Goal: Task Accomplishment & Management: Manage account settings

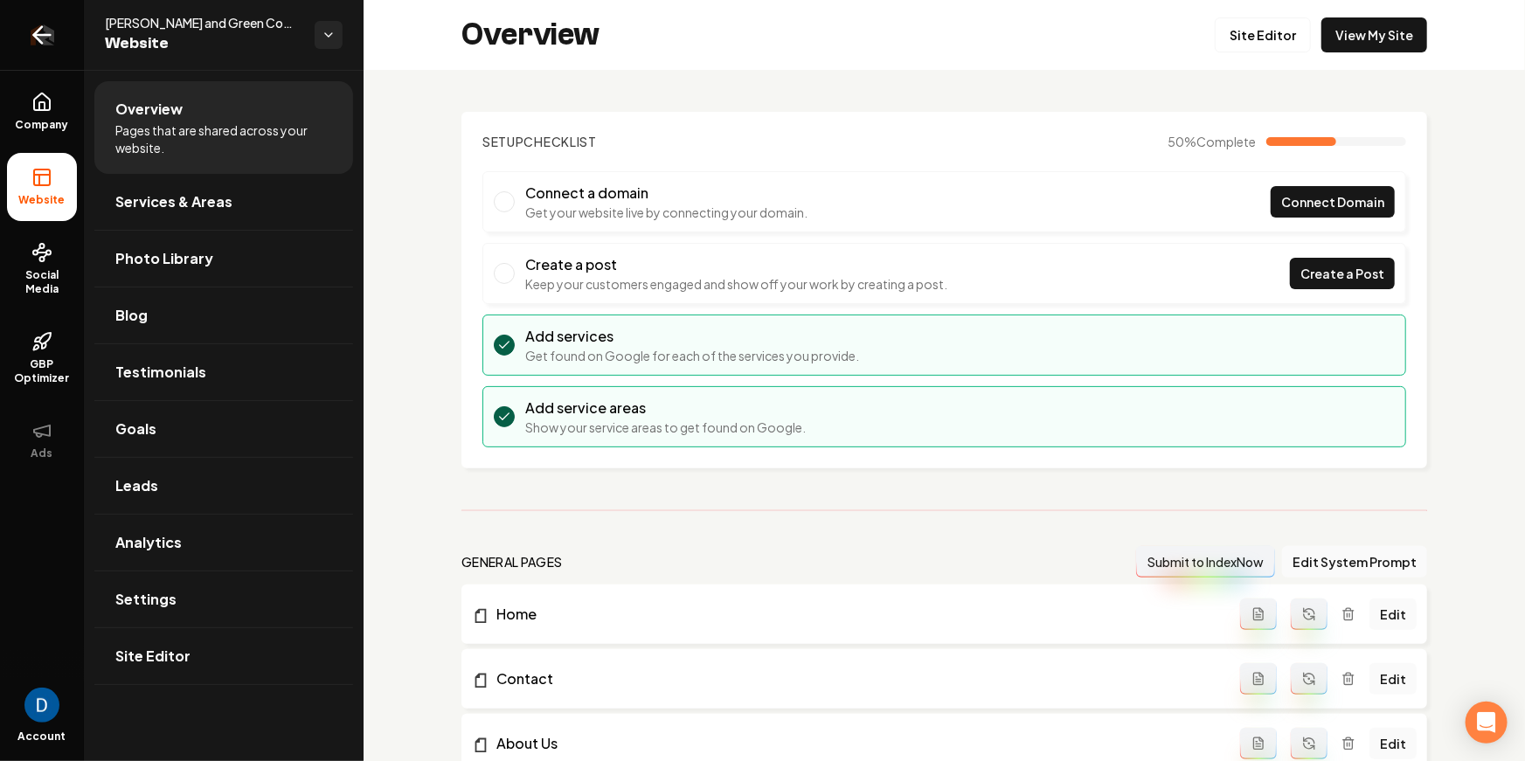
click at [52, 42] on icon "Return to dashboard" at bounding box center [42, 35] width 28 height 28
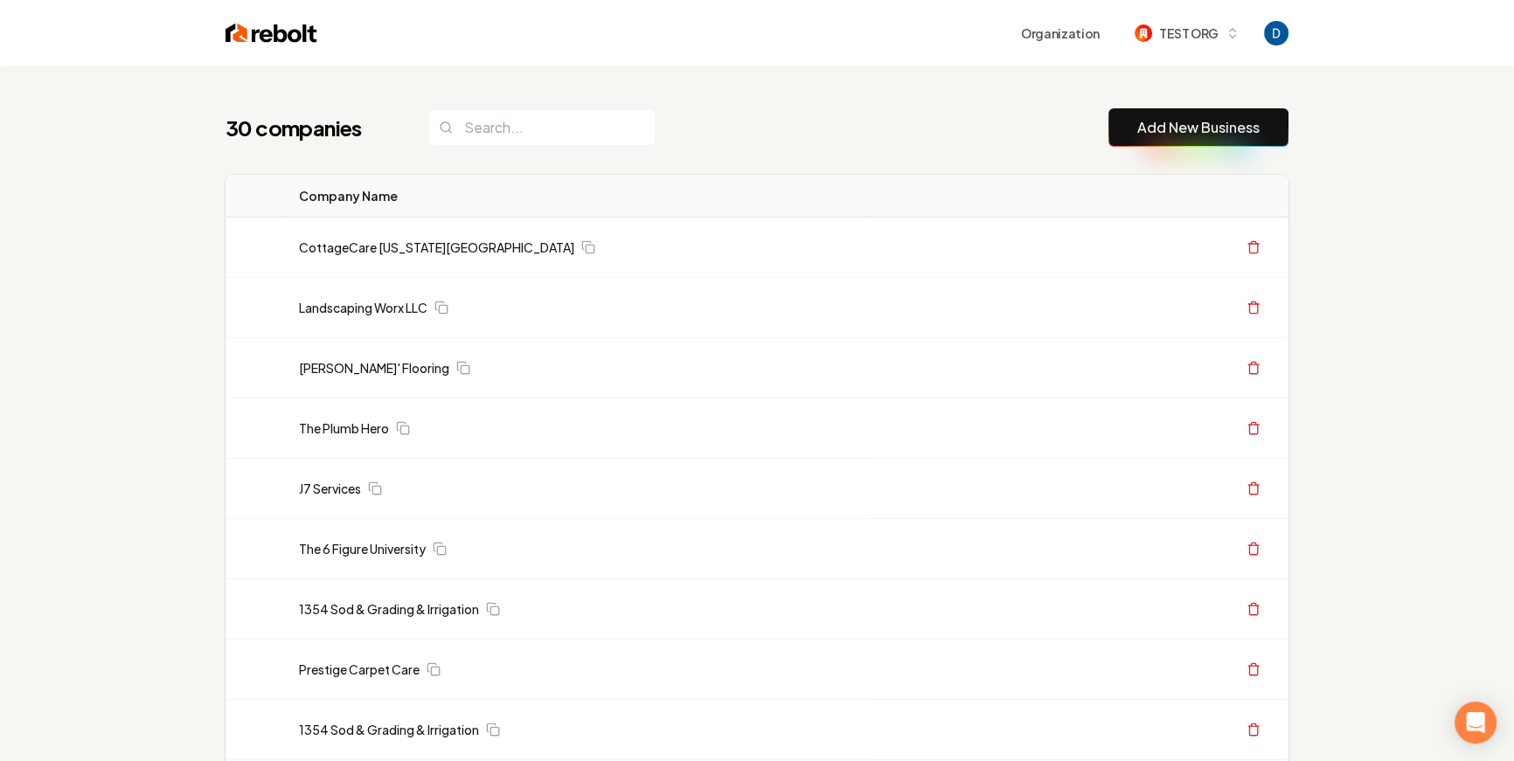
click at [1181, 29] on span "TEST ORG" at bounding box center [1188, 33] width 59 height 18
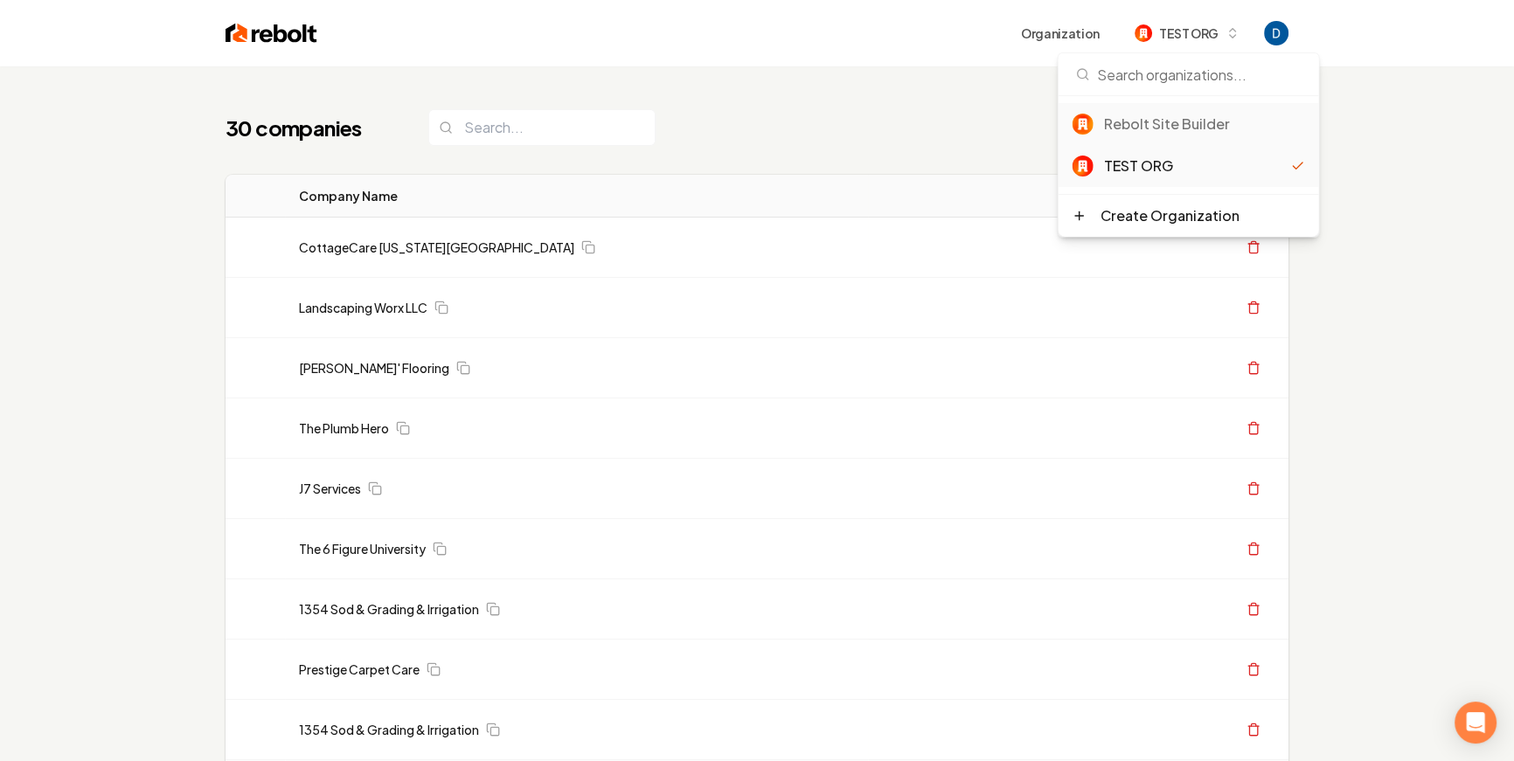
click at [1112, 120] on div "Rebolt Site Builder" at bounding box center [1204, 124] width 201 height 21
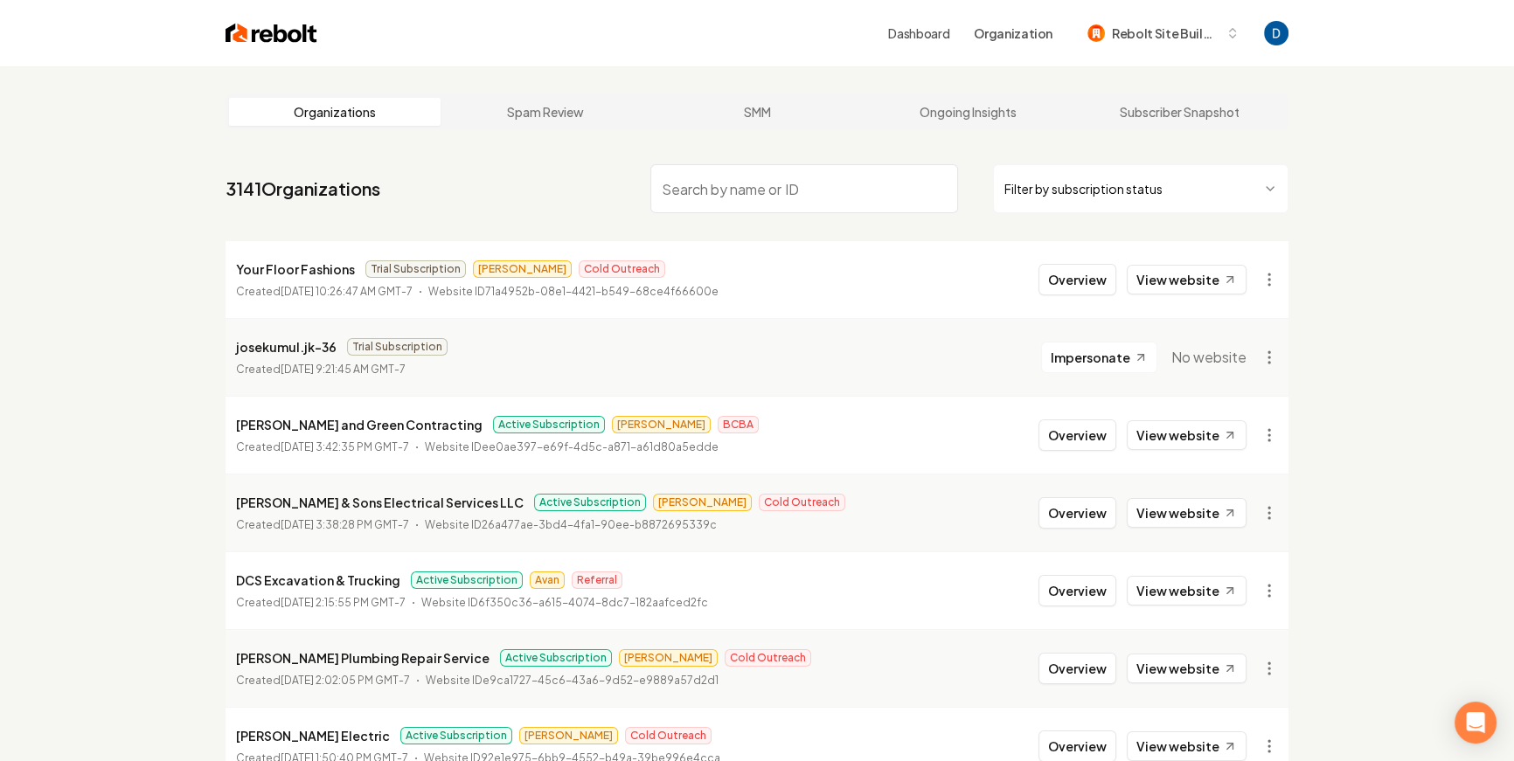
click at [729, 184] on input "search" at bounding box center [804, 188] width 308 height 49
paste input "Sugar Maple Roofing"
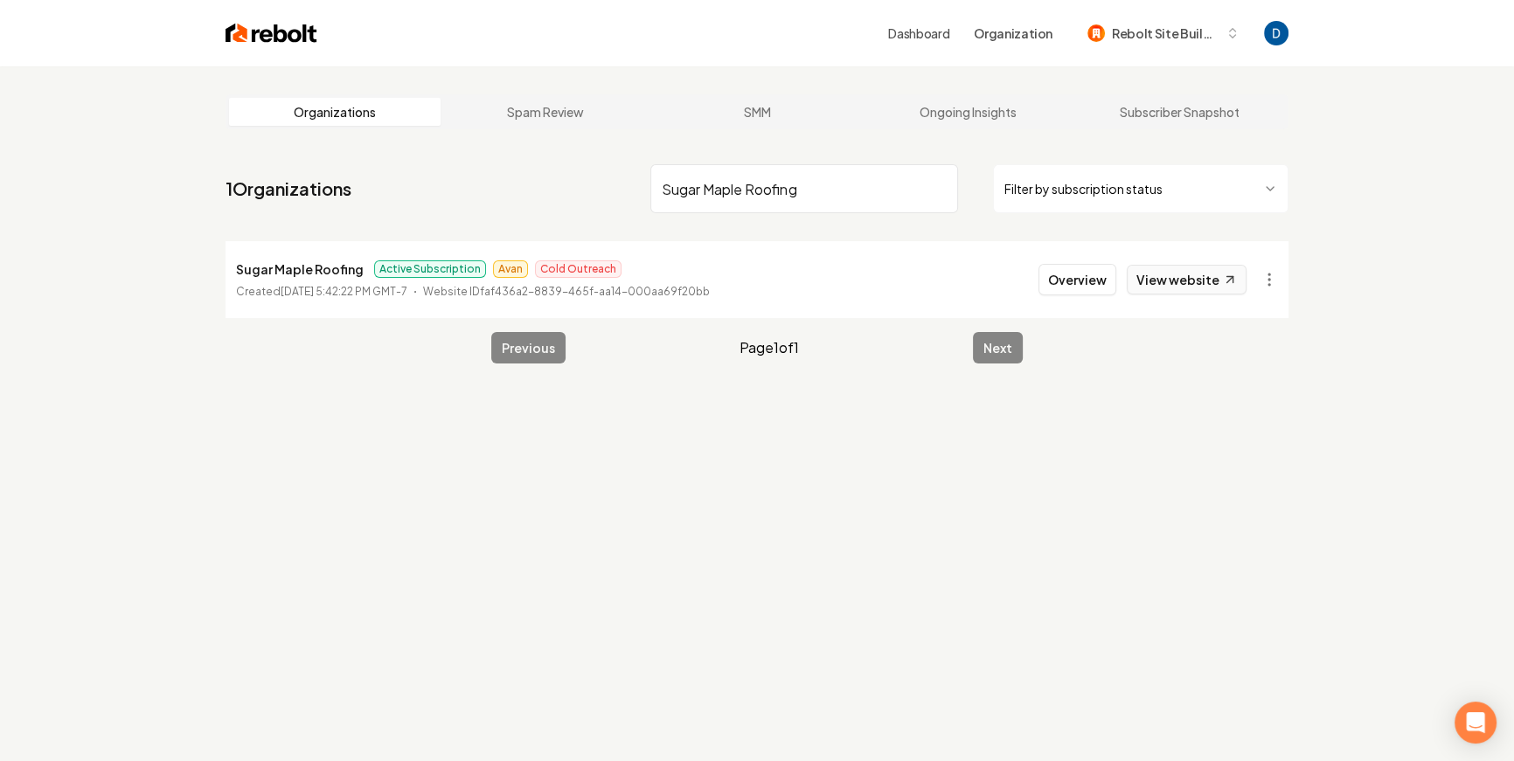
click at [1155, 288] on link "View website" at bounding box center [1187, 280] width 120 height 30
click at [770, 174] on input "Sugar Maple Roofing" at bounding box center [804, 188] width 308 height 49
paste input "Best Colorado HVAC"
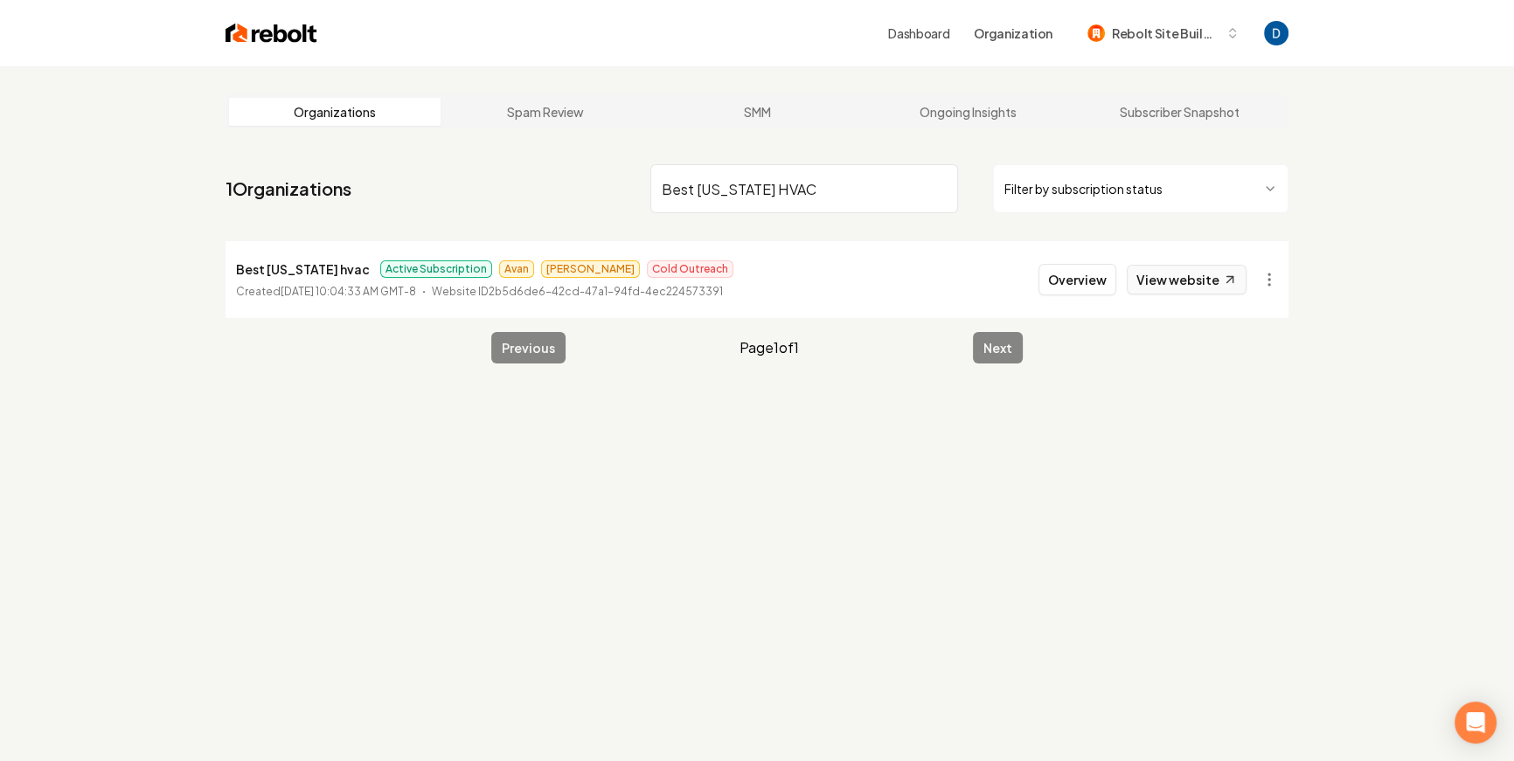
click at [1183, 281] on link "View website" at bounding box center [1187, 280] width 120 height 30
click at [732, 191] on input "Best Colorado HVAC" at bounding box center [804, 188] width 308 height 49
type input "Chella roofing"
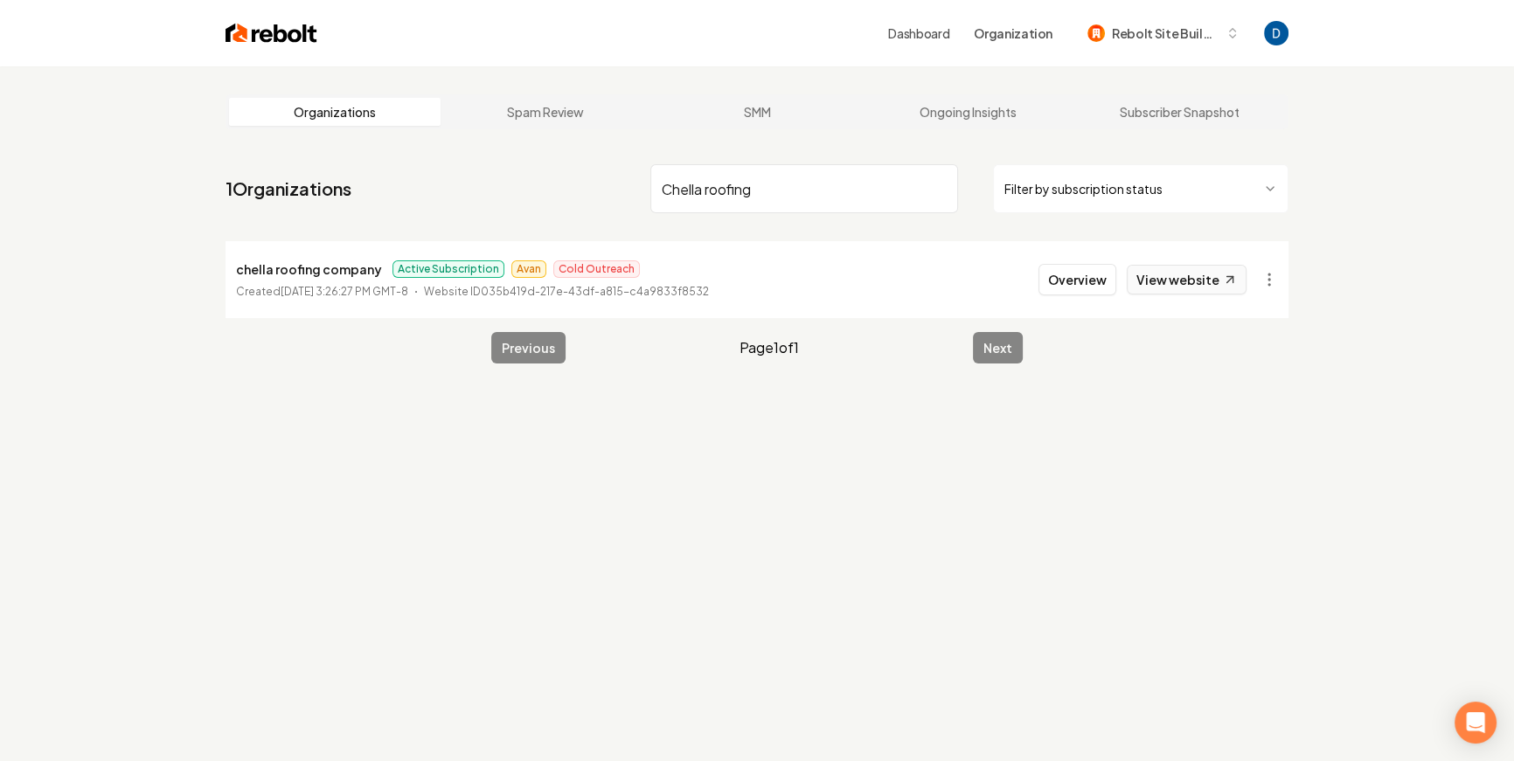
click at [1176, 283] on link "View website" at bounding box center [1187, 280] width 120 height 30
click at [1066, 273] on button "Overview" at bounding box center [1077, 279] width 78 height 31
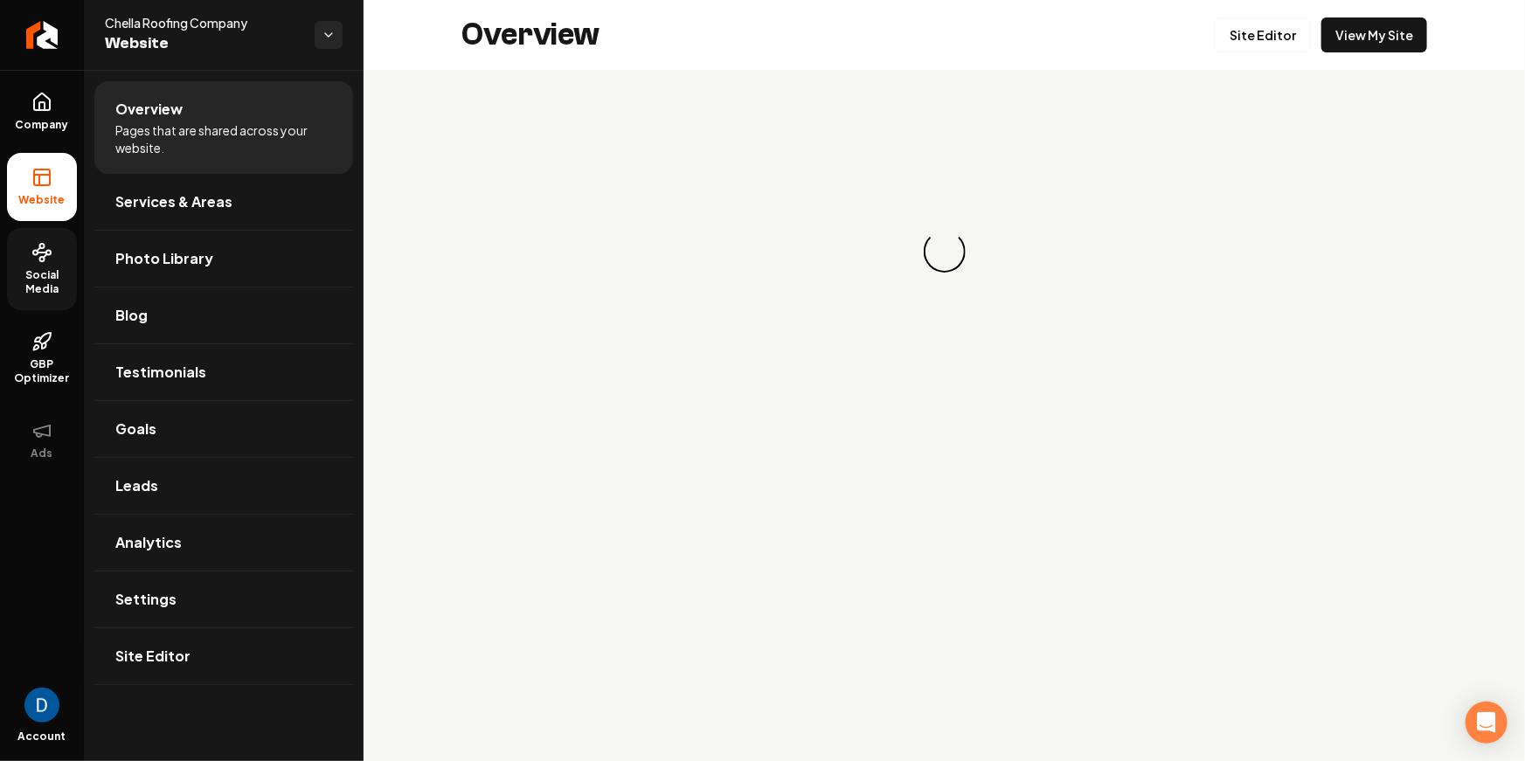
click at [20, 267] on link "Social Media" at bounding box center [42, 269] width 70 height 82
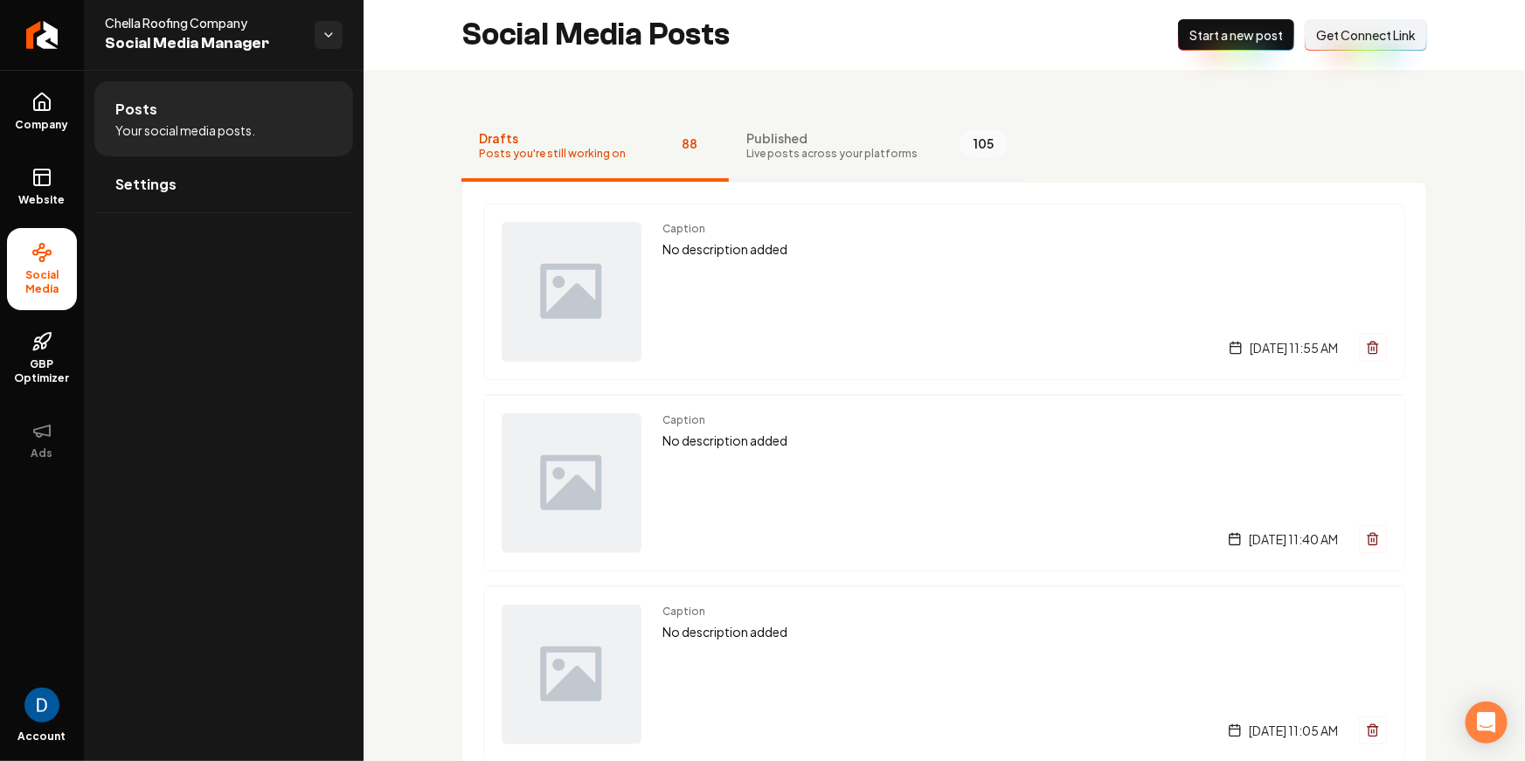
click at [861, 154] on span "Live posts across your platforms" at bounding box center [832, 154] width 171 height 14
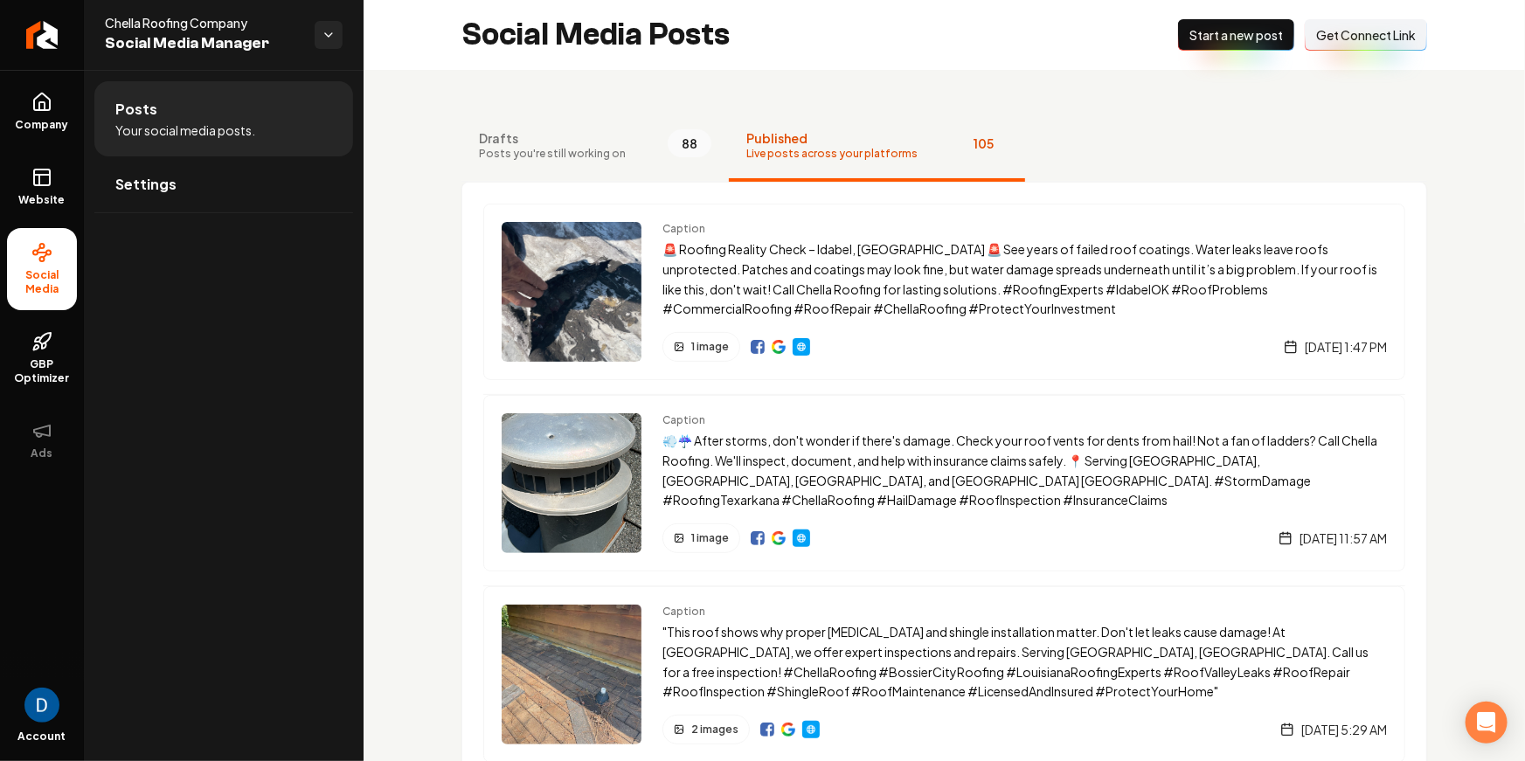
click at [1137, 114] on nav "Drafts Posts you're still working on 88 Published Live posts across your platfo…" at bounding box center [945, 147] width 966 height 70
click at [130, 24] on span "Chella Roofing Company" at bounding box center [203, 22] width 196 height 17
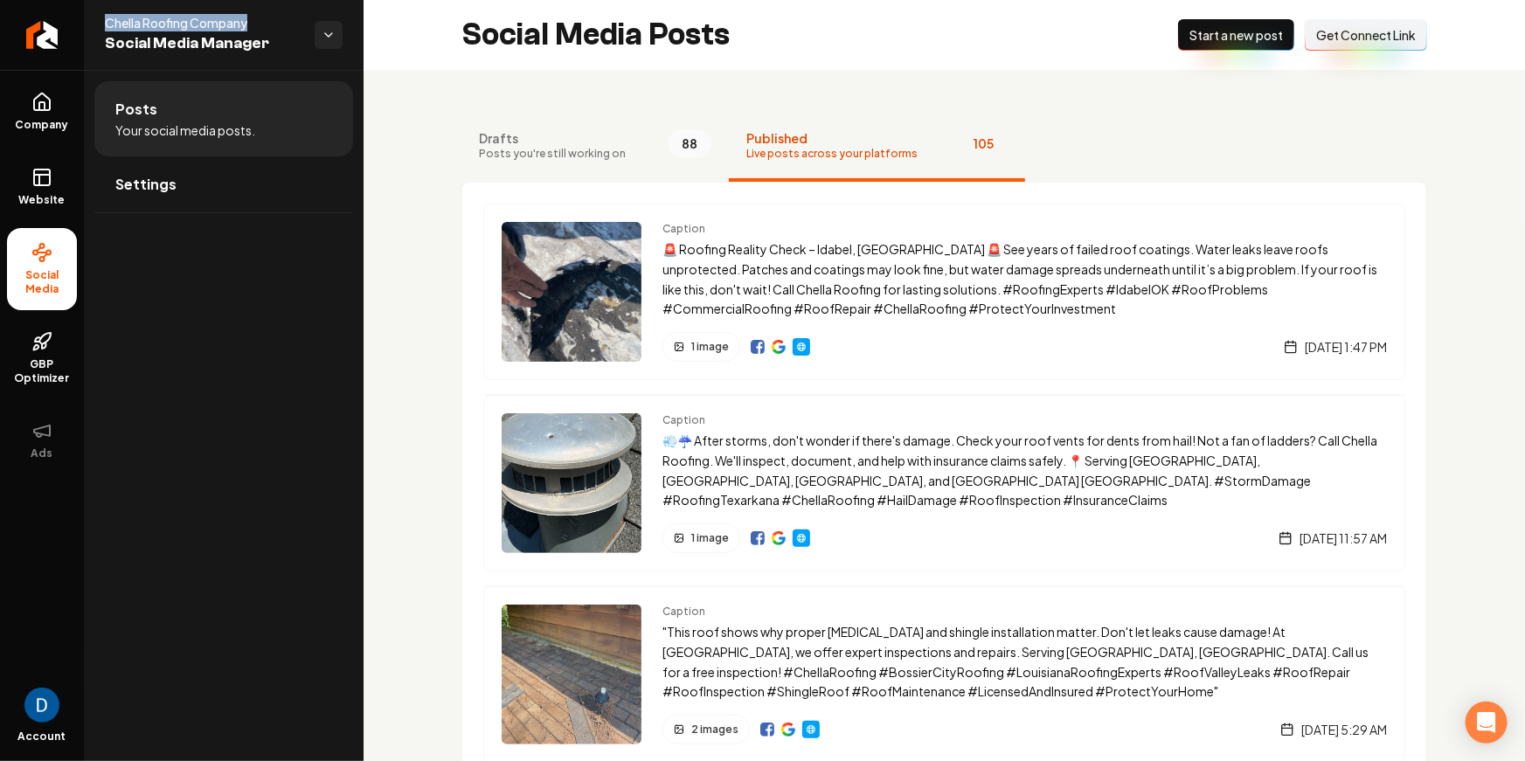
copy span "Chella Roofing Company"
click at [57, 31] on link "Return to dashboard" at bounding box center [42, 35] width 84 height 70
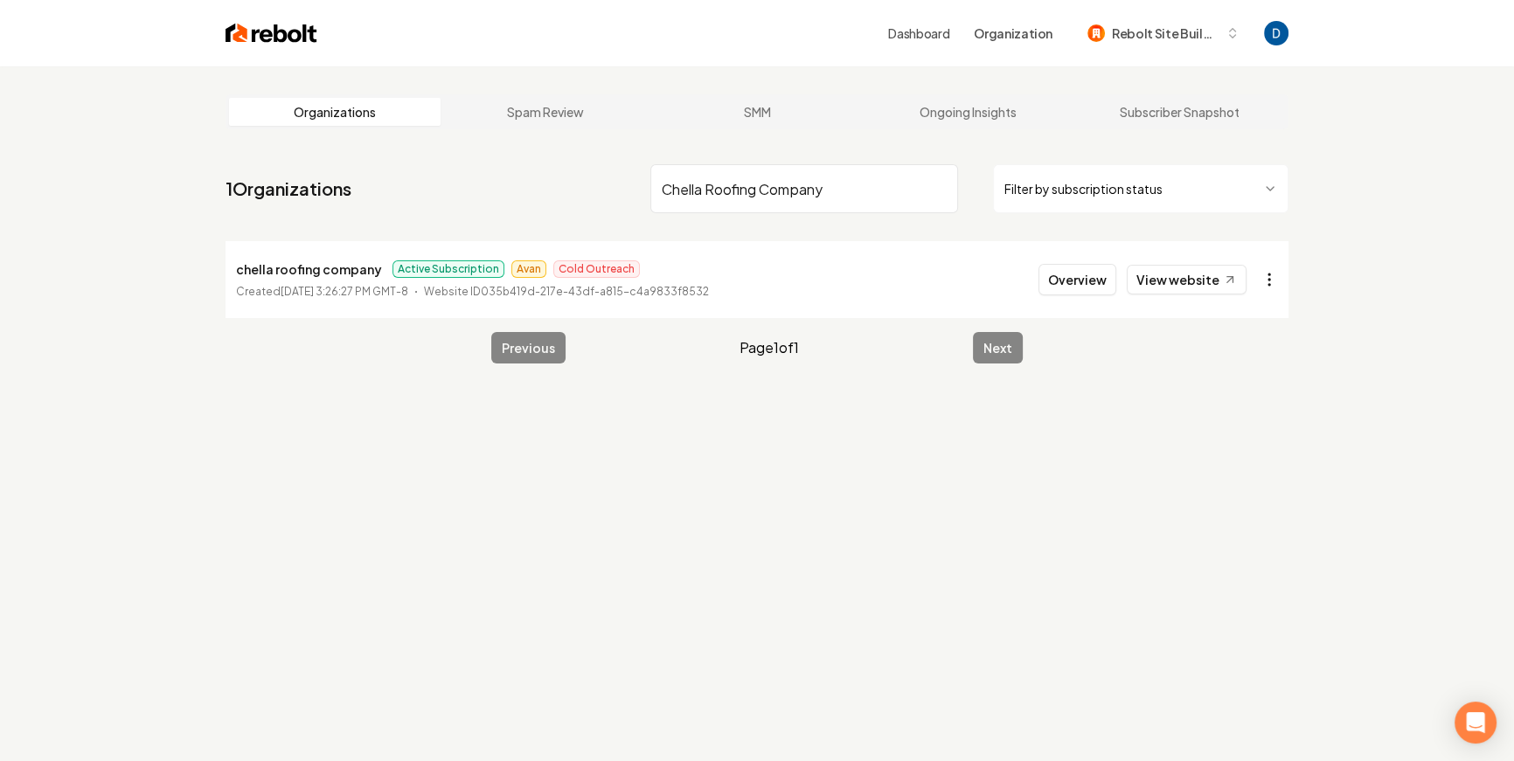
type input "Chella Roofing Company"
click at [1262, 272] on html "Dashboard Organization Rebolt Site Builder Organizations Spam Review SMM Ongoin…" at bounding box center [757, 380] width 1514 height 761
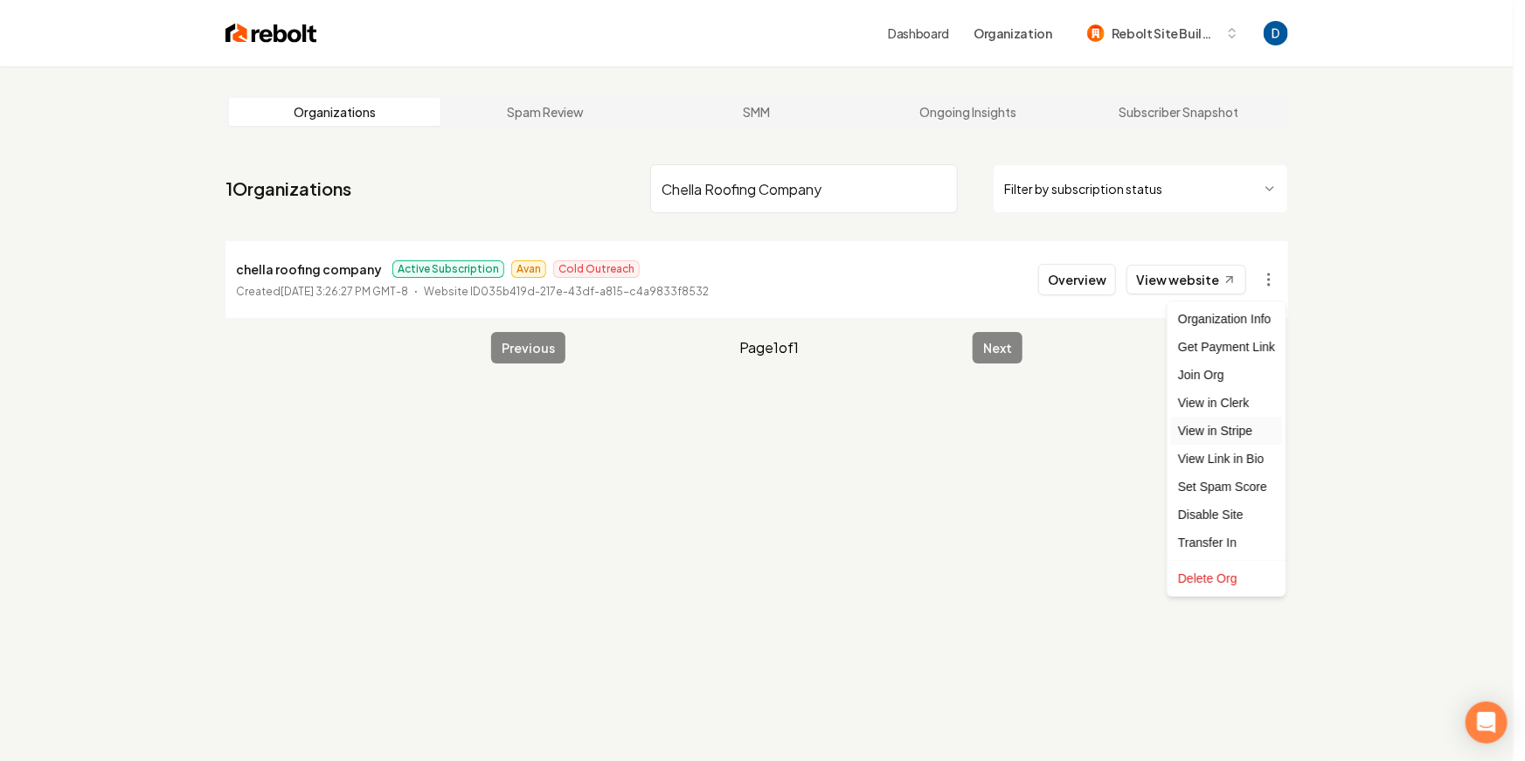
click at [1236, 427] on link "View in Stripe" at bounding box center [1226, 431] width 111 height 28
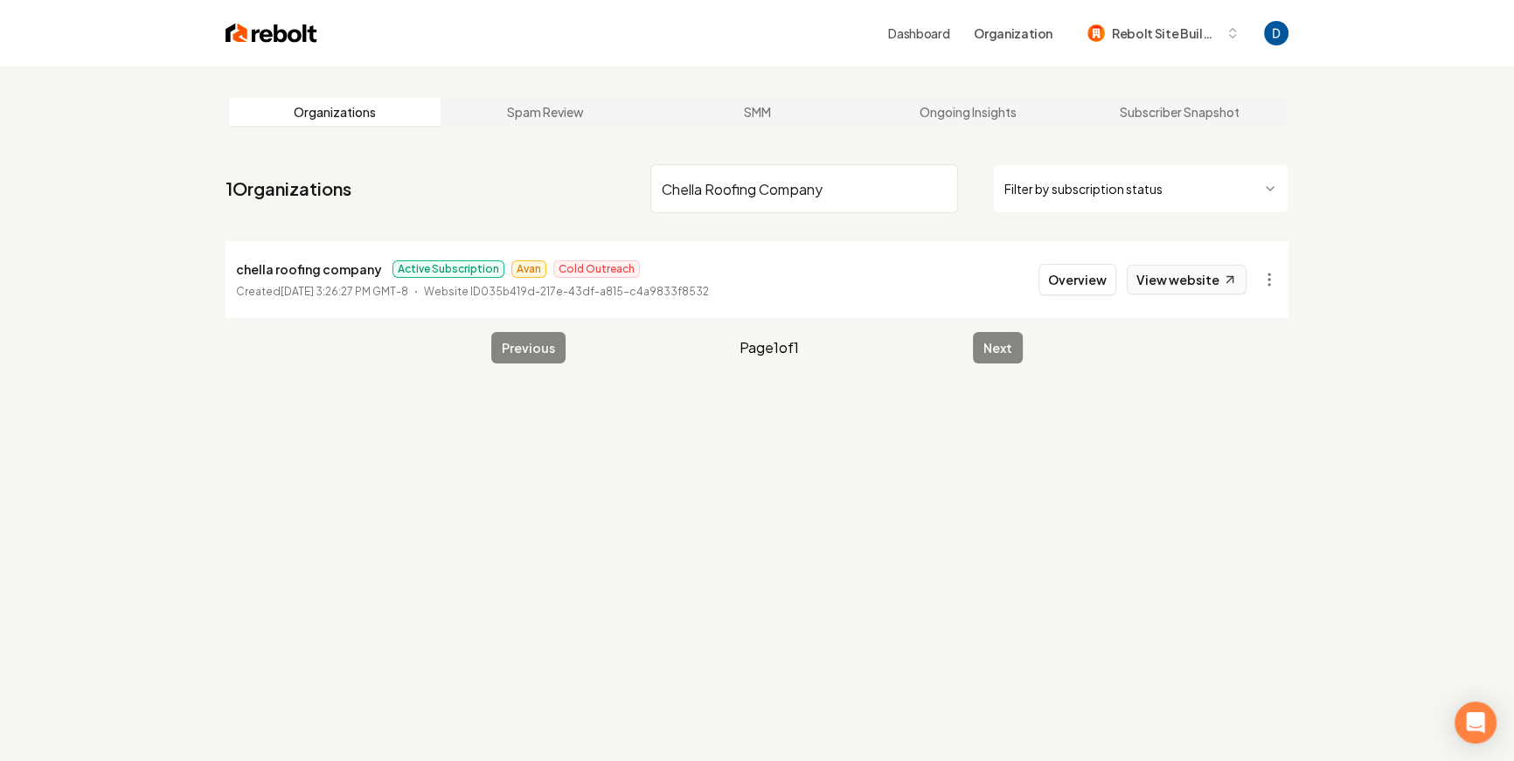
click at [1177, 267] on link "View website" at bounding box center [1187, 280] width 120 height 30
click at [1091, 281] on button "Overview" at bounding box center [1077, 279] width 78 height 31
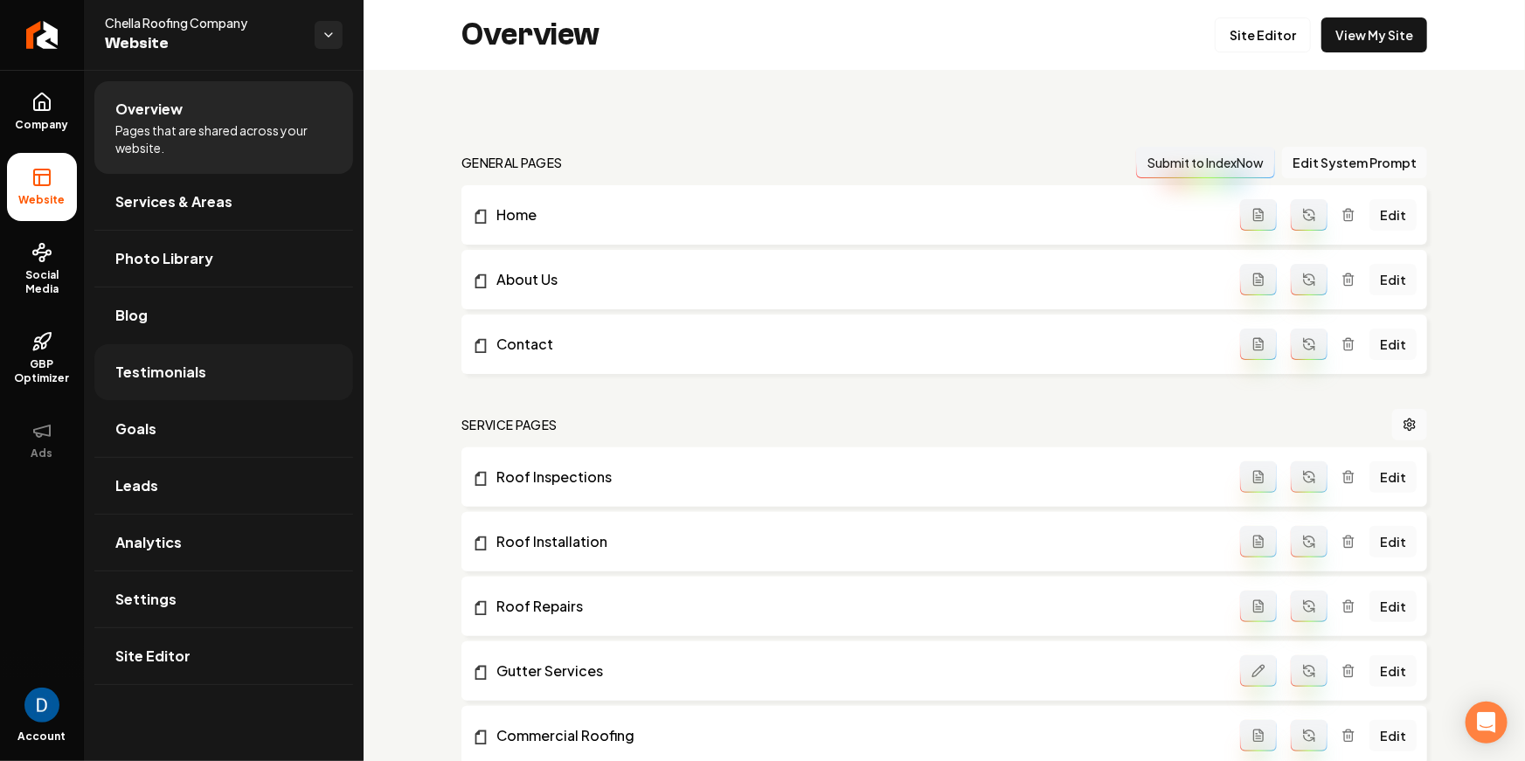
click at [179, 347] on link "Testimonials" at bounding box center [223, 372] width 259 height 56
click at [179, 334] on link "Blog" at bounding box center [223, 316] width 259 height 56
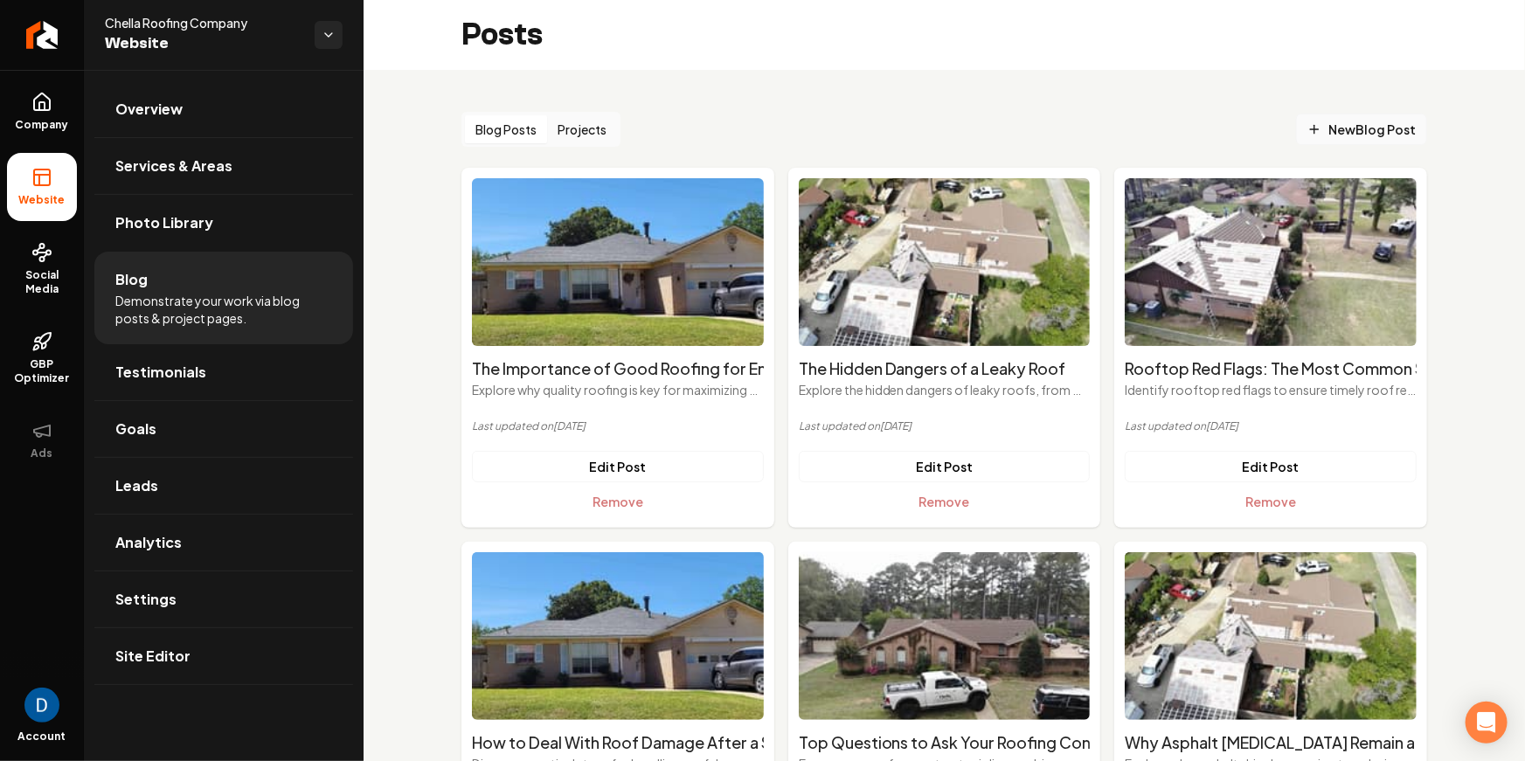
click at [1359, 126] on span "New Blog Post" at bounding box center [1362, 130] width 108 height 18
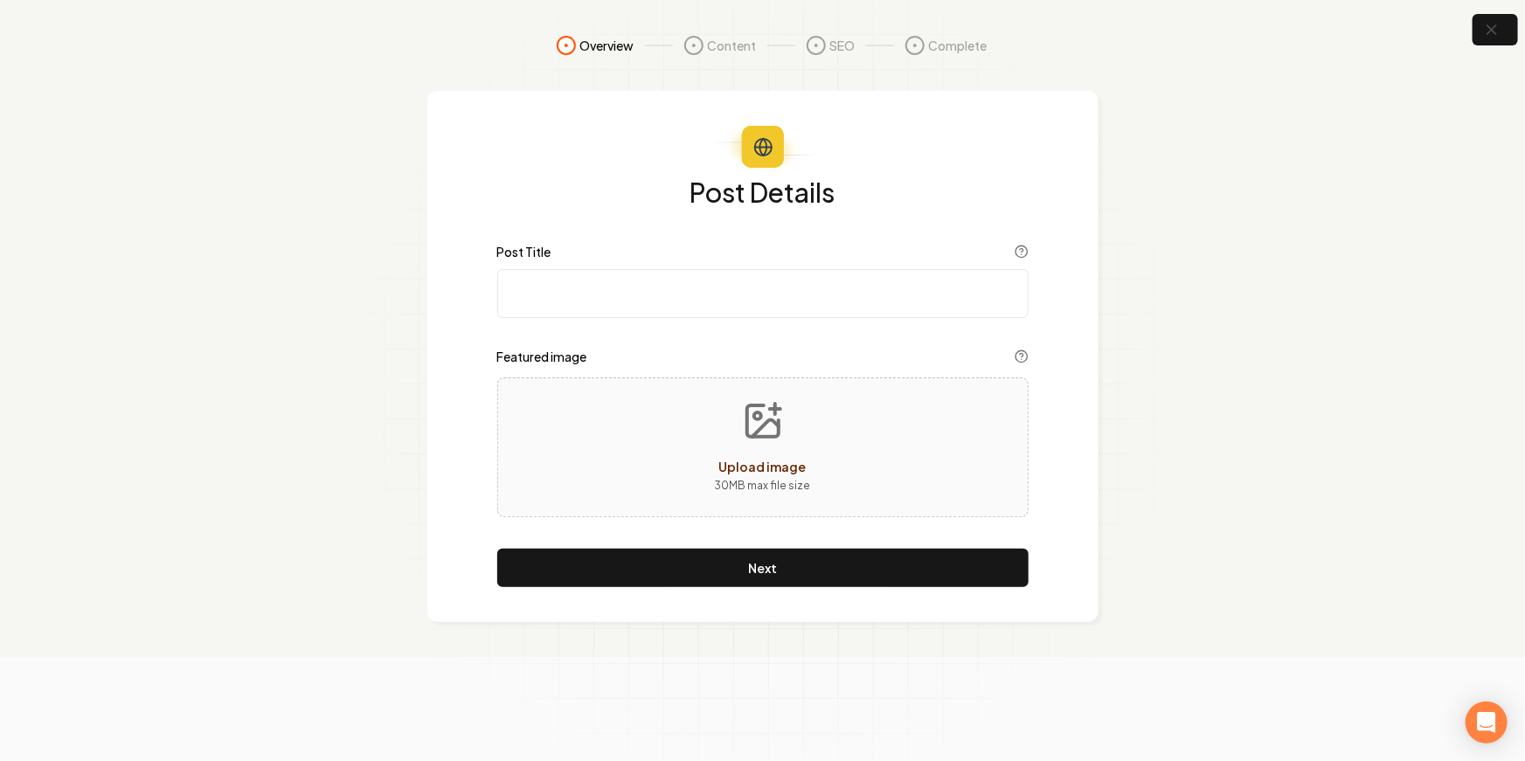
click at [670, 291] on input "Post Title" at bounding box center [762, 293] width 531 height 49
paste input "How to Compare Roofing Quotes in Texarkana & Surrounding Areas"
type input "How to Compare Roofing Quotes in Texarkana & Surrounding Areas"
click at [1505, 22] on button "button" at bounding box center [1496, 29] width 57 height 39
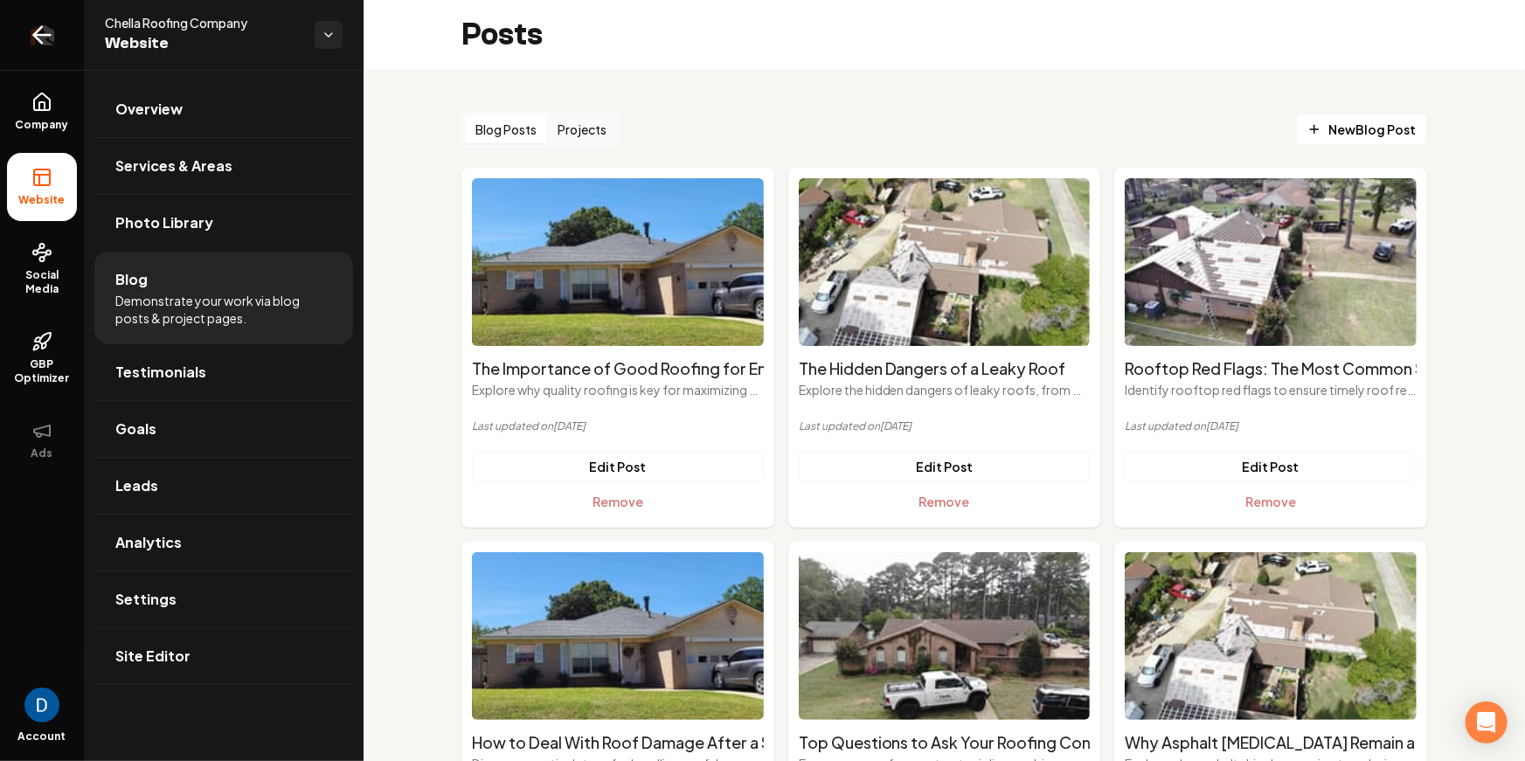
click at [58, 21] on link "Return to dashboard" at bounding box center [42, 35] width 84 height 70
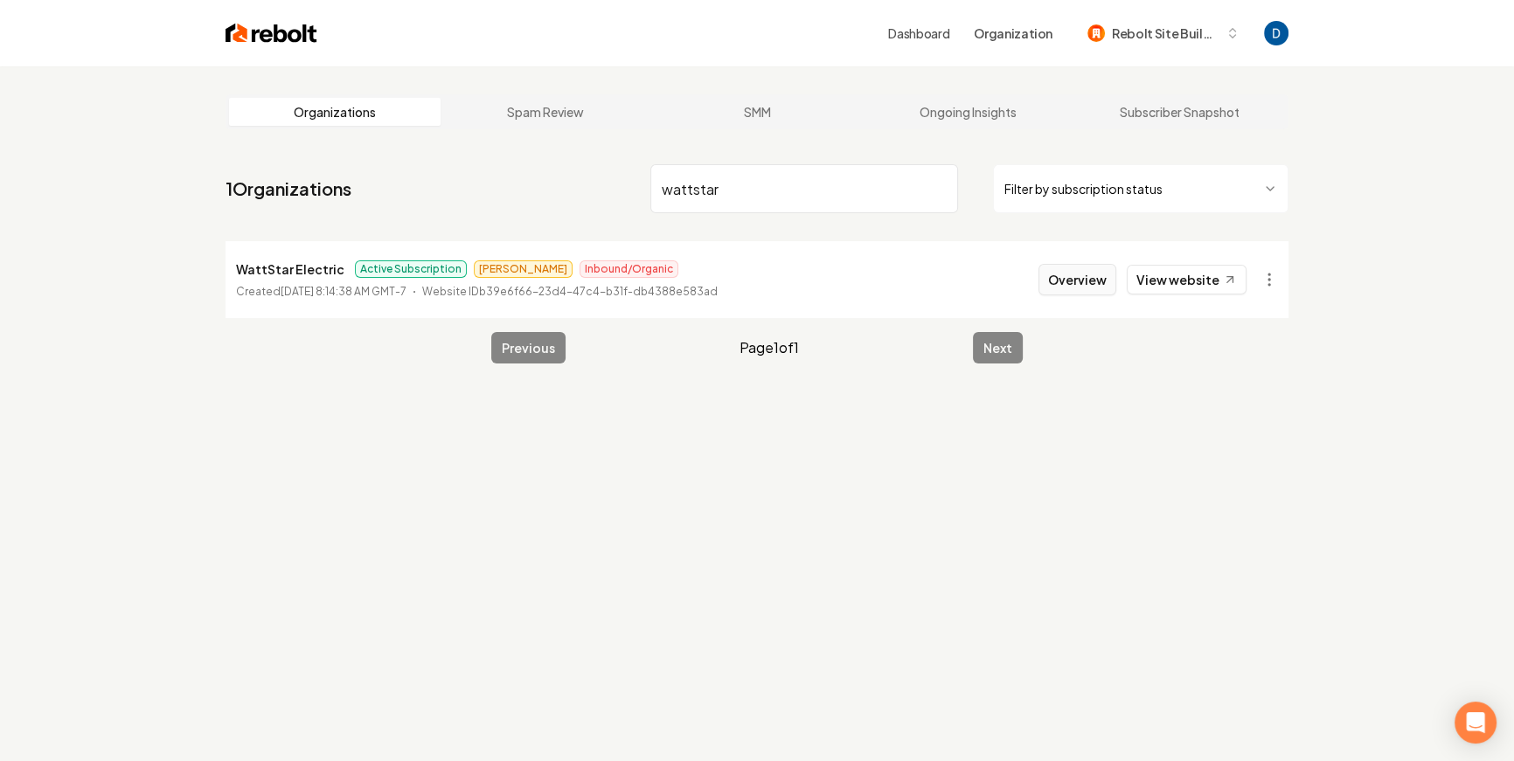
type input "wattstar"
click at [1105, 272] on button "Overview" at bounding box center [1077, 279] width 78 height 31
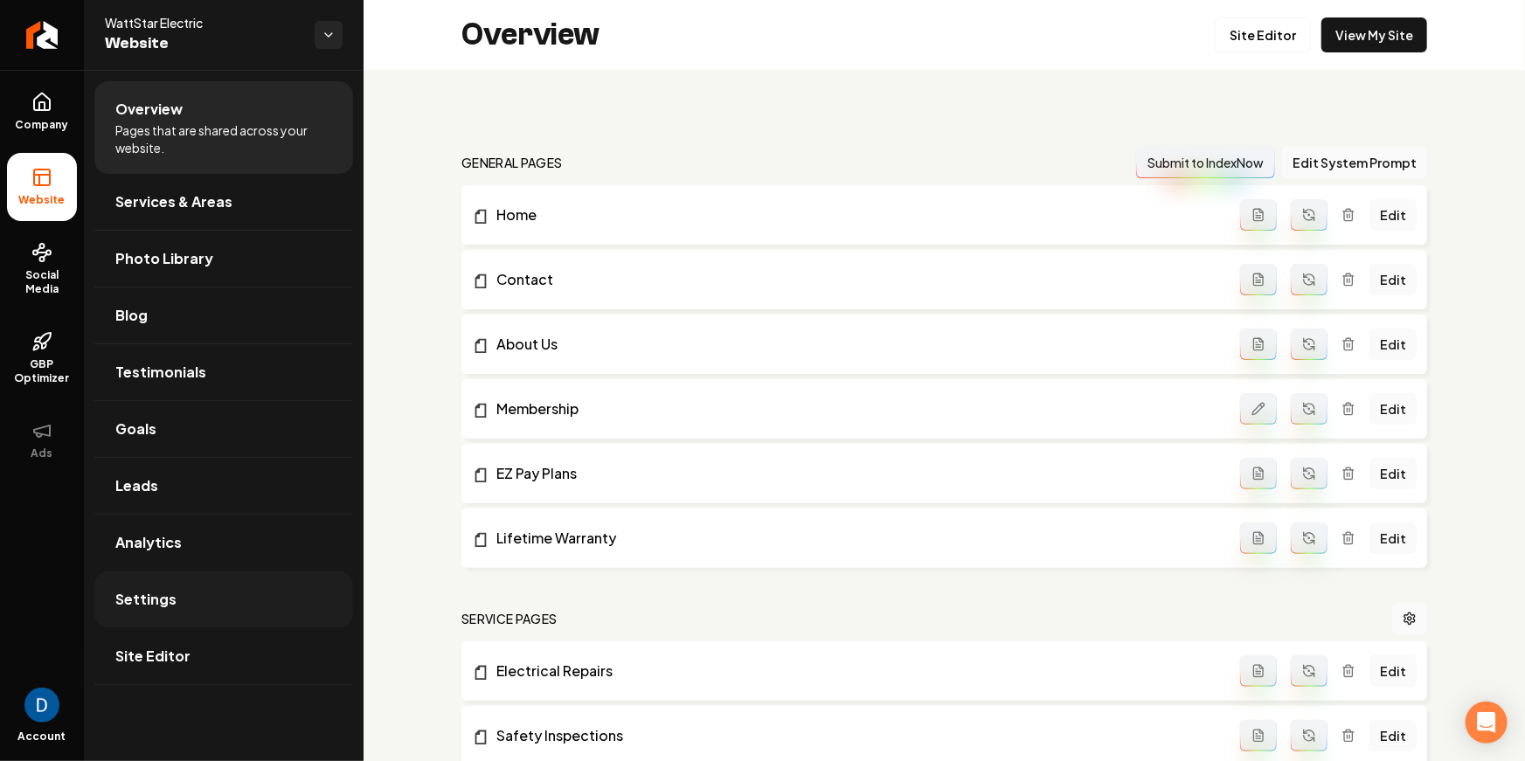
click at [212, 589] on link "Settings" at bounding box center [223, 600] width 259 height 56
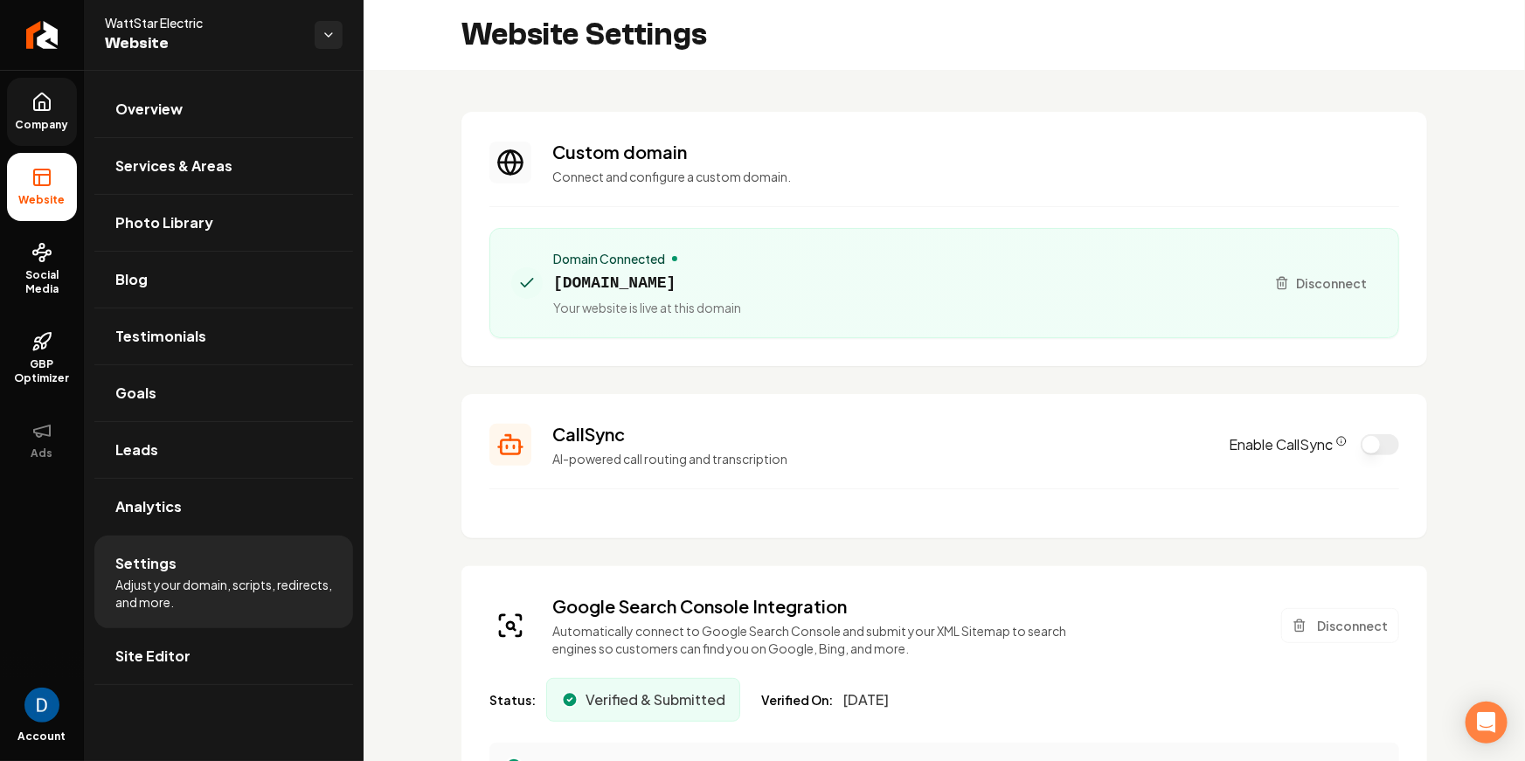
click at [48, 111] on icon at bounding box center [41, 102] width 21 height 21
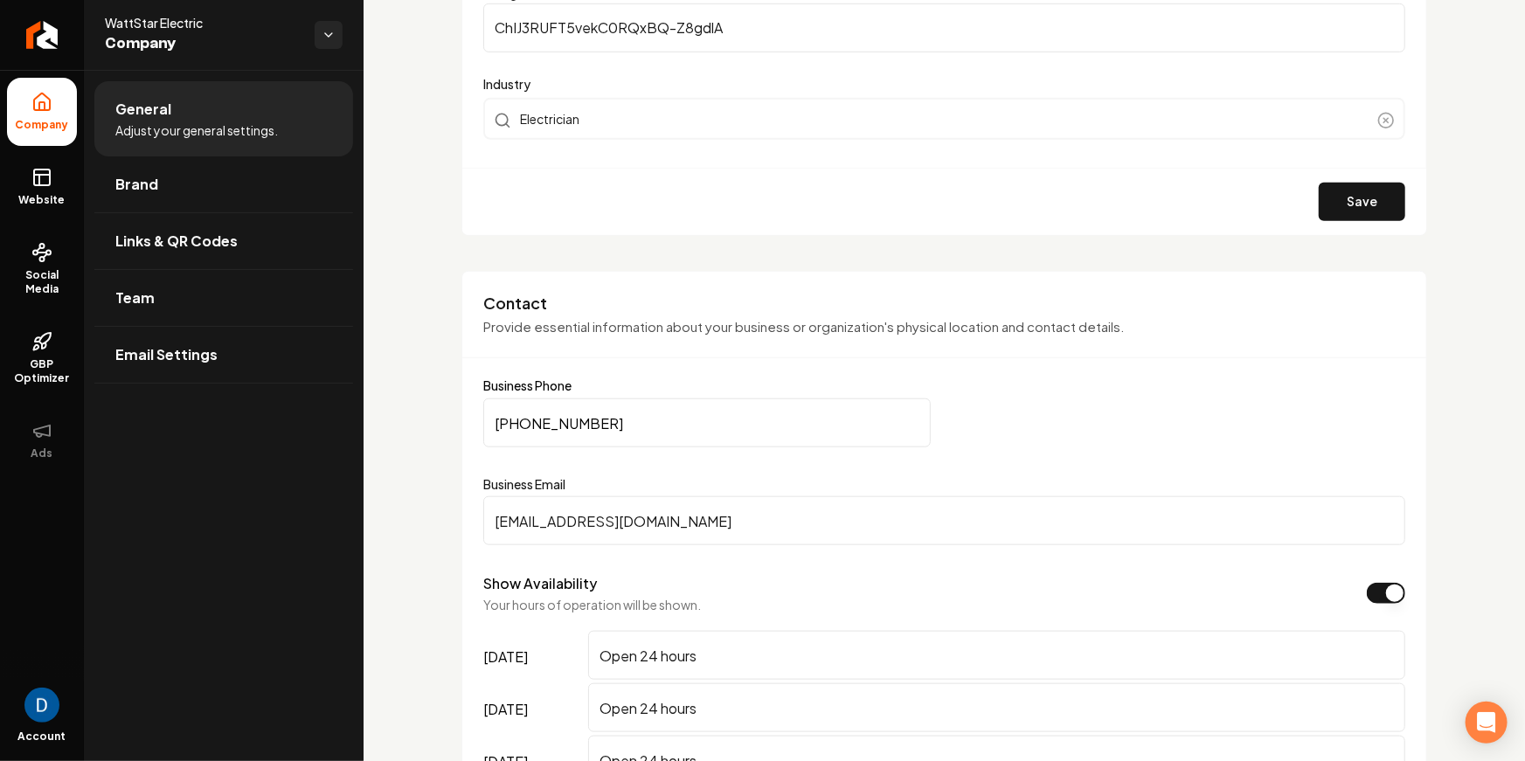
scroll to position [652, 0]
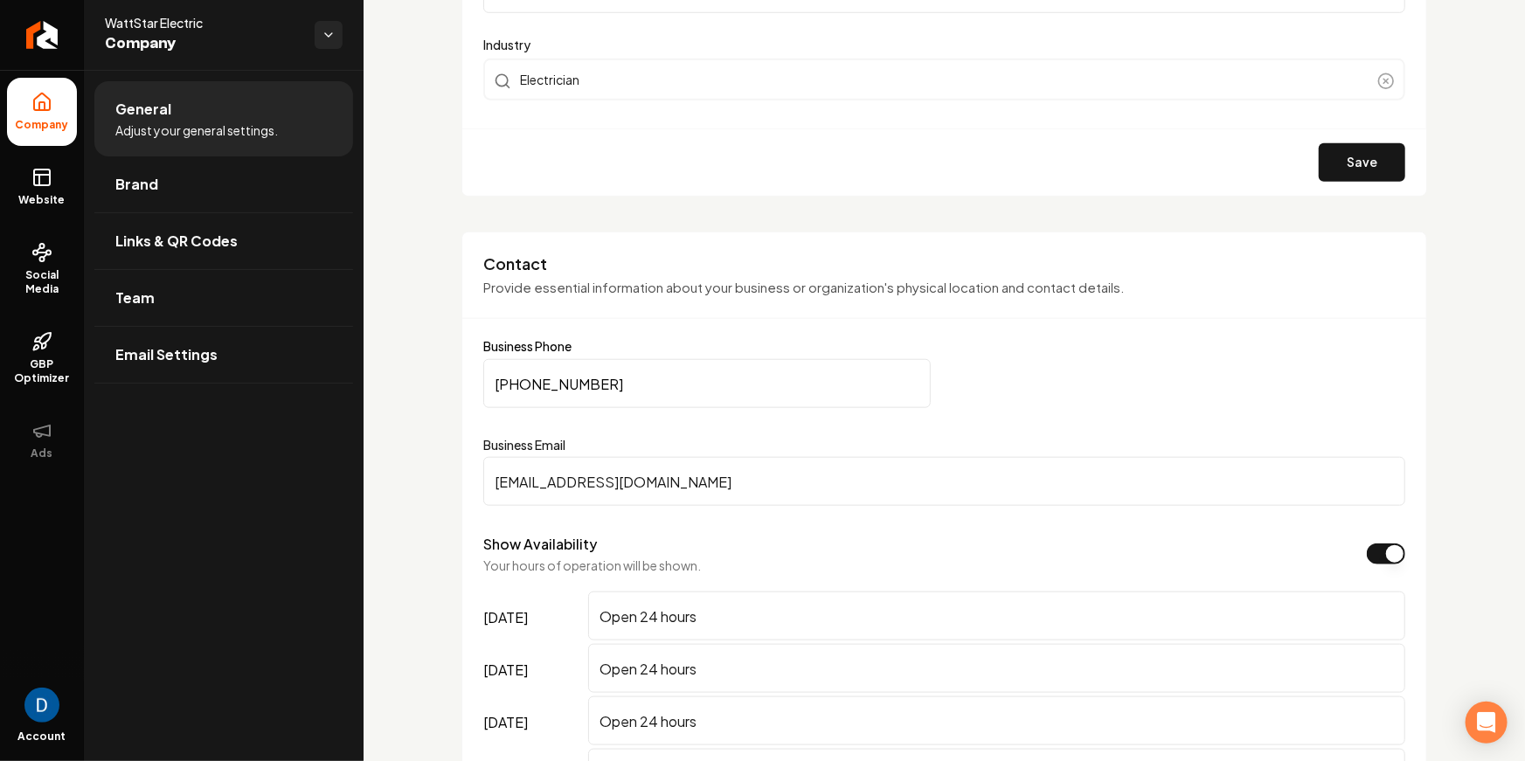
click at [629, 379] on input "(910) 407-1887" at bounding box center [707, 383] width 448 height 49
paste input "216-443"
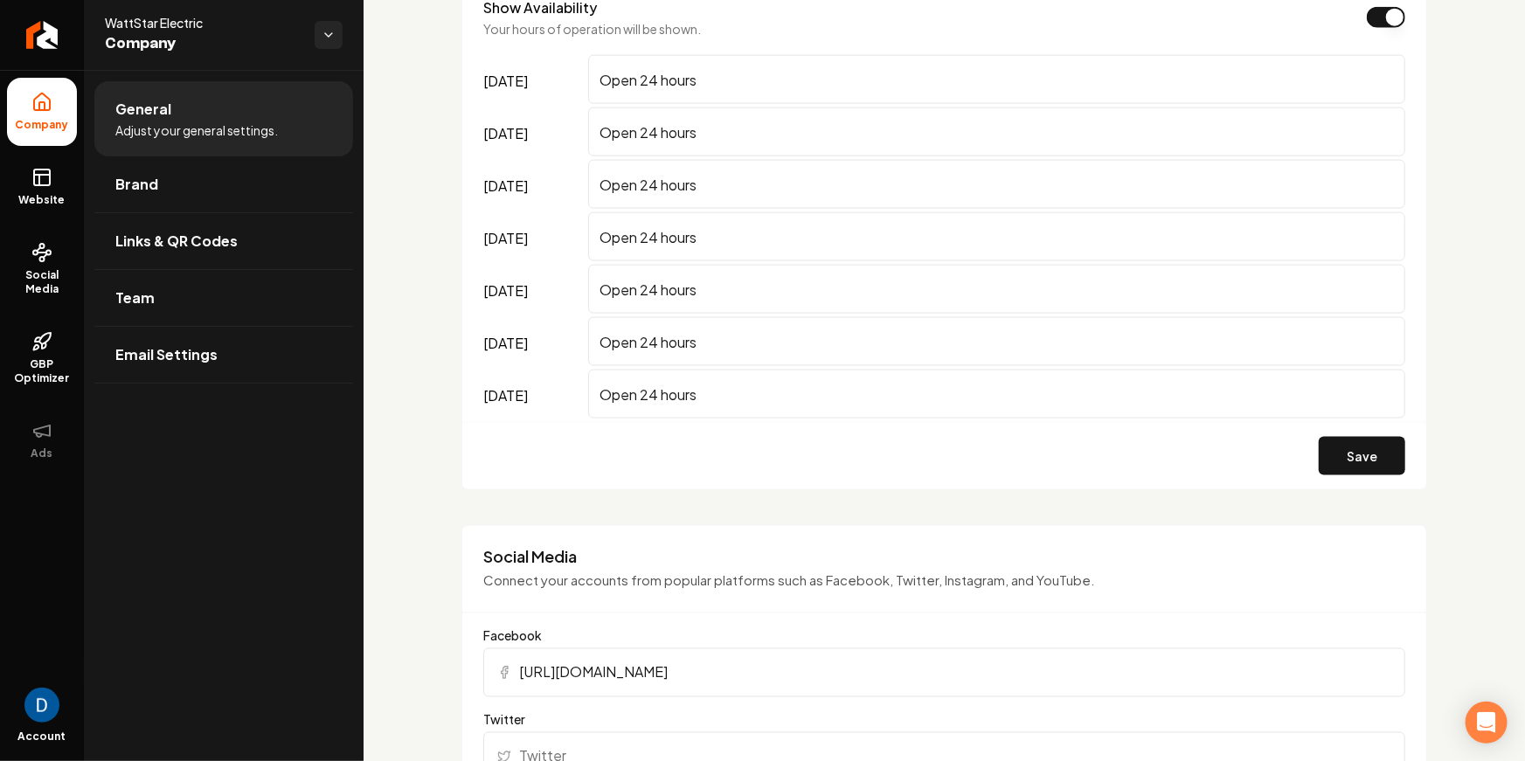
scroll to position [1189, 0]
type input "(910) 216-4437"
click at [1344, 446] on button "Save" at bounding box center [1362, 456] width 87 height 38
click at [35, 205] on span "Website" at bounding box center [42, 200] width 60 height 14
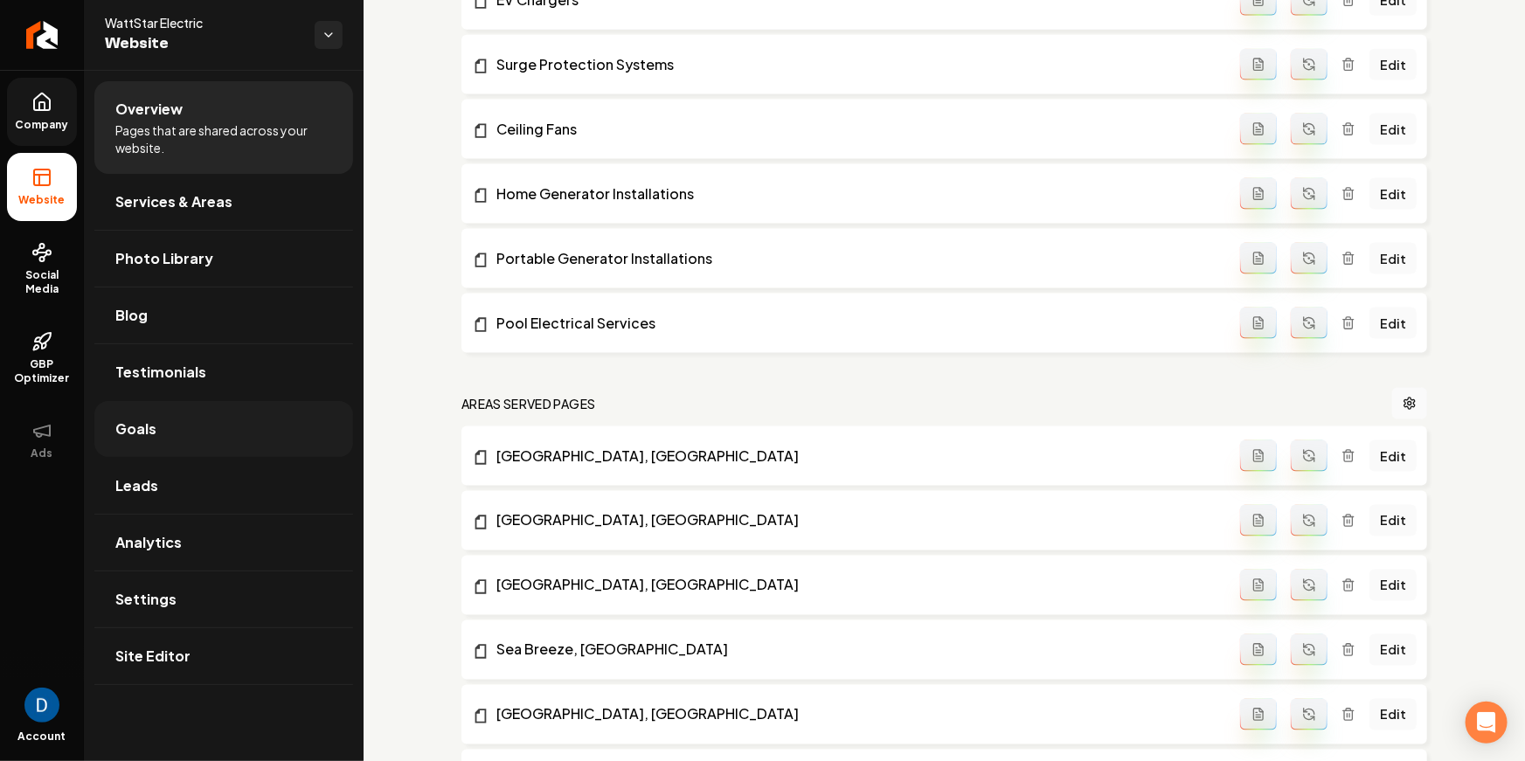
click at [180, 417] on link "Goals" at bounding box center [223, 429] width 259 height 56
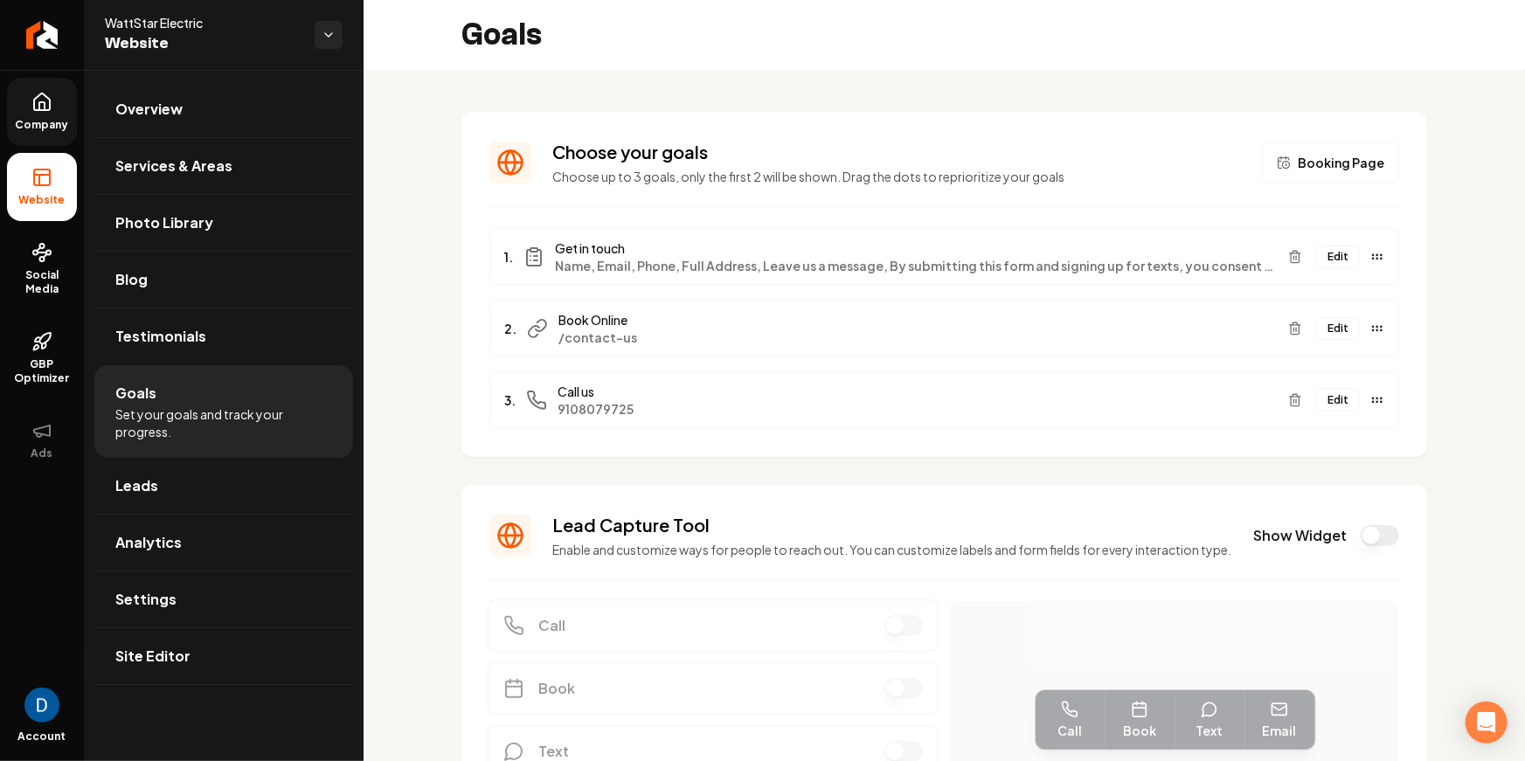
click at [1322, 393] on button "Edit" at bounding box center [1338, 400] width 44 height 23
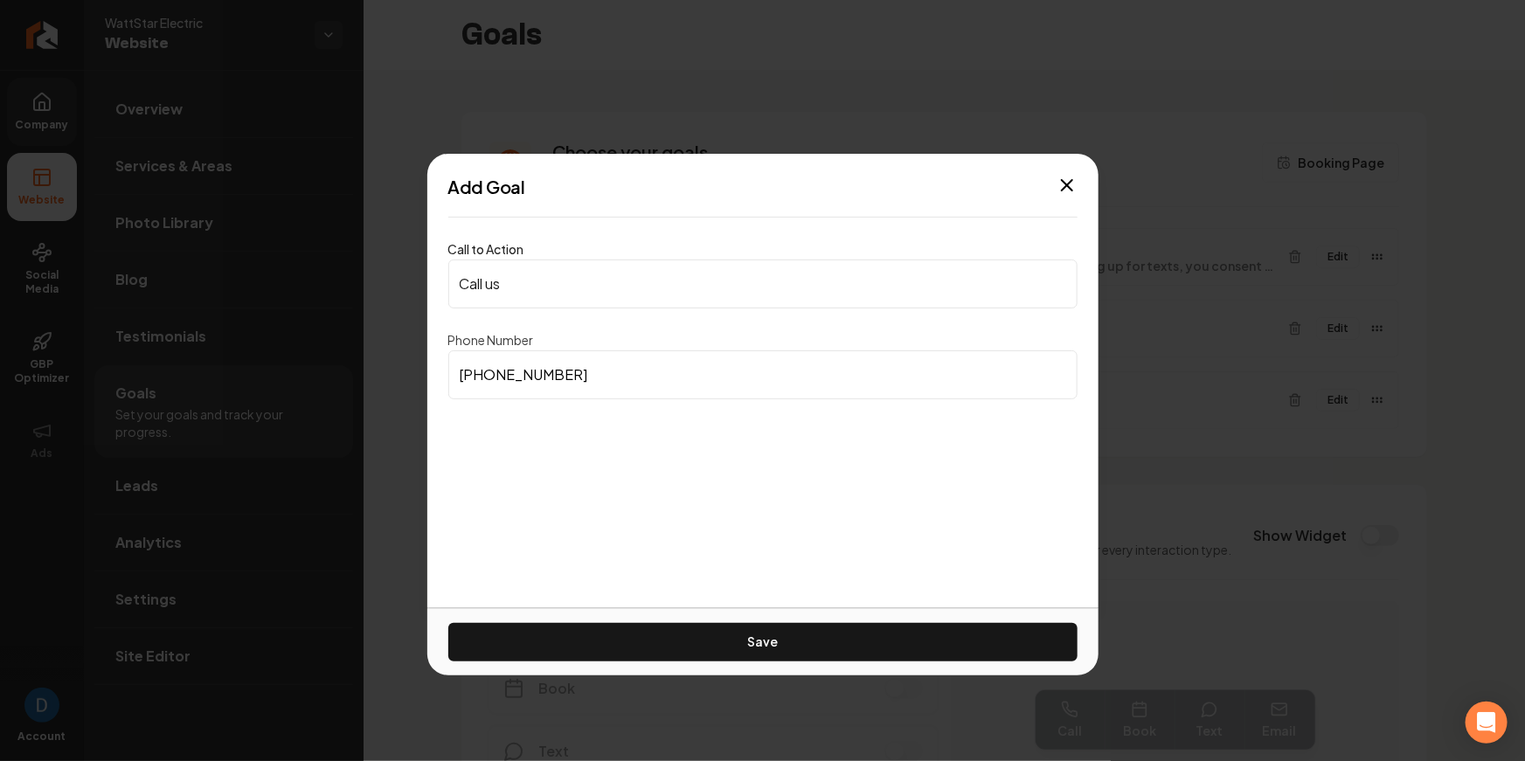
click at [699, 369] on input "(910) 807-9725" at bounding box center [762, 375] width 629 height 49
paste input "216-4437"
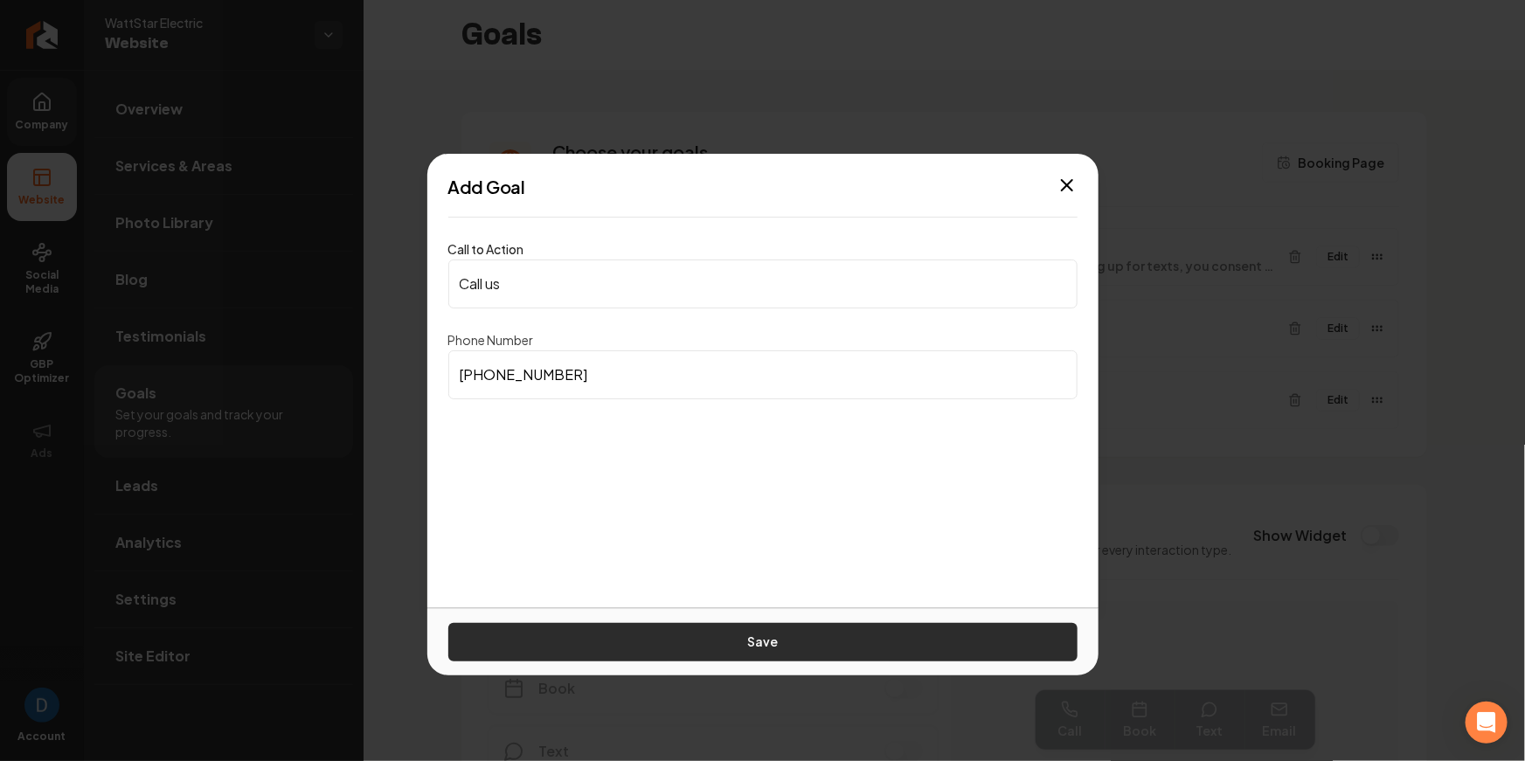
type input "(910) 216-4437"
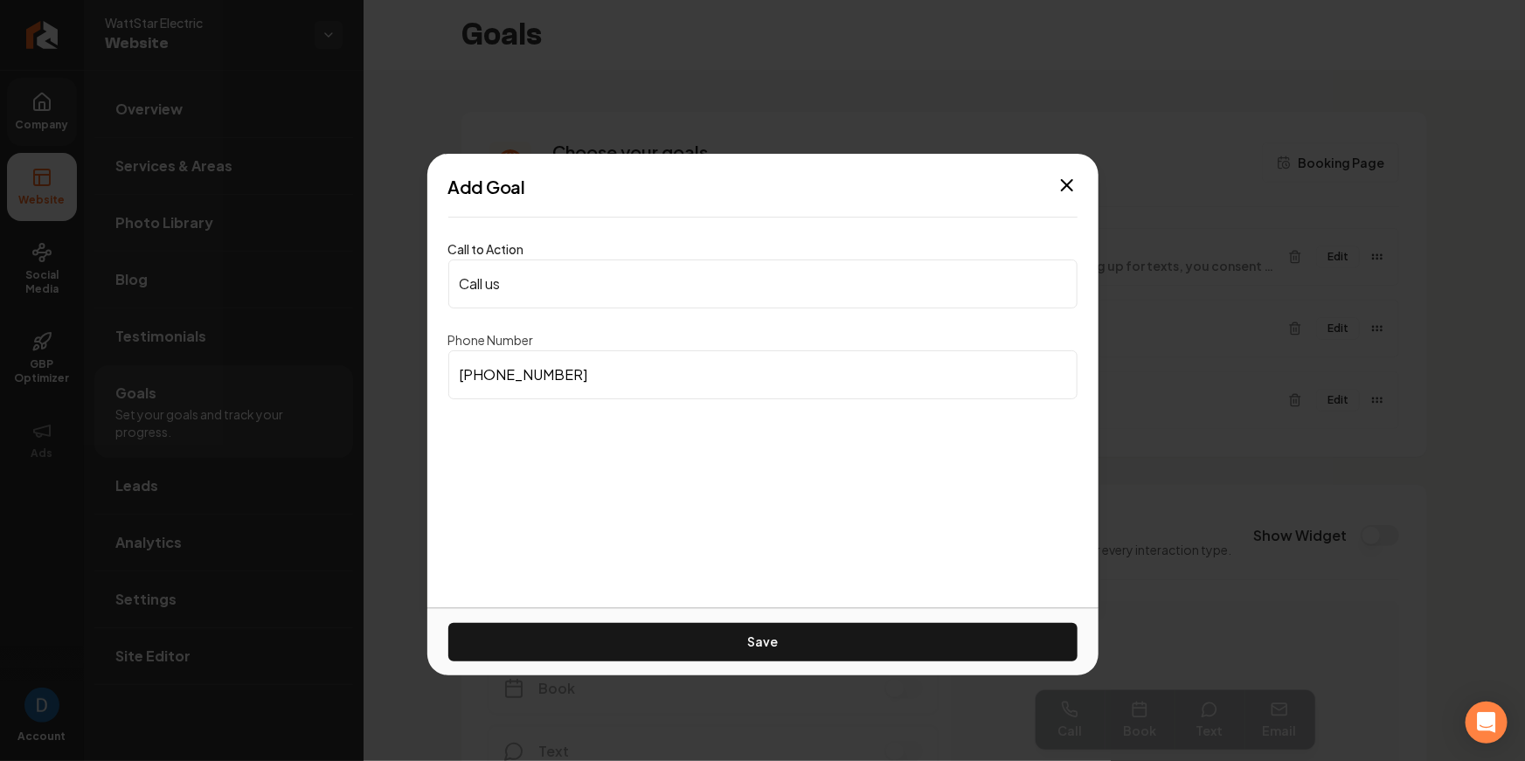
click at [767, 635] on button "Save" at bounding box center [762, 642] width 629 height 38
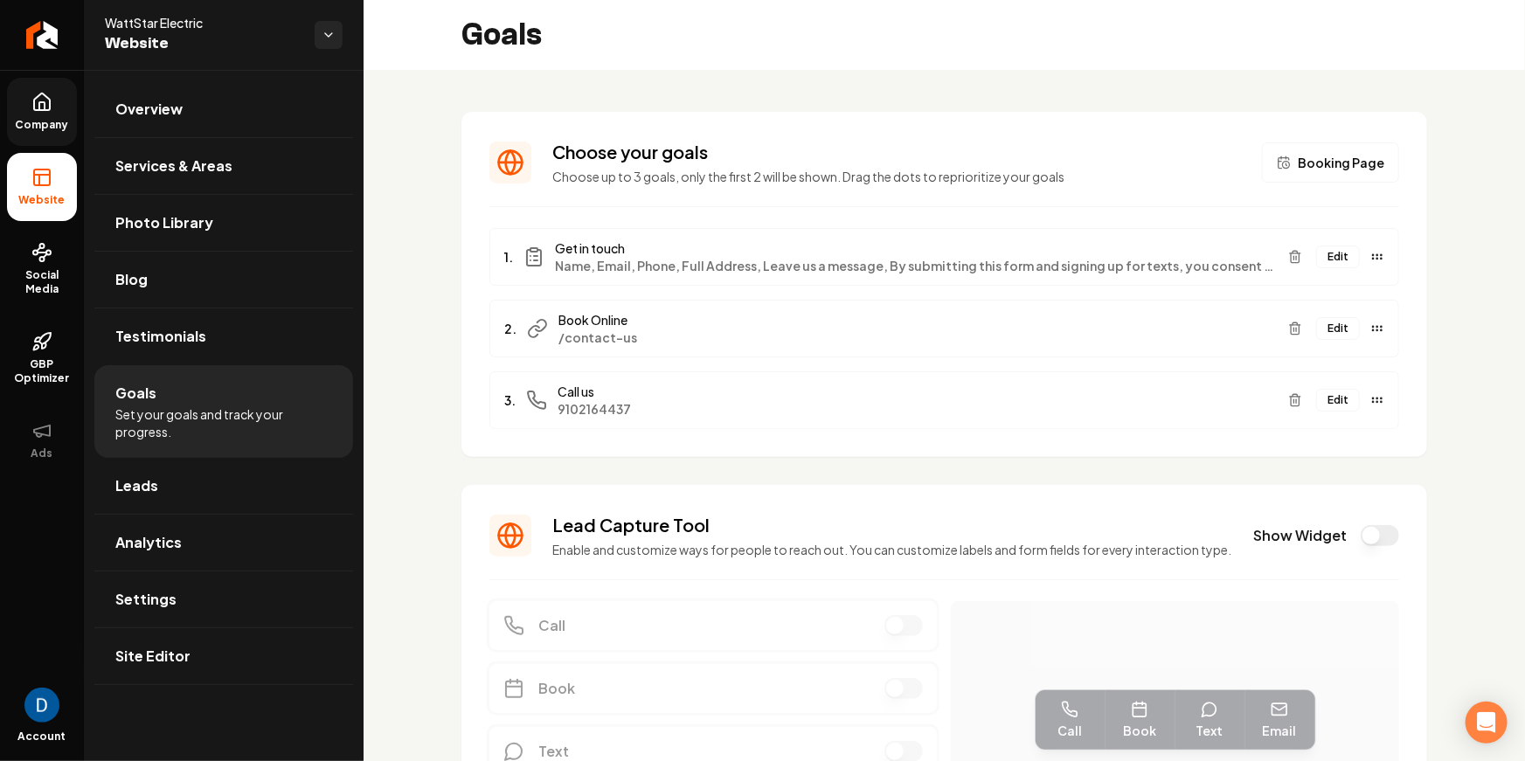
click at [1328, 254] on button "Edit" at bounding box center [1338, 257] width 44 height 23
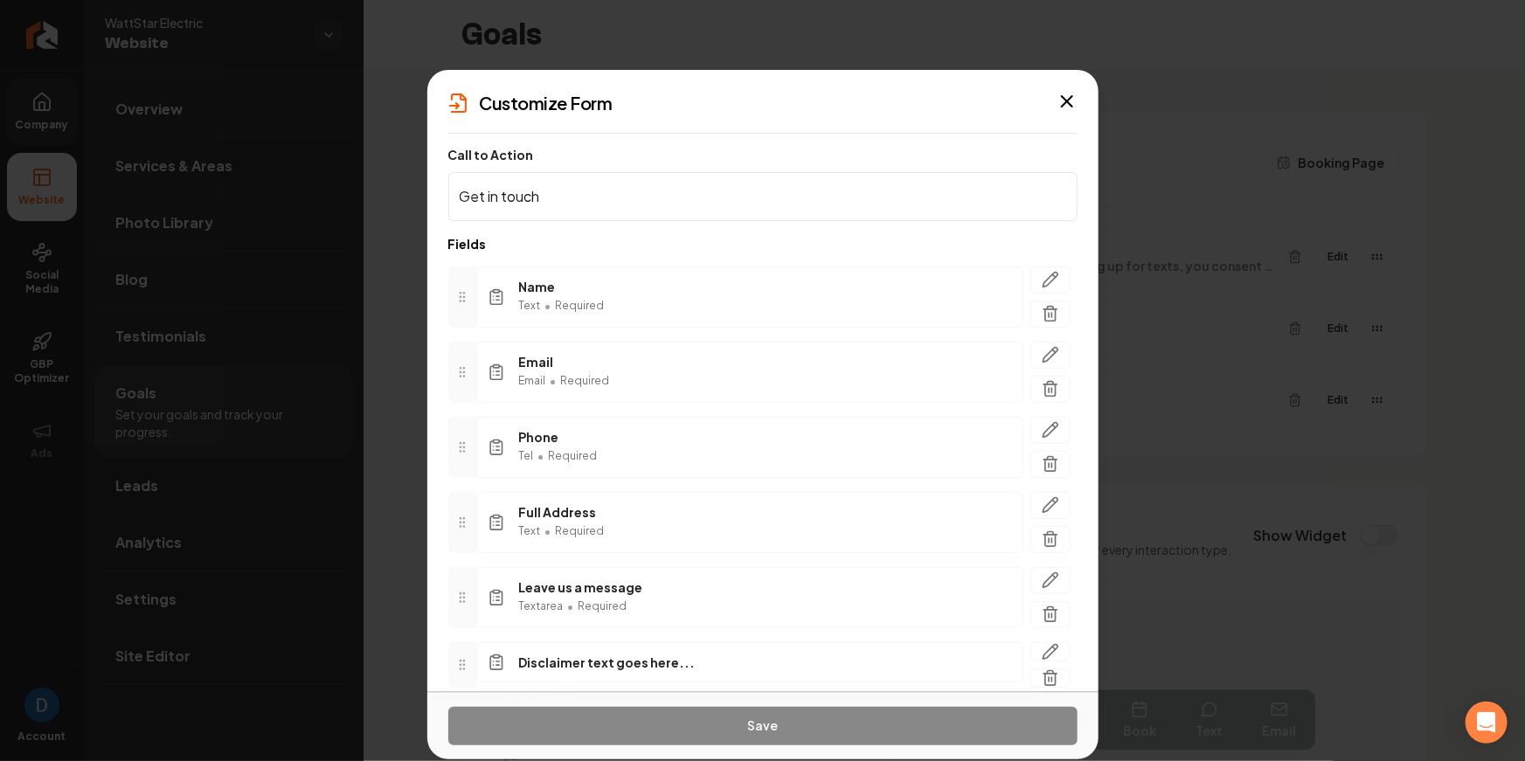
scroll to position [78, 0]
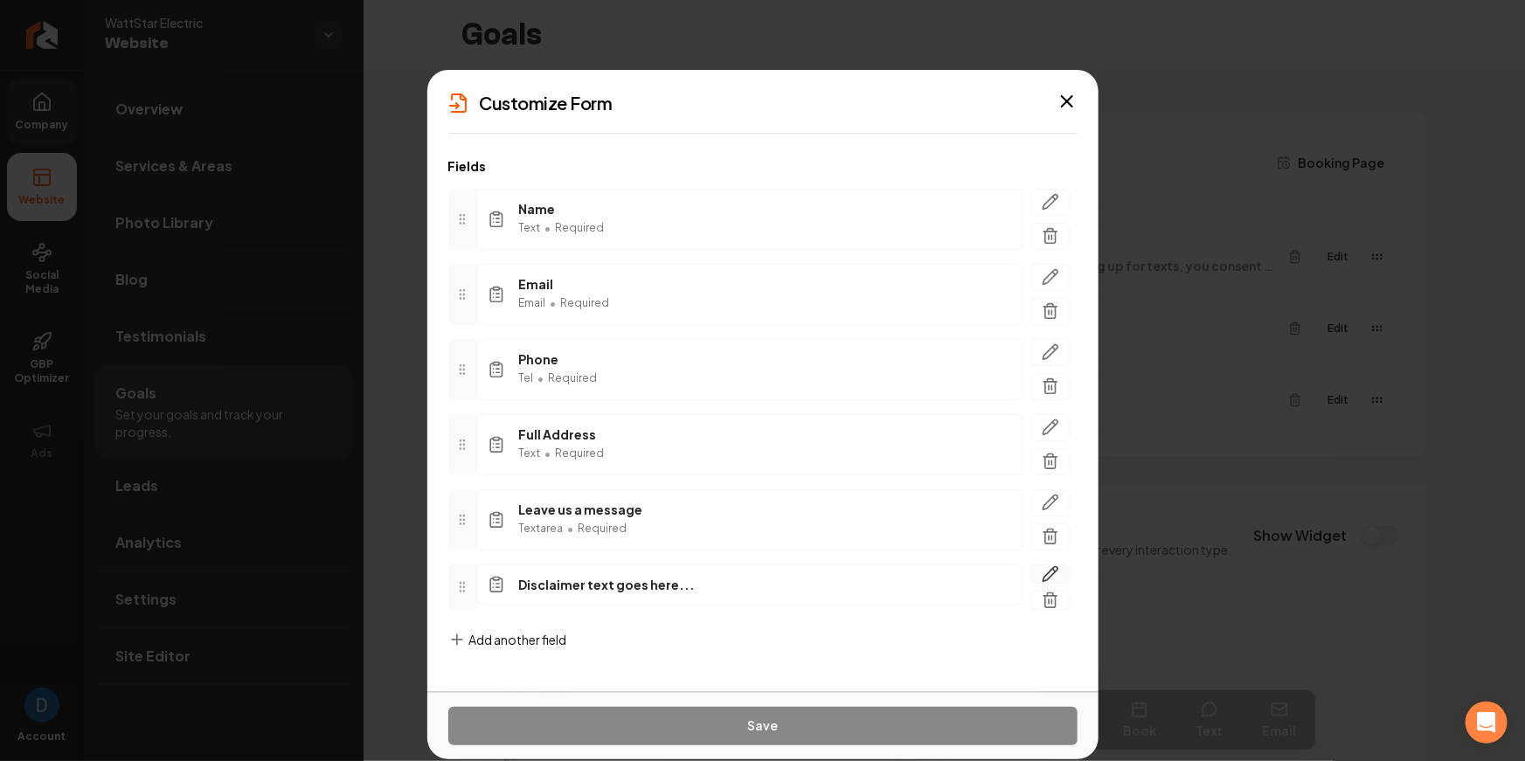
click at [1042, 578] on icon "button" at bounding box center [1050, 574] width 17 height 17
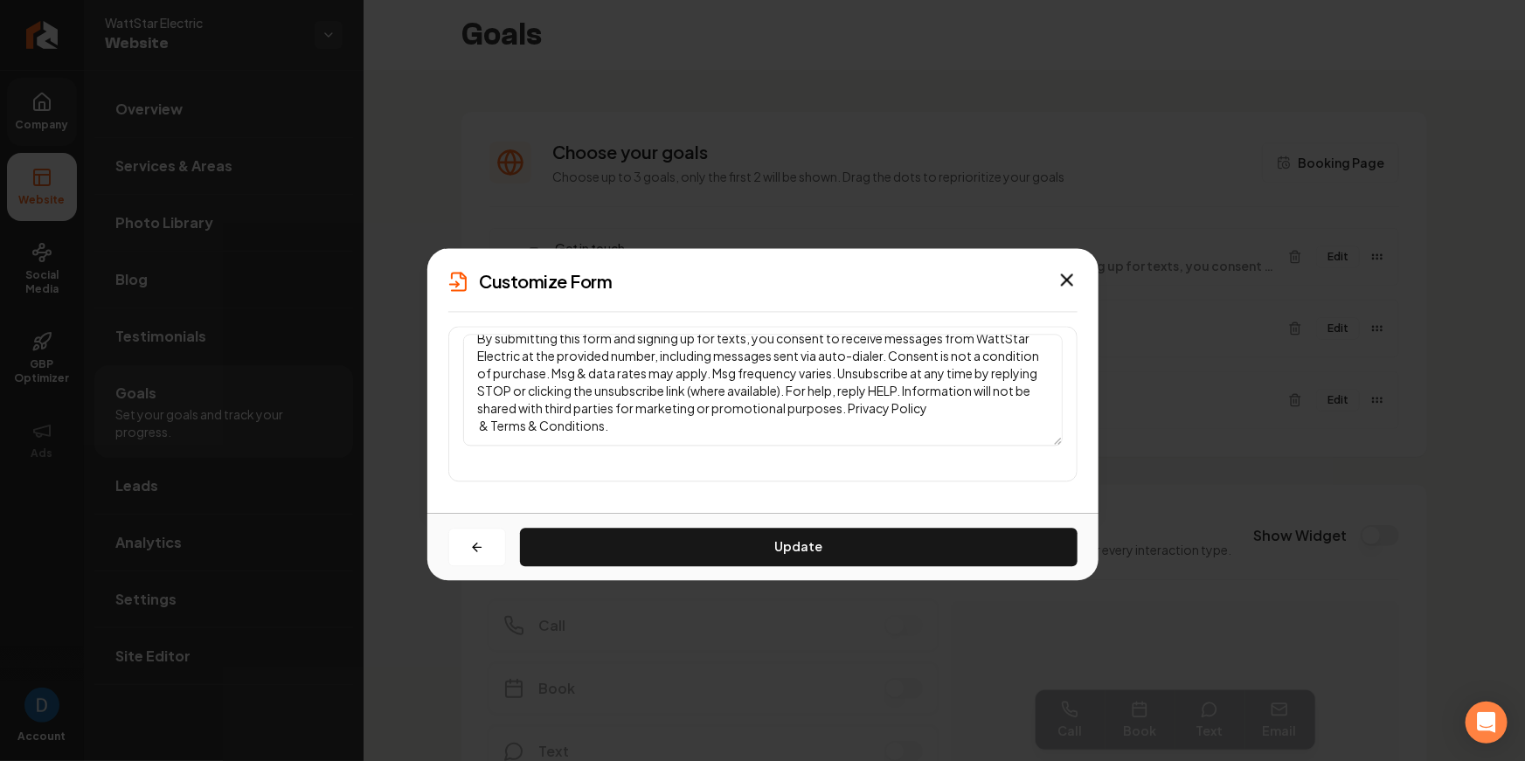
scroll to position [32, 0]
click at [564, 413] on textarea "By submitting this form and signing up for texts, you consent to receive messag…" at bounding box center [763, 390] width 600 height 112
type textarea "By submitting this form and signing up for texts, you consent to receive messag…"
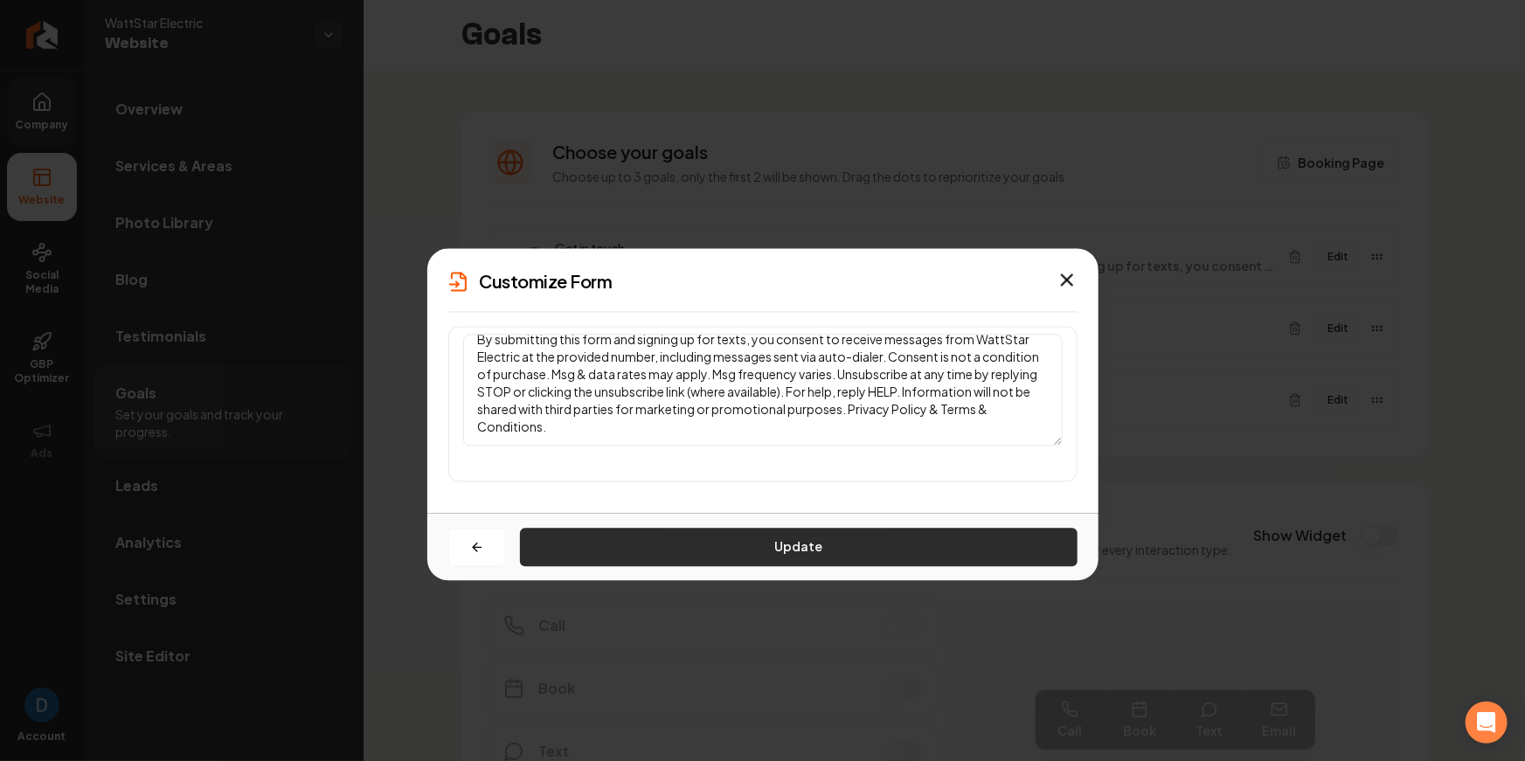
click at [647, 535] on button "Update" at bounding box center [799, 547] width 558 height 38
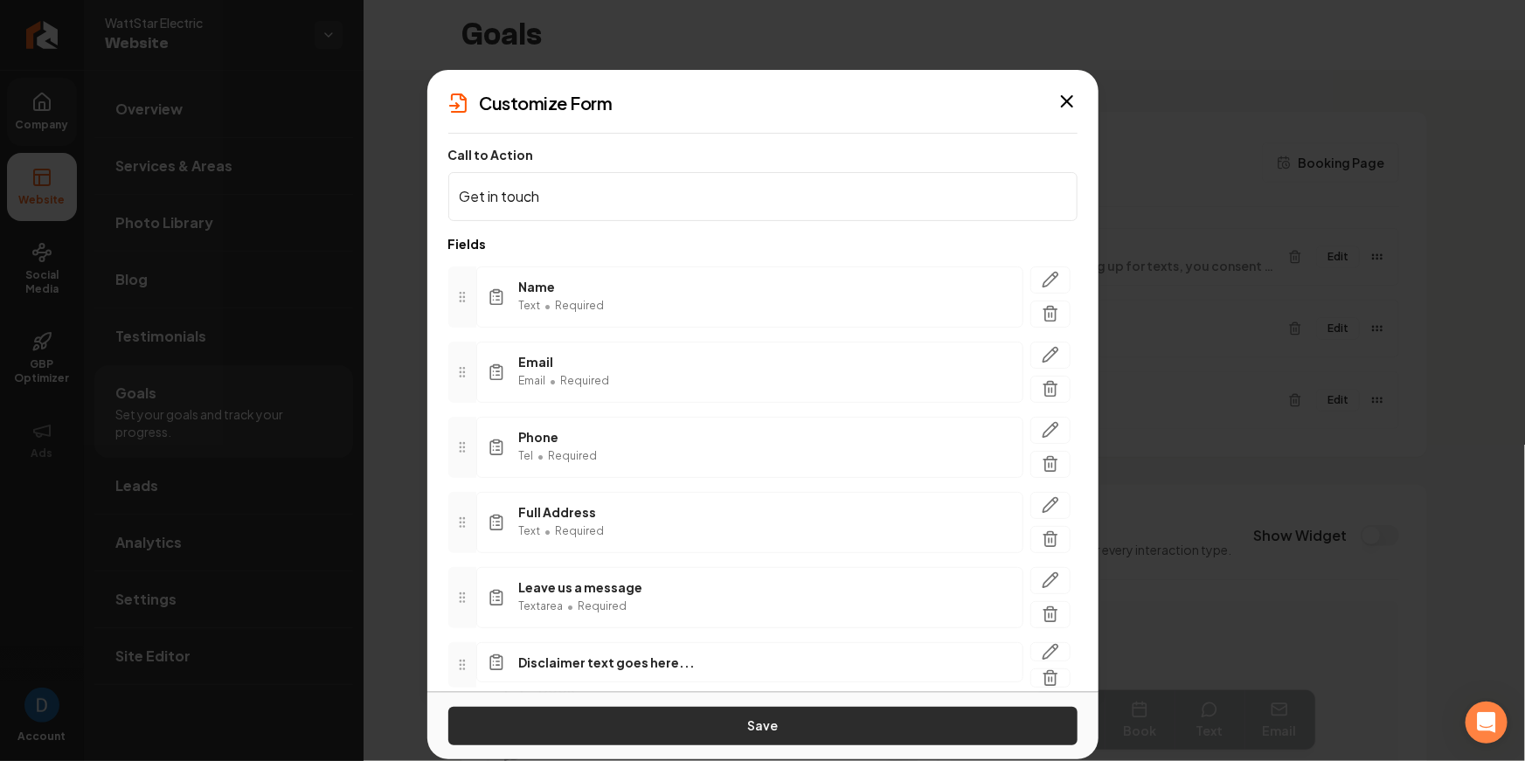
click at [797, 736] on button "Save" at bounding box center [762, 726] width 629 height 38
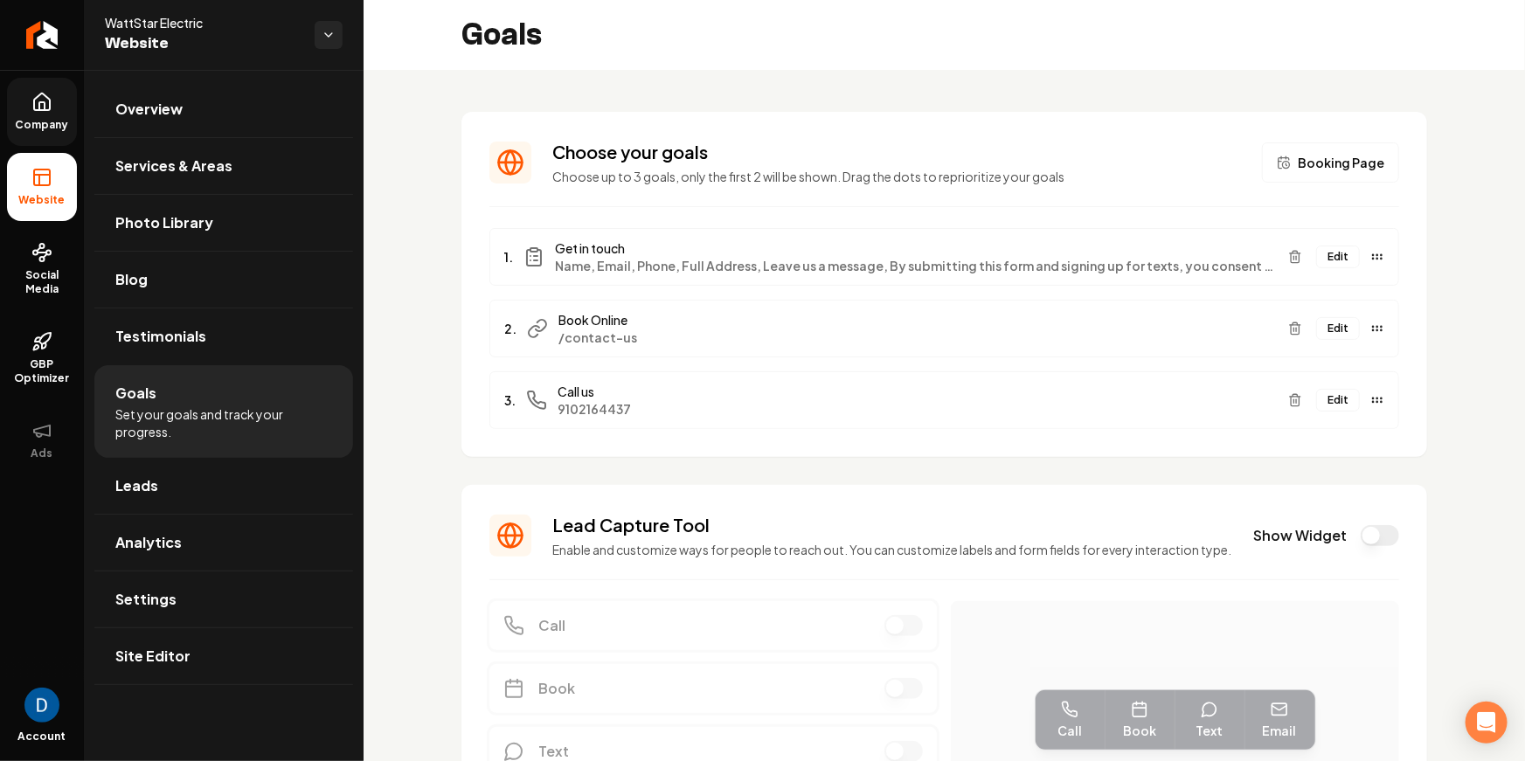
click at [1330, 393] on button "Edit" at bounding box center [1338, 400] width 44 height 23
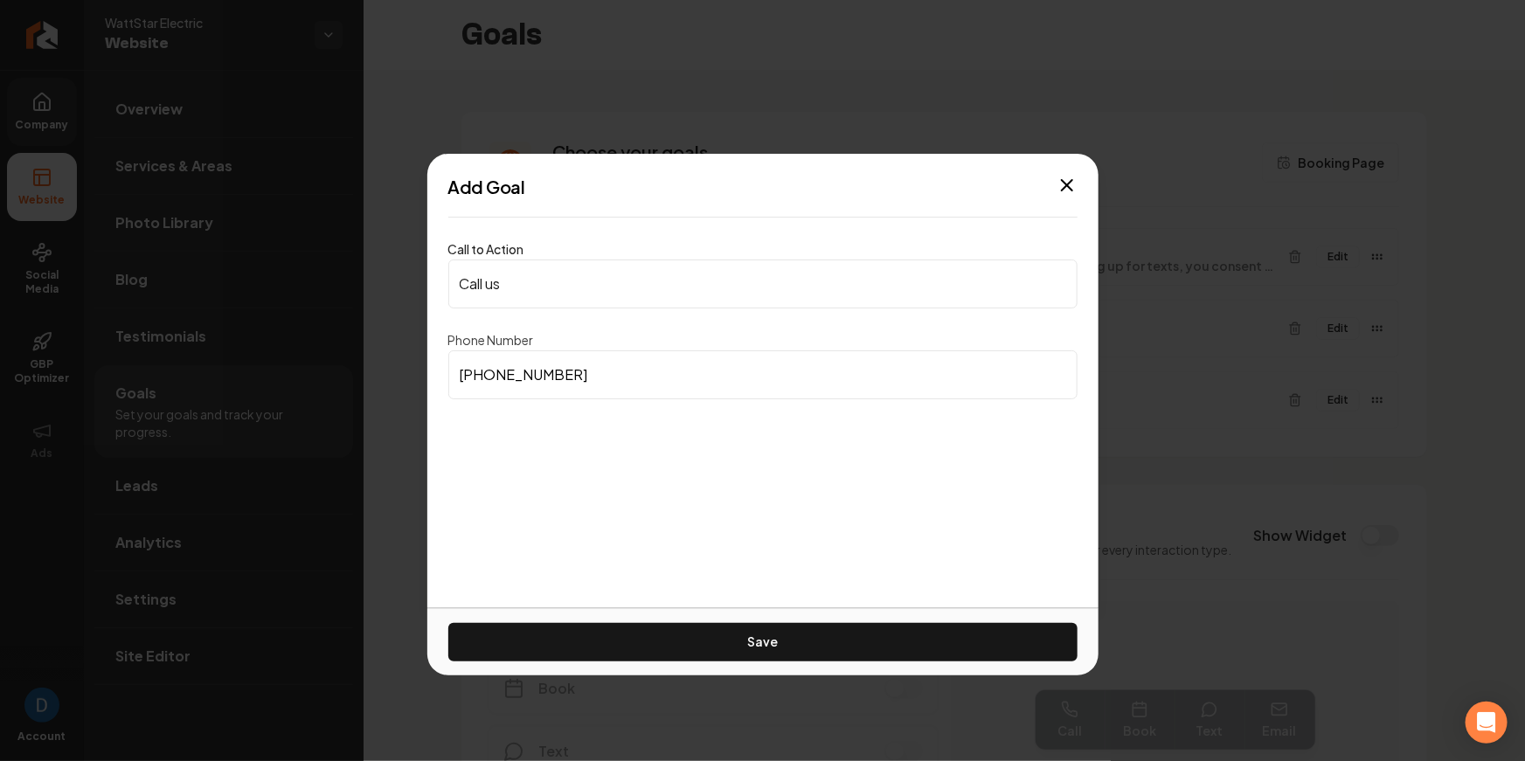
click at [1073, 195] on div "Add Goal" at bounding box center [762, 187] width 671 height 24
click at [1072, 191] on icon "button" at bounding box center [1067, 185] width 21 height 21
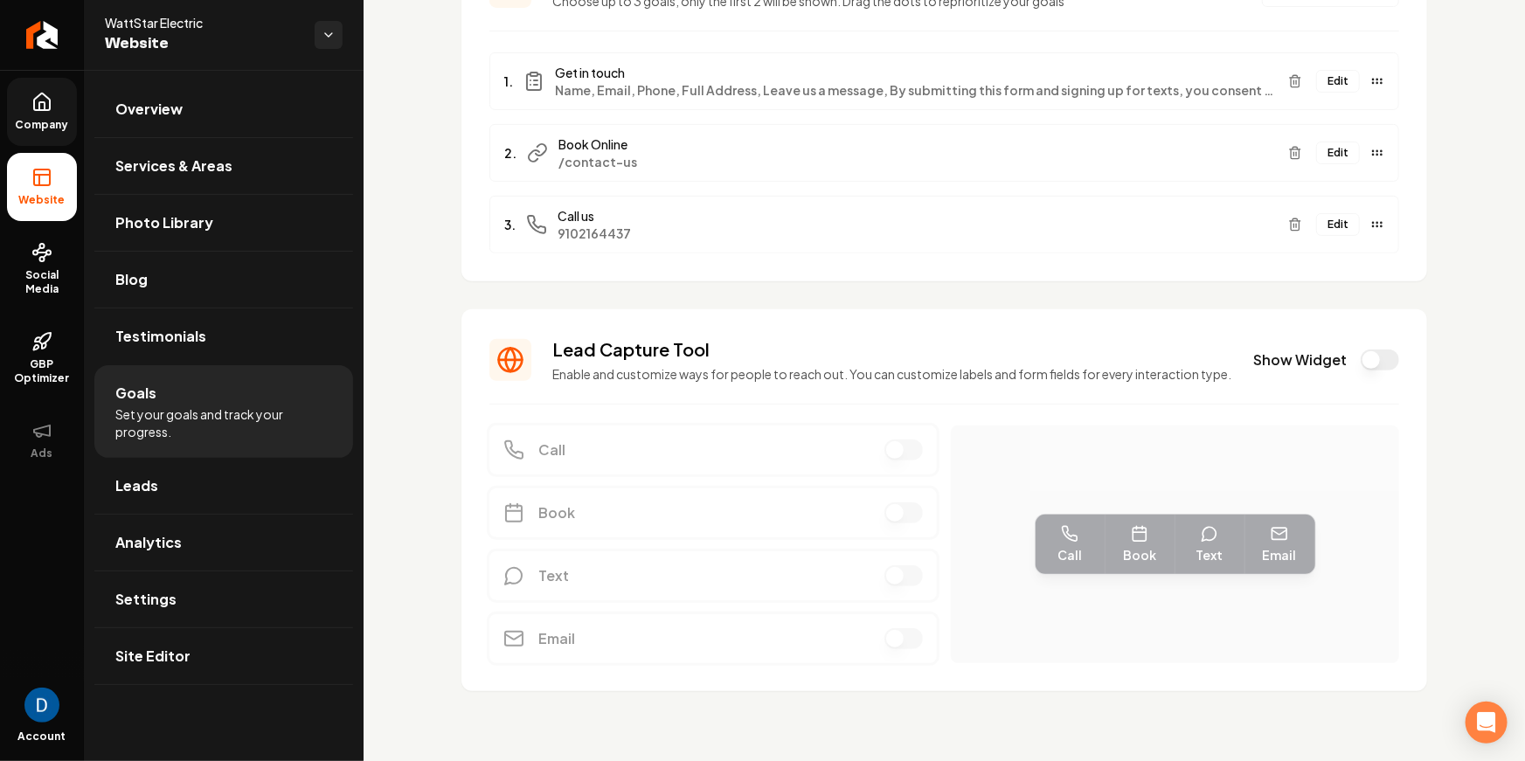
scroll to position [0, 0]
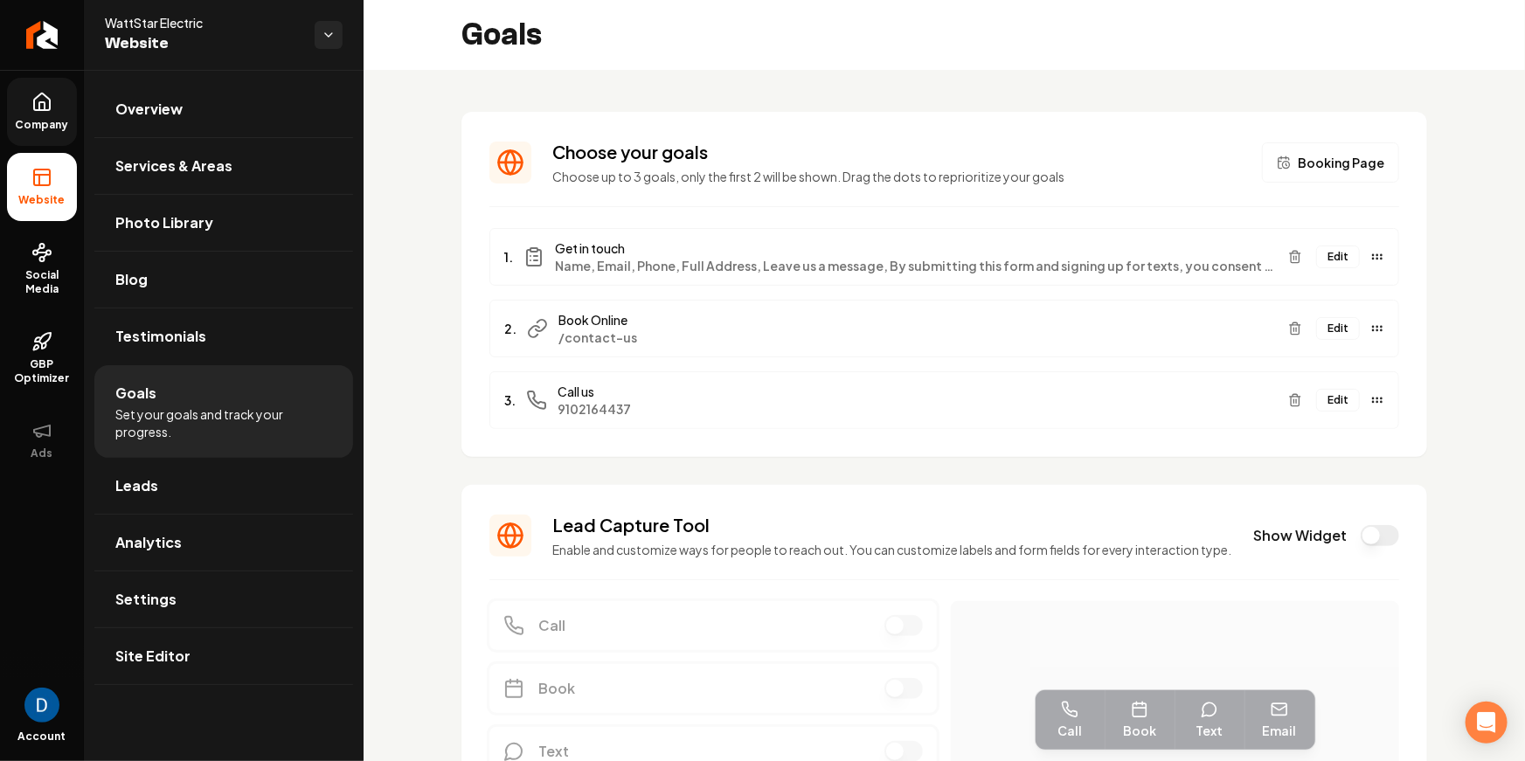
click at [163, 33] on span "Website" at bounding box center [203, 43] width 196 height 24
click at [166, 30] on span "WattStar Electric" at bounding box center [203, 22] width 196 height 17
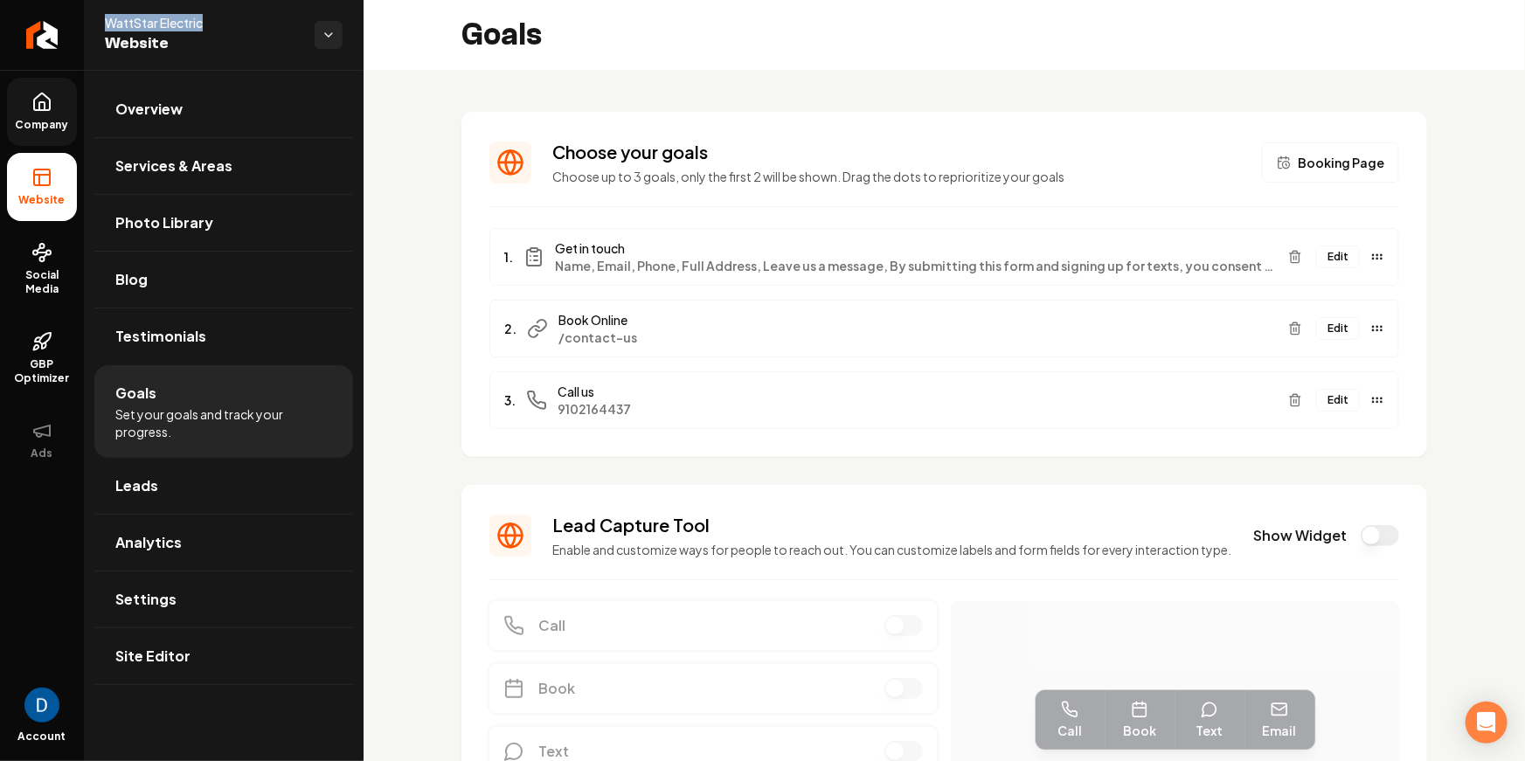
copy span "WattStar Electric"
click at [39, 35] on icon "Return to dashboard" at bounding box center [42, 35] width 17 height 0
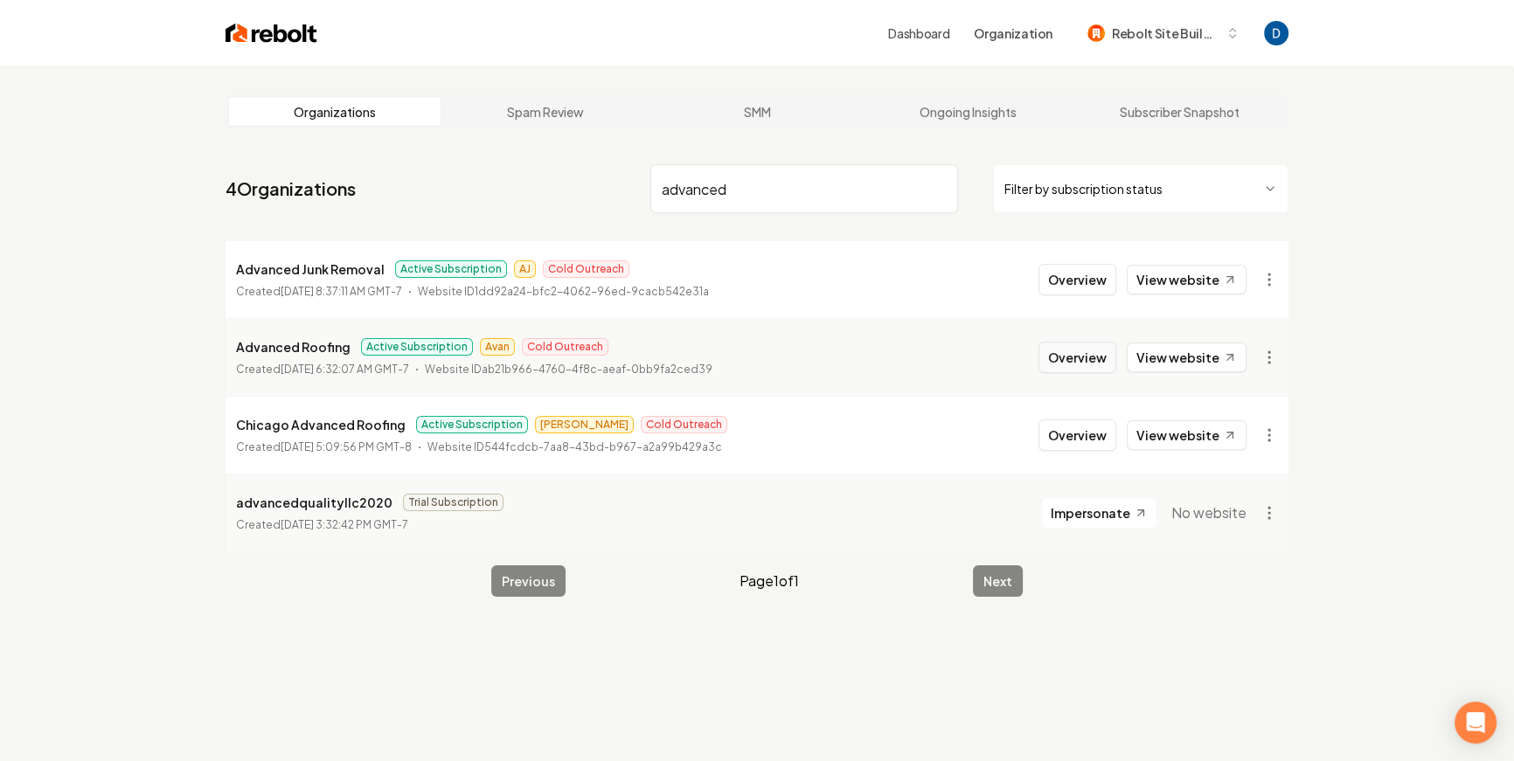
type input "advanced"
click at [1102, 358] on button "Overview" at bounding box center [1077, 357] width 78 height 31
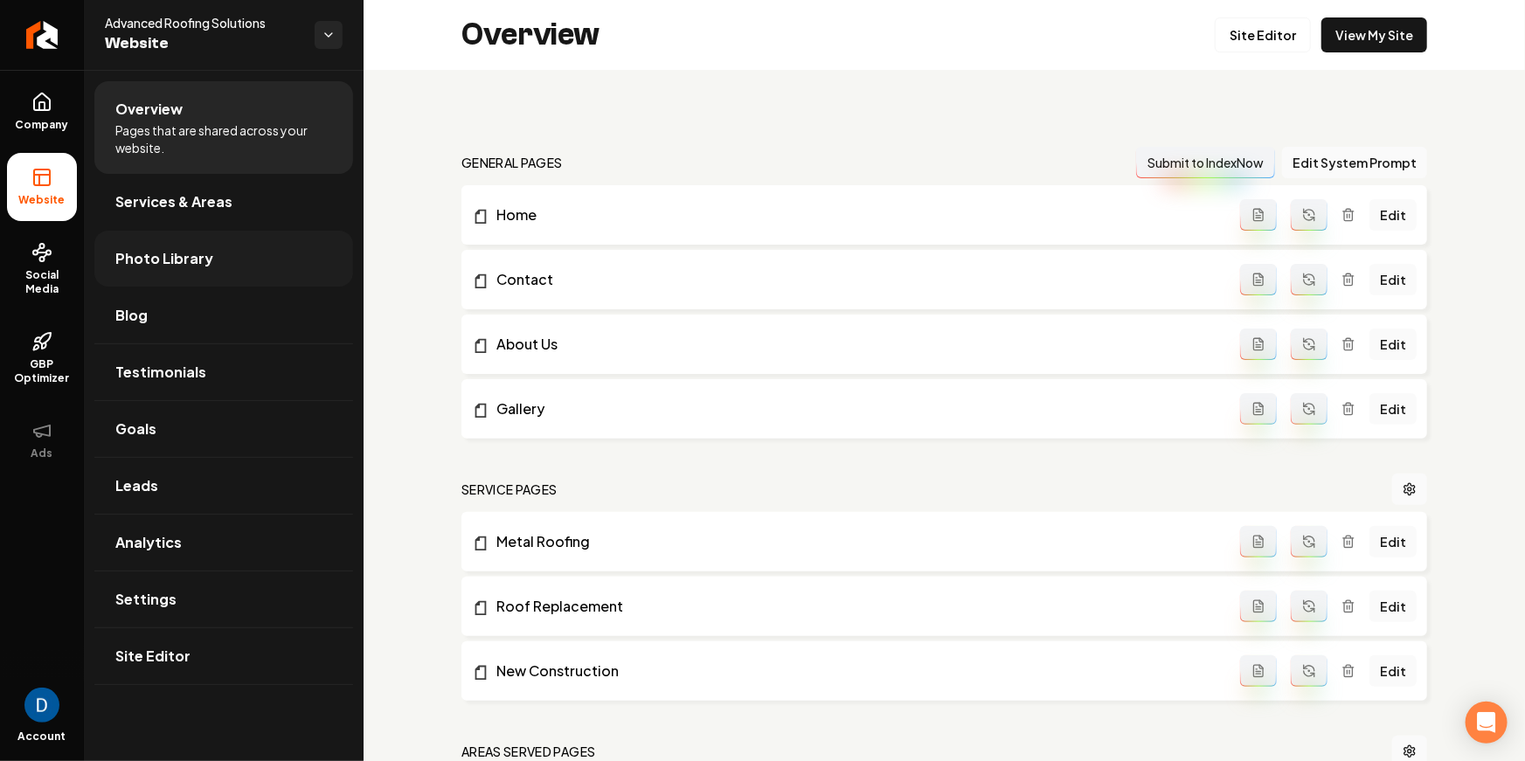
click at [141, 274] on link "Photo Library" at bounding box center [223, 259] width 259 height 56
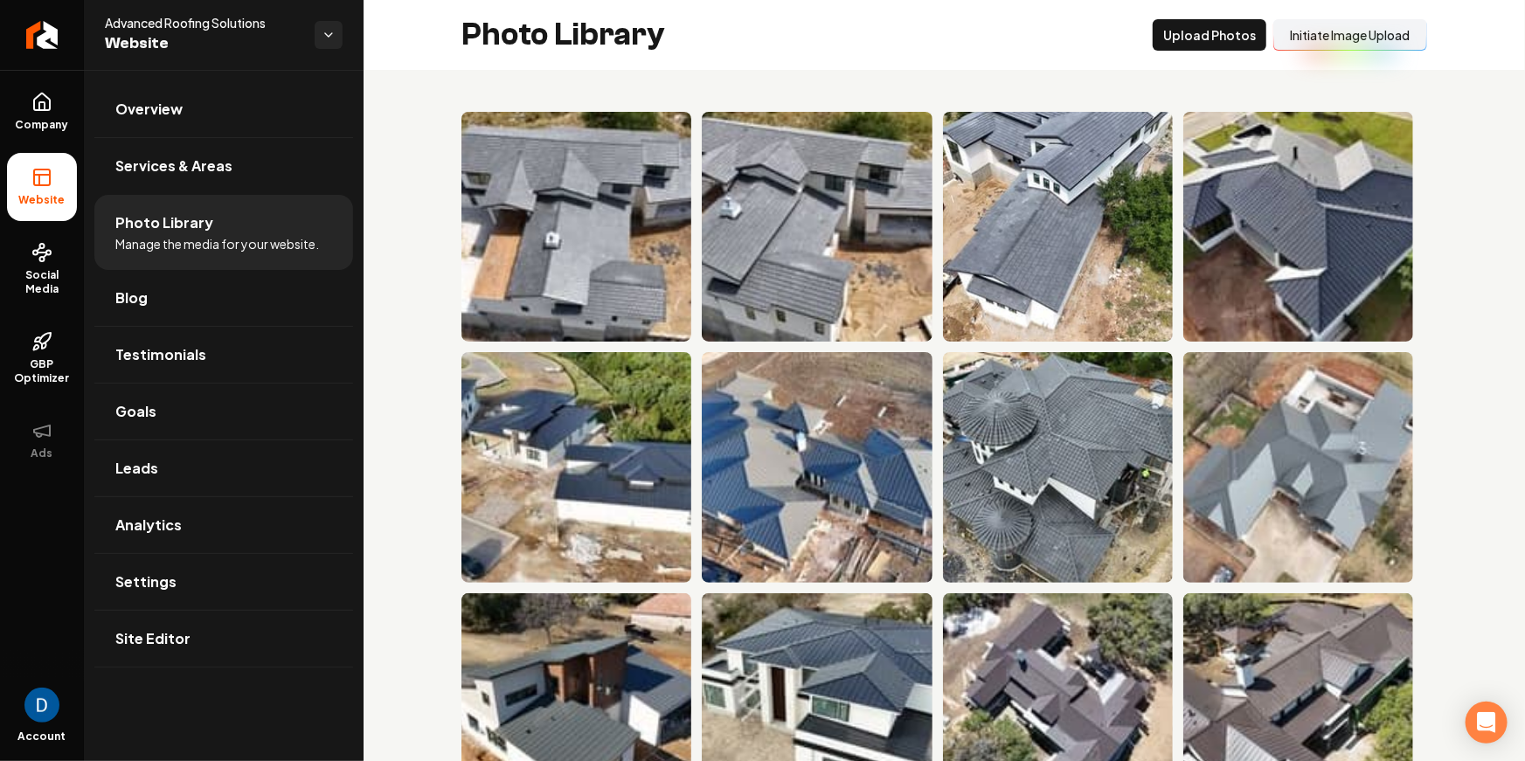
click at [1347, 42] on button "Initiate Image Upload" at bounding box center [1351, 34] width 154 height 31
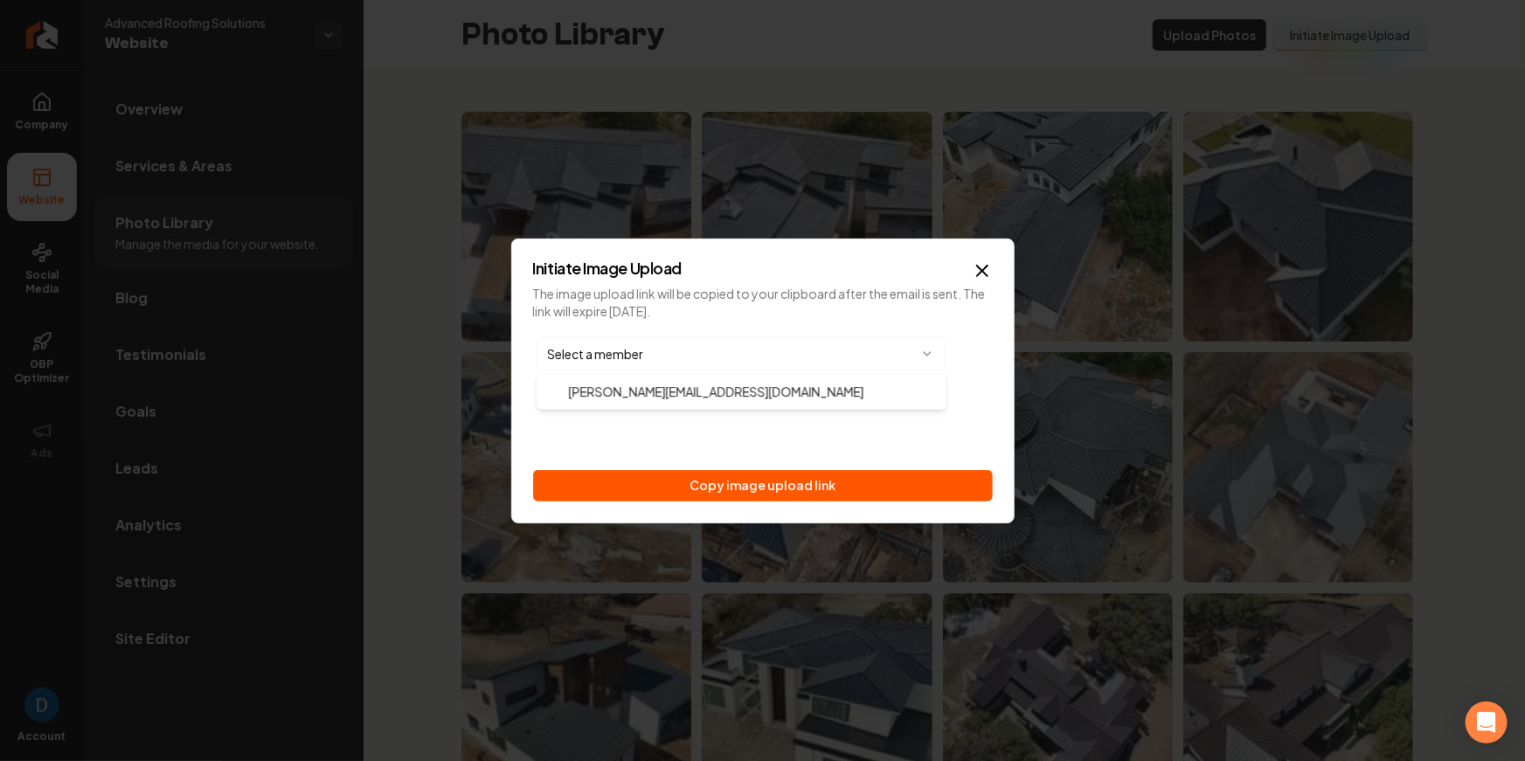
click at [755, 337] on body "Company Website Social Media GBP Optimizer Ads Account Advanced Roofing Solutio…" at bounding box center [762, 380] width 1525 height 761
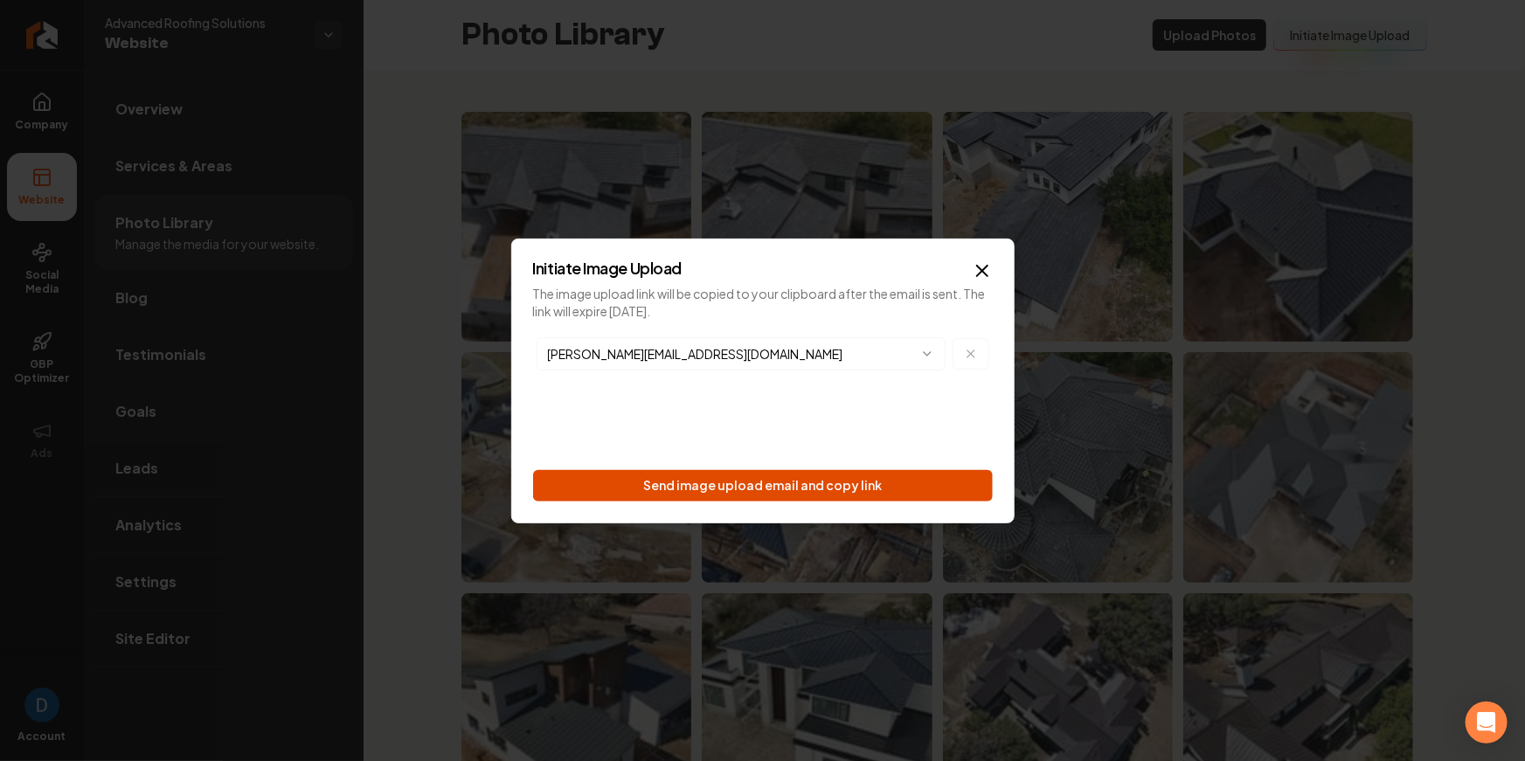
click at [757, 491] on button "Send image upload email and copy link" at bounding box center [763, 485] width 460 height 31
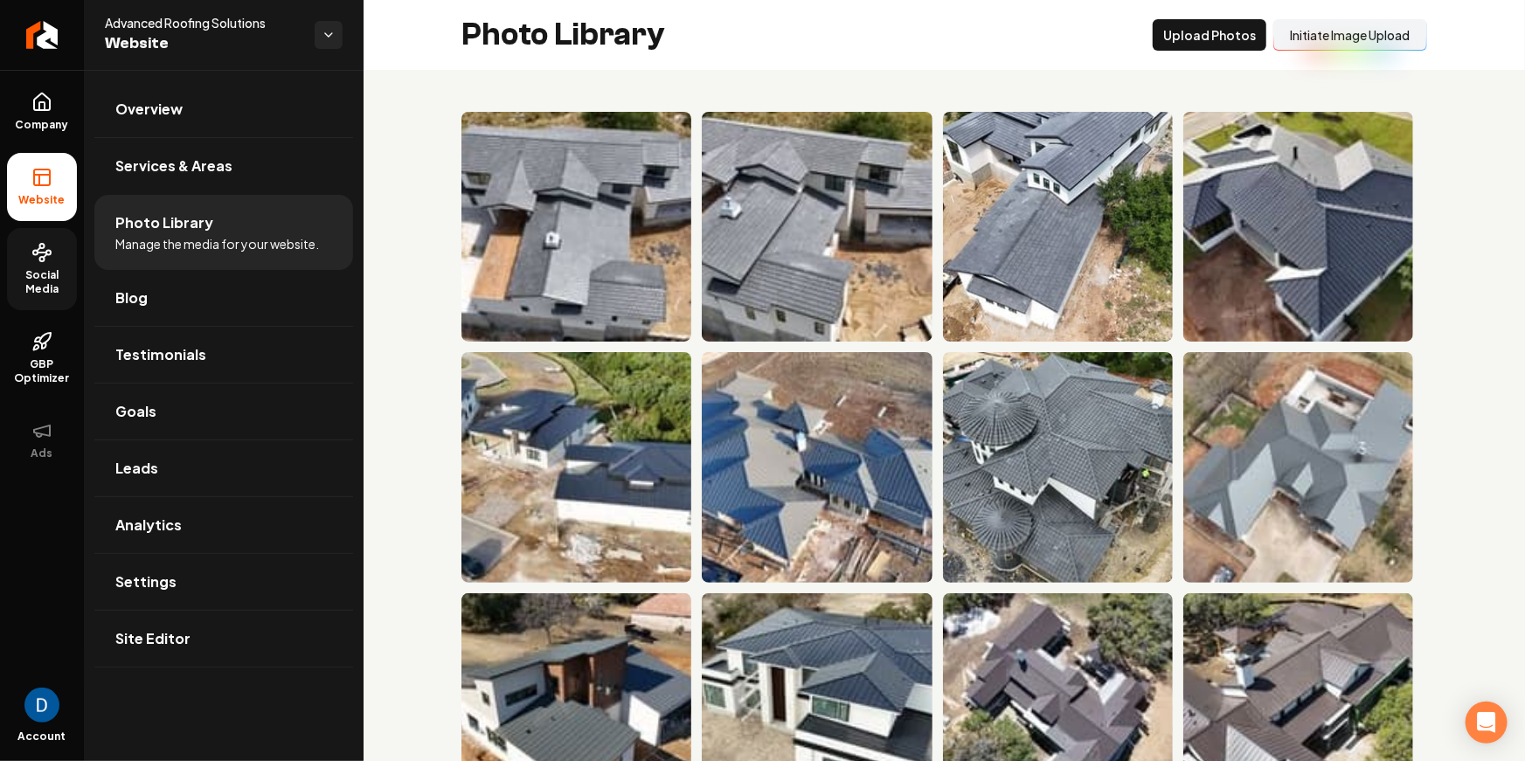
click at [38, 264] on link "Social Media" at bounding box center [42, 269] width 70 height 82
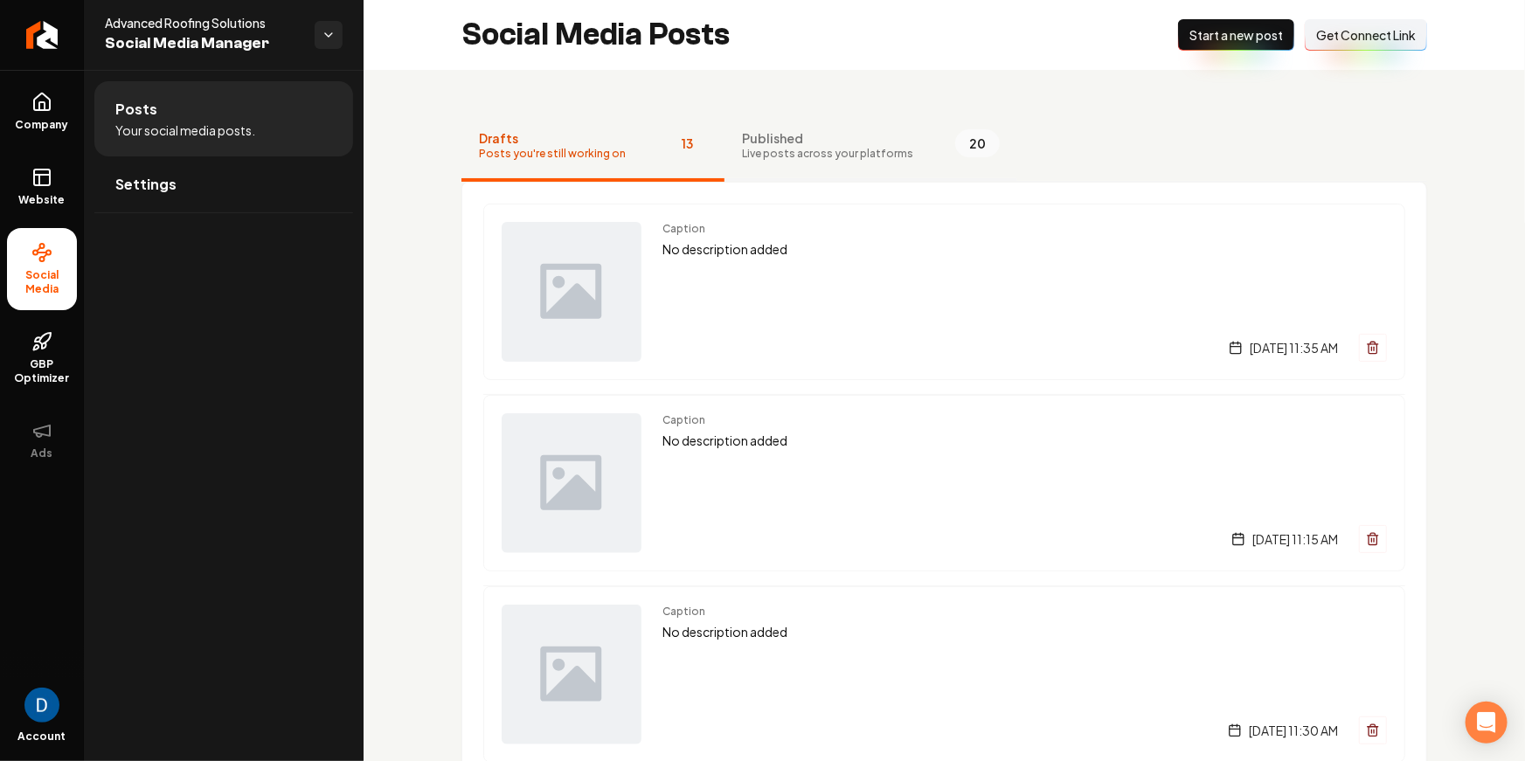
click at [826, 149] on span "Live posts across your platforms" at bounding box center [827, 154] width 171 height 14
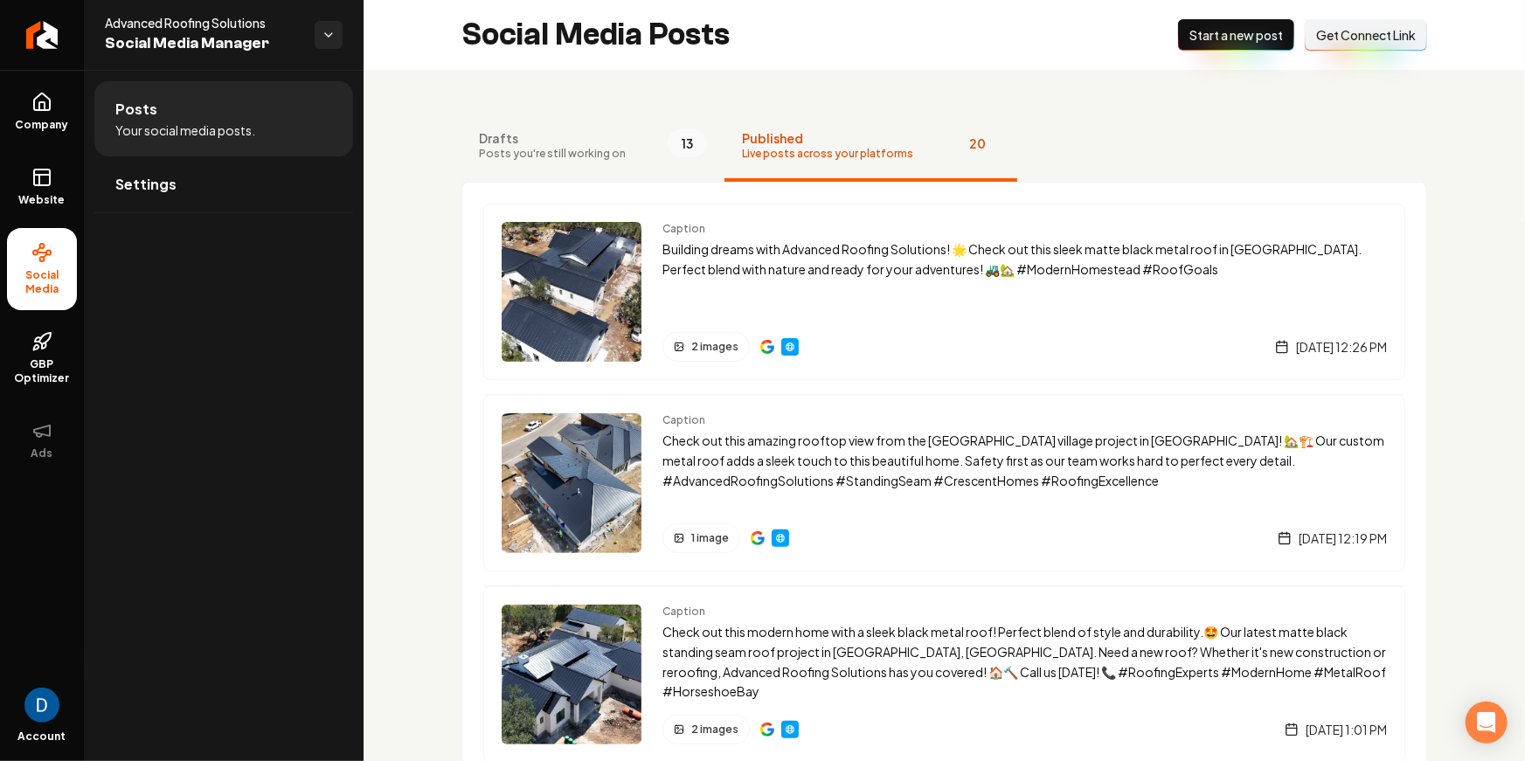
click at [630, 148] on button "Drafts Posts you're still working on 13" at bounding box center [593, 147] width 263 height 70
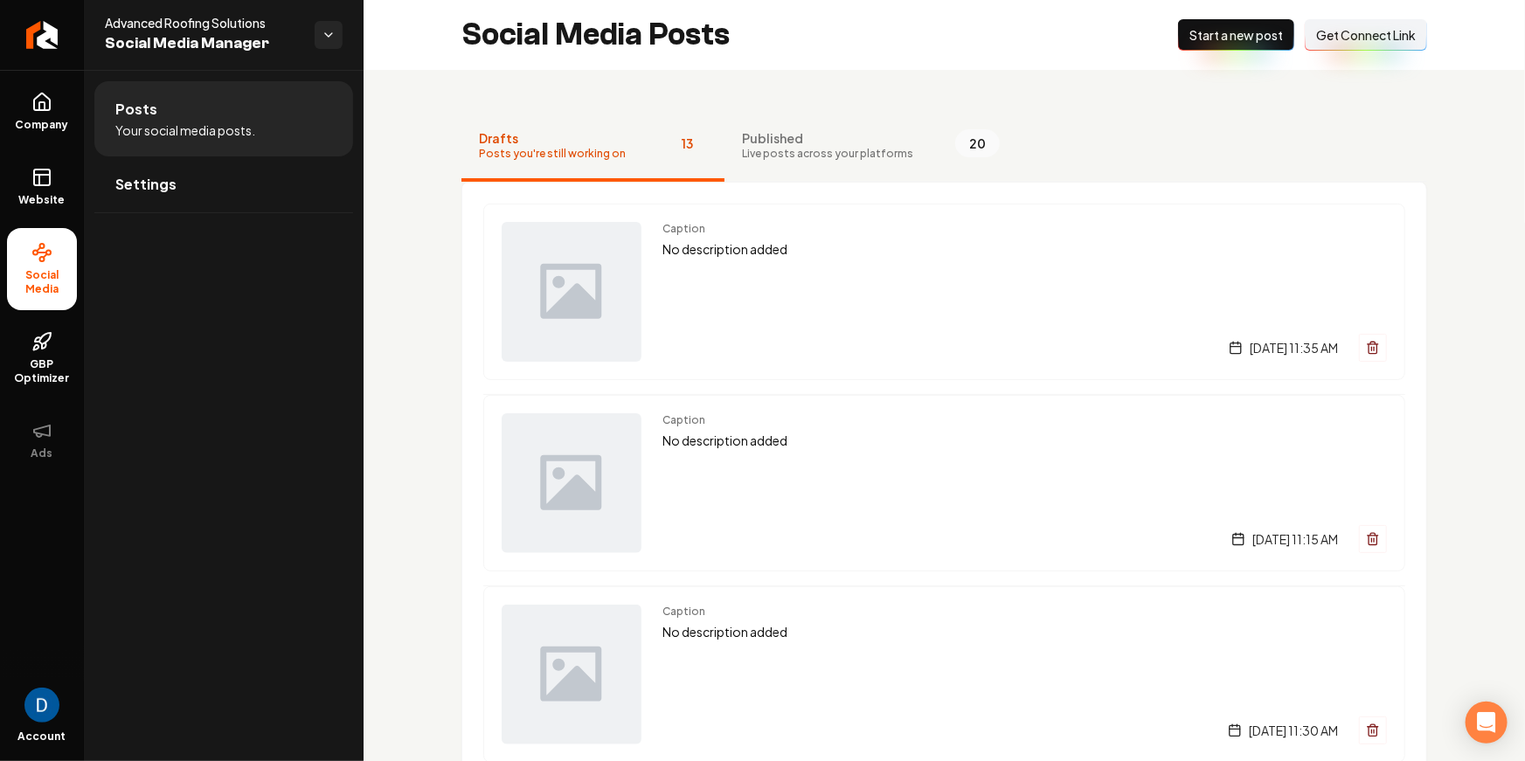
click at [1197, 39] on span "Start a new post" at bounding box center [1237, 34] width 94 height 17
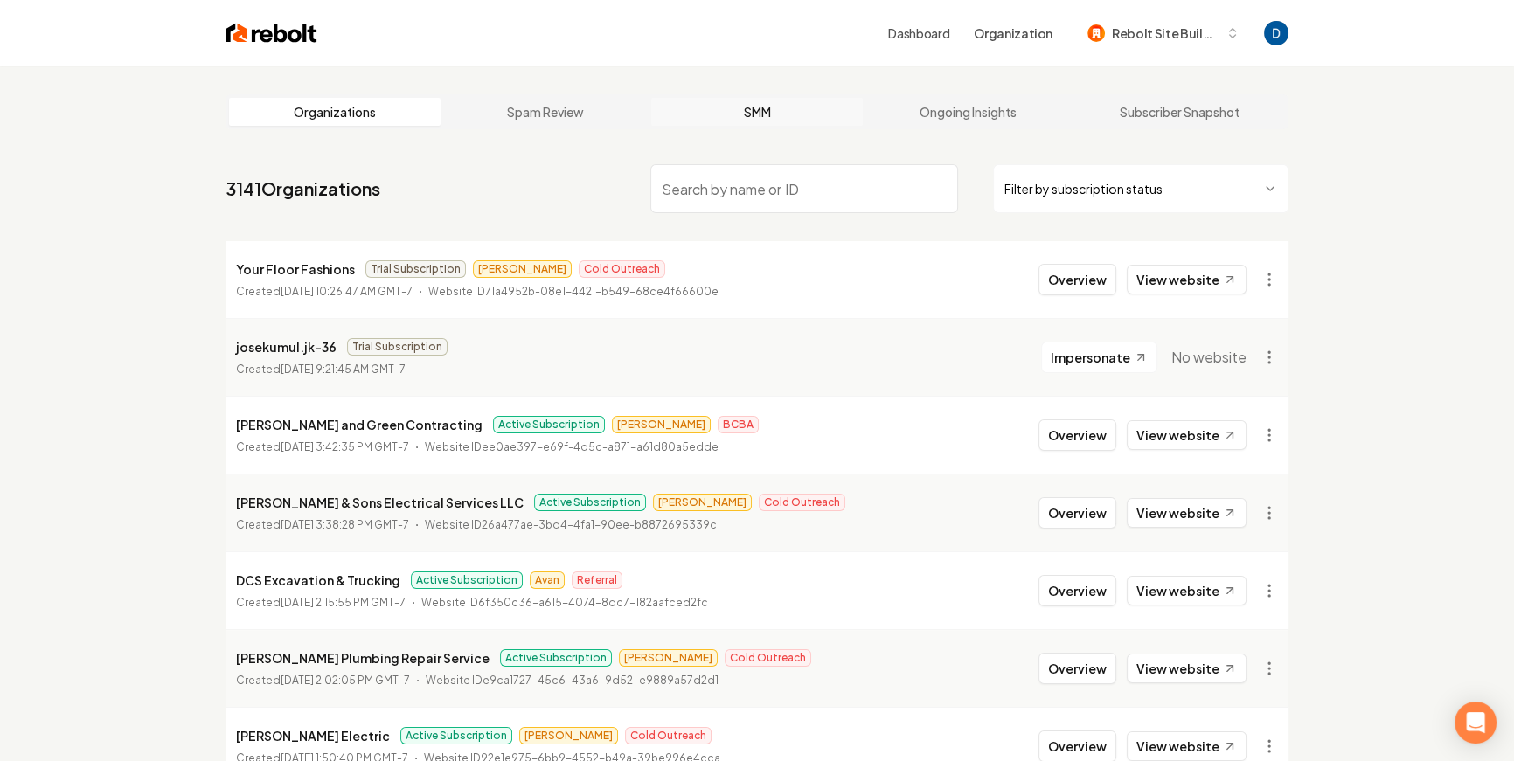
paste input "Rooftop Solutions DFW"
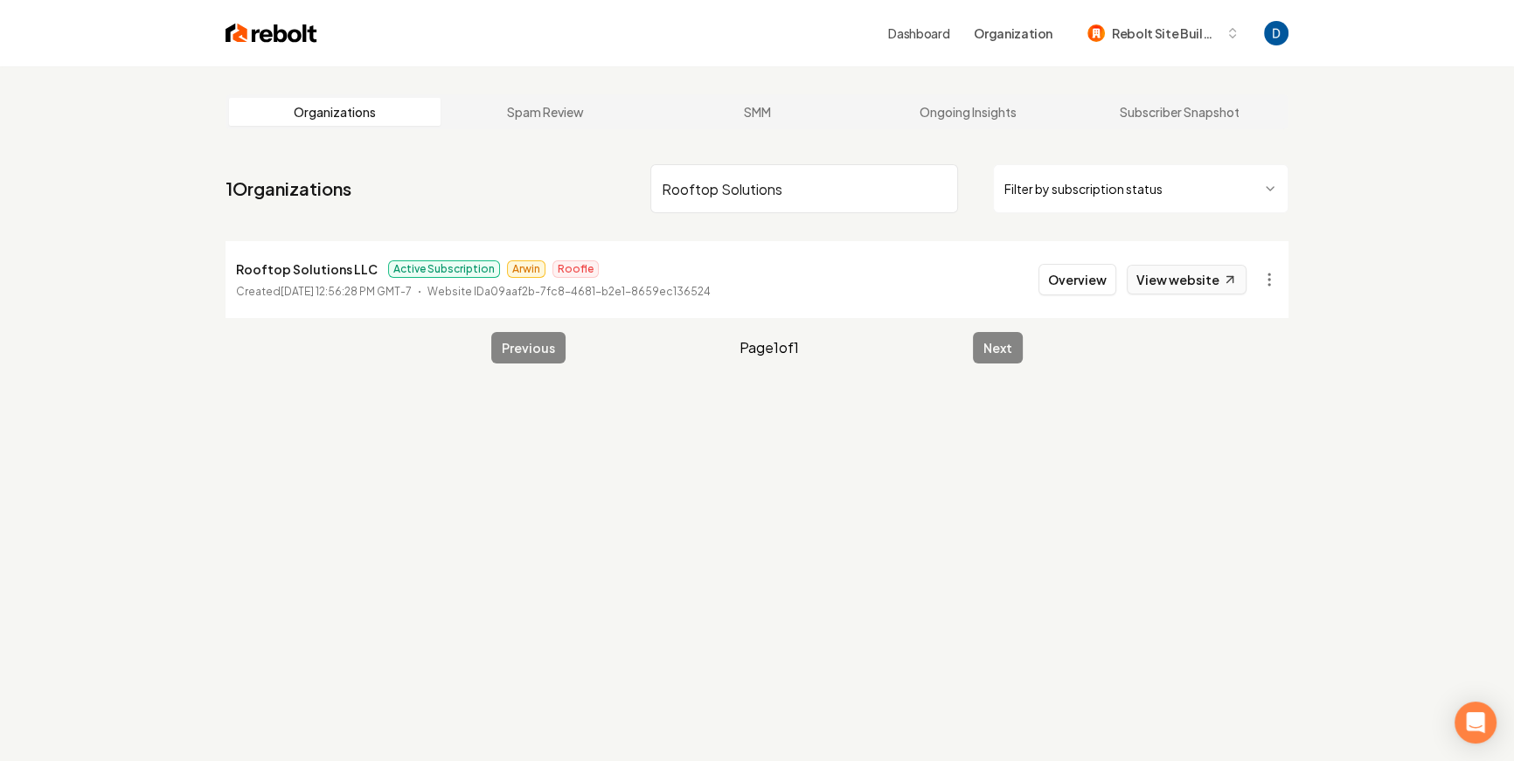
click at [1211, 271] on link "View website" at bounding box center [1187, 280] width 120 height 30
click at [793, 174] on input "Rooftop Solutions" at bounding box center [804, 188] width 308 height 49
paste input "DFW"
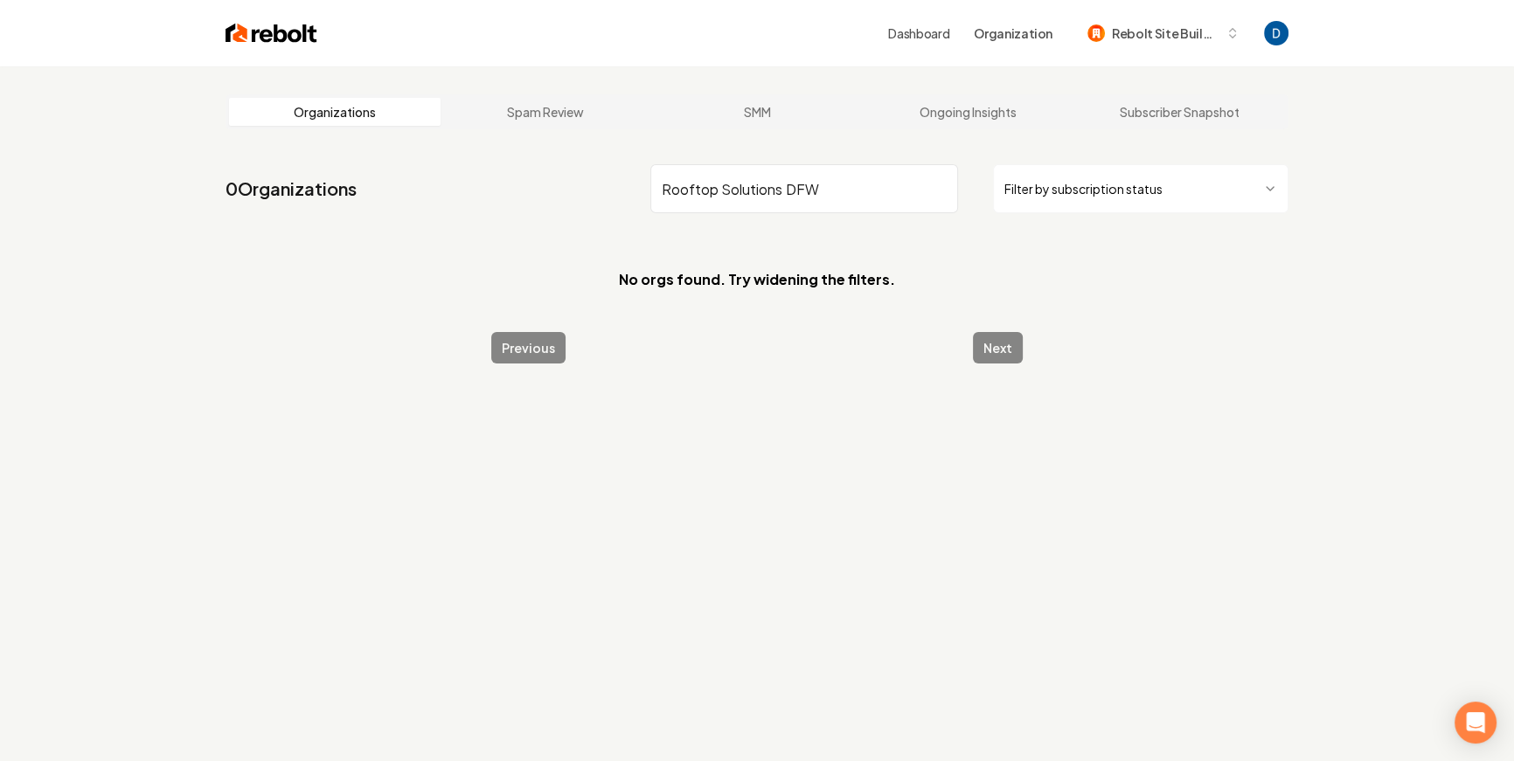
click at [698, 181] on input "Rooftop Solutions DFW" at bounding box center [804, 188] width 308 height 49
paste input "oftop"
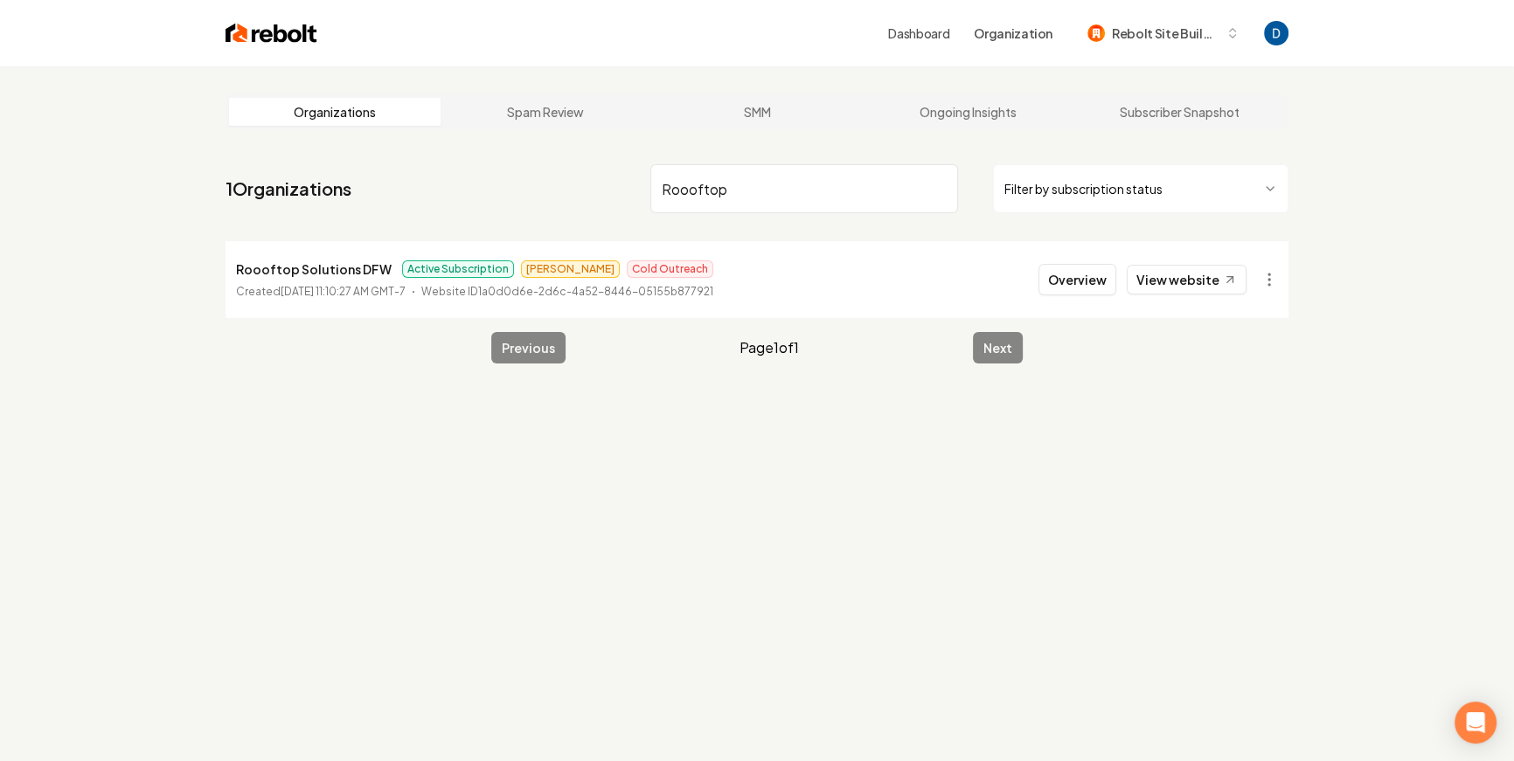
click at [565, 176] on nav "1 Organizations Roooftop Filter by subscription status" at bounding box center [757, 195] width 1063 height 77
click at [801, 171] on input "Roooftop" at bounding box center [804, 188] width 308 height 49
type input "sasq"
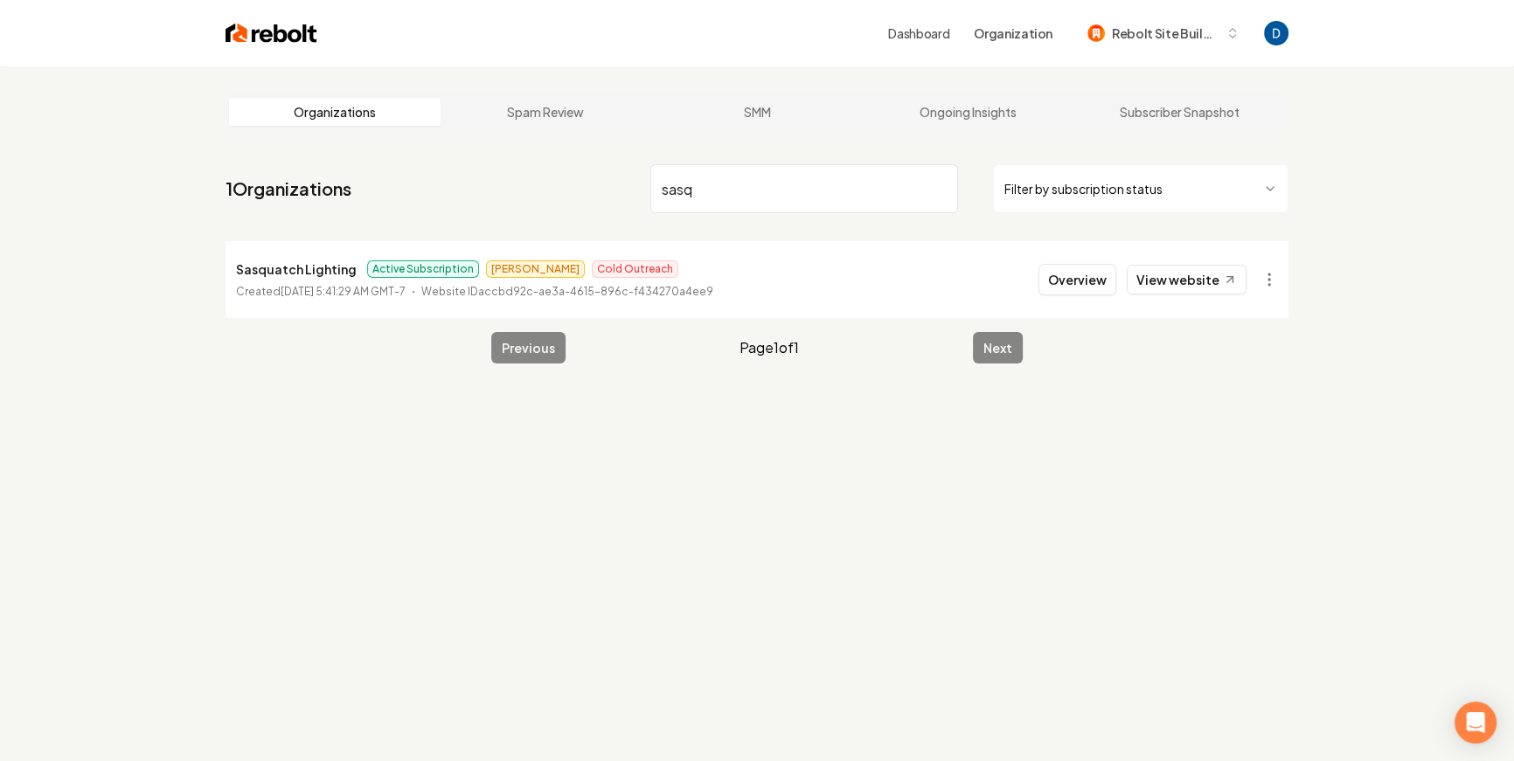
click at [1198, 295] on li "Sasquatch Lighting Active Subscription Anthony Cold Outreach Created March 19, …" at bounding box center [757, 279] width 1063 height 77
click at [1208, 274] on link "View website" at bounding box center [1187, 280] width 120 height 30
click at [1085, 276] on button "Overview" at bounding box center [1077, 279] width 78 height 31
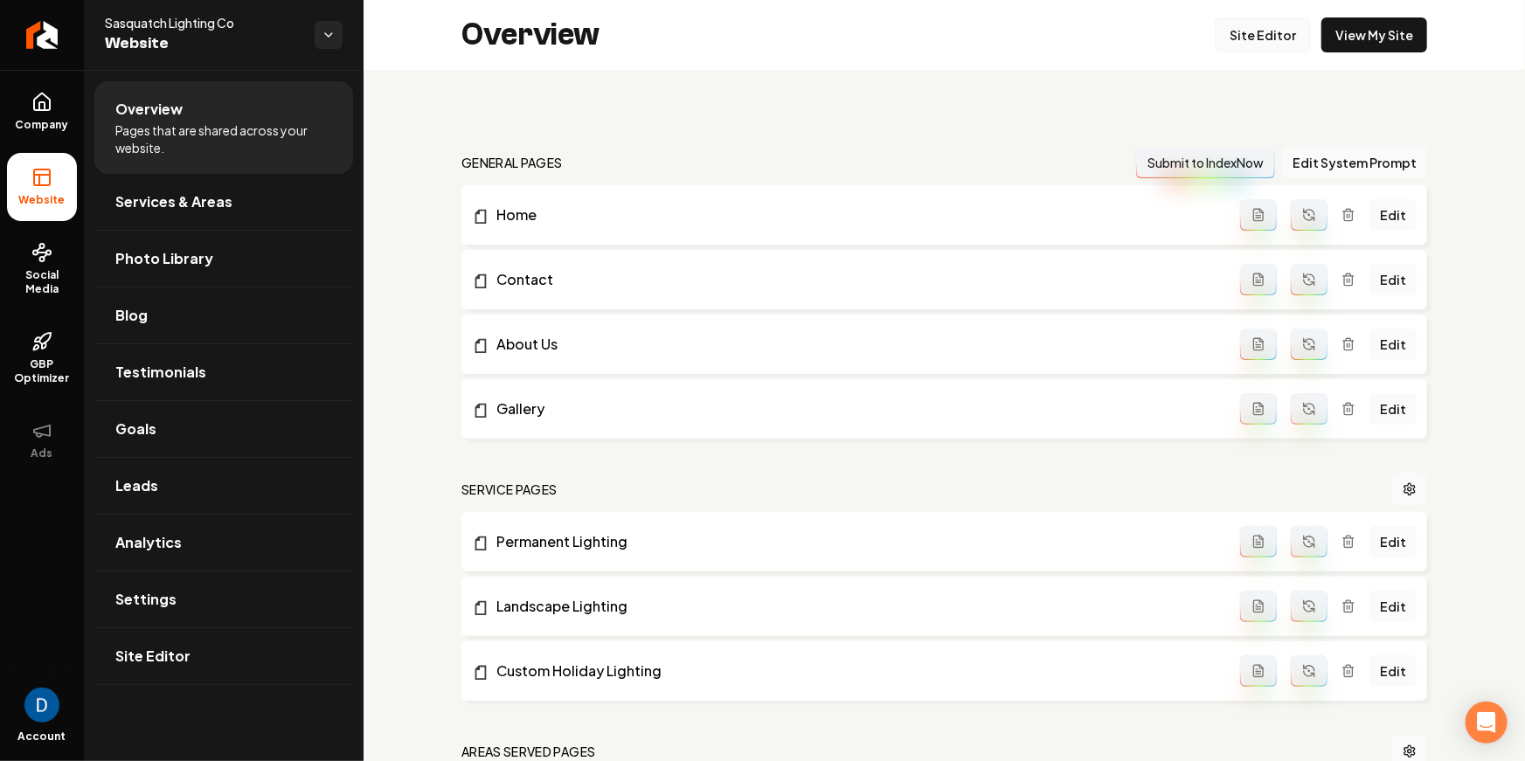
click at [1262, 45] on link "Site Editor" at bounding box center [1263, 34] width 96 height 35
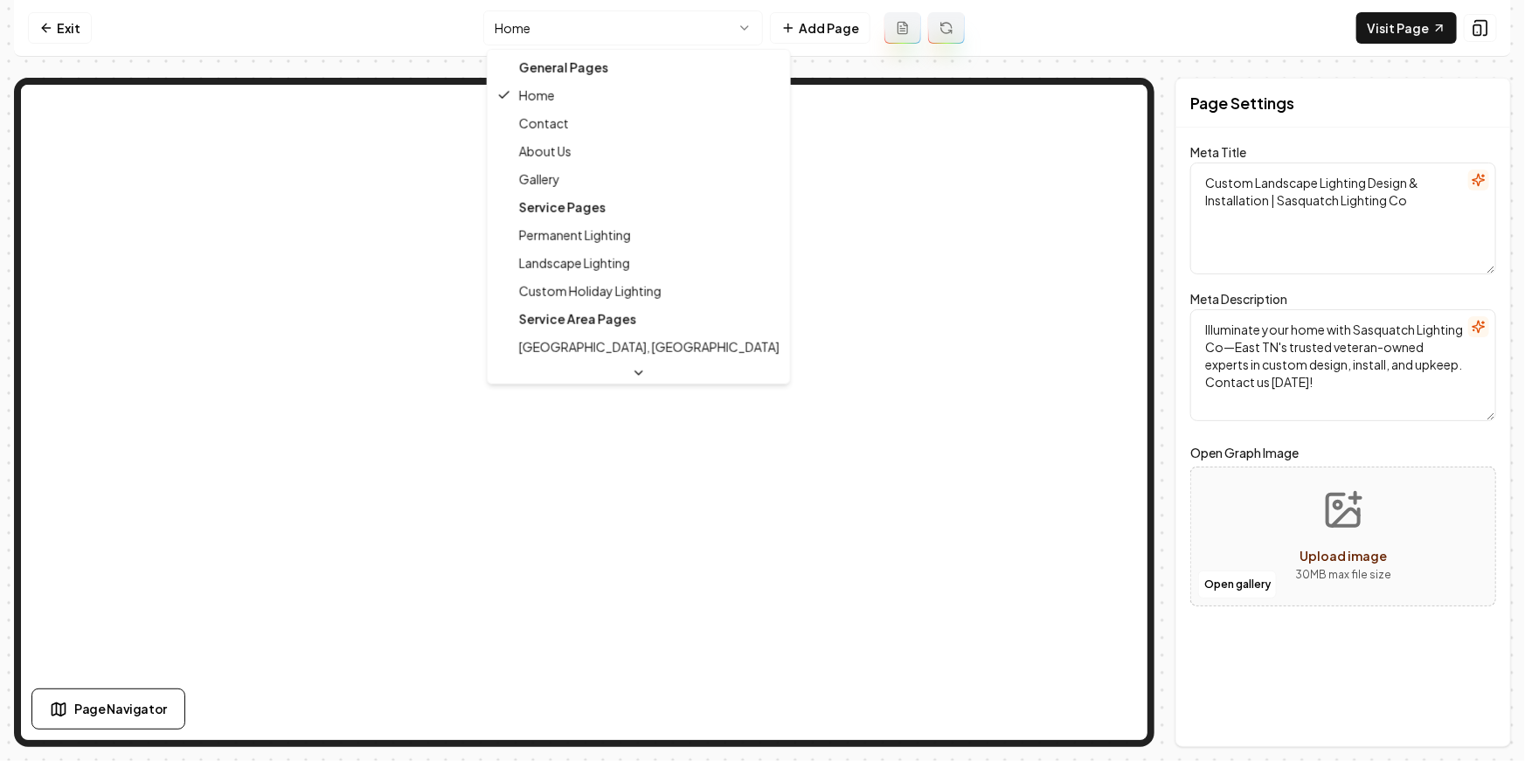
click at [630, 31] on html "Computer Required This feature is only available on a computer. Please switch t…" at bounding box center [762, 380] width 1525 height 761
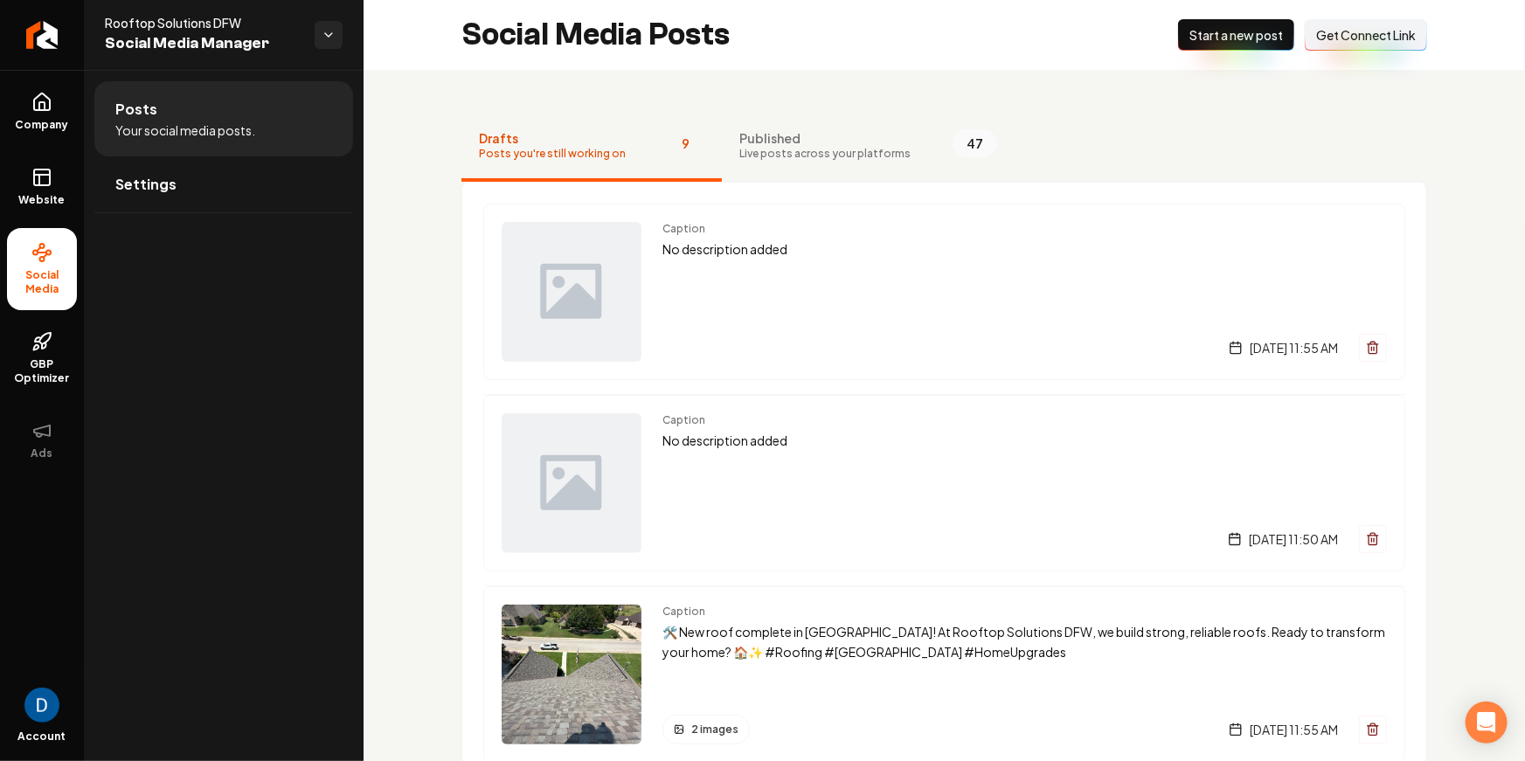
click at [205, 15] on span "Rooftop Solutions DFW" at bounding box center [203, 22] width 196 height 17
copy span "Rooftop Solutions DFW"
click at [74, 112] on link "Company" at bounding box center [42, 112] width 70 height 68
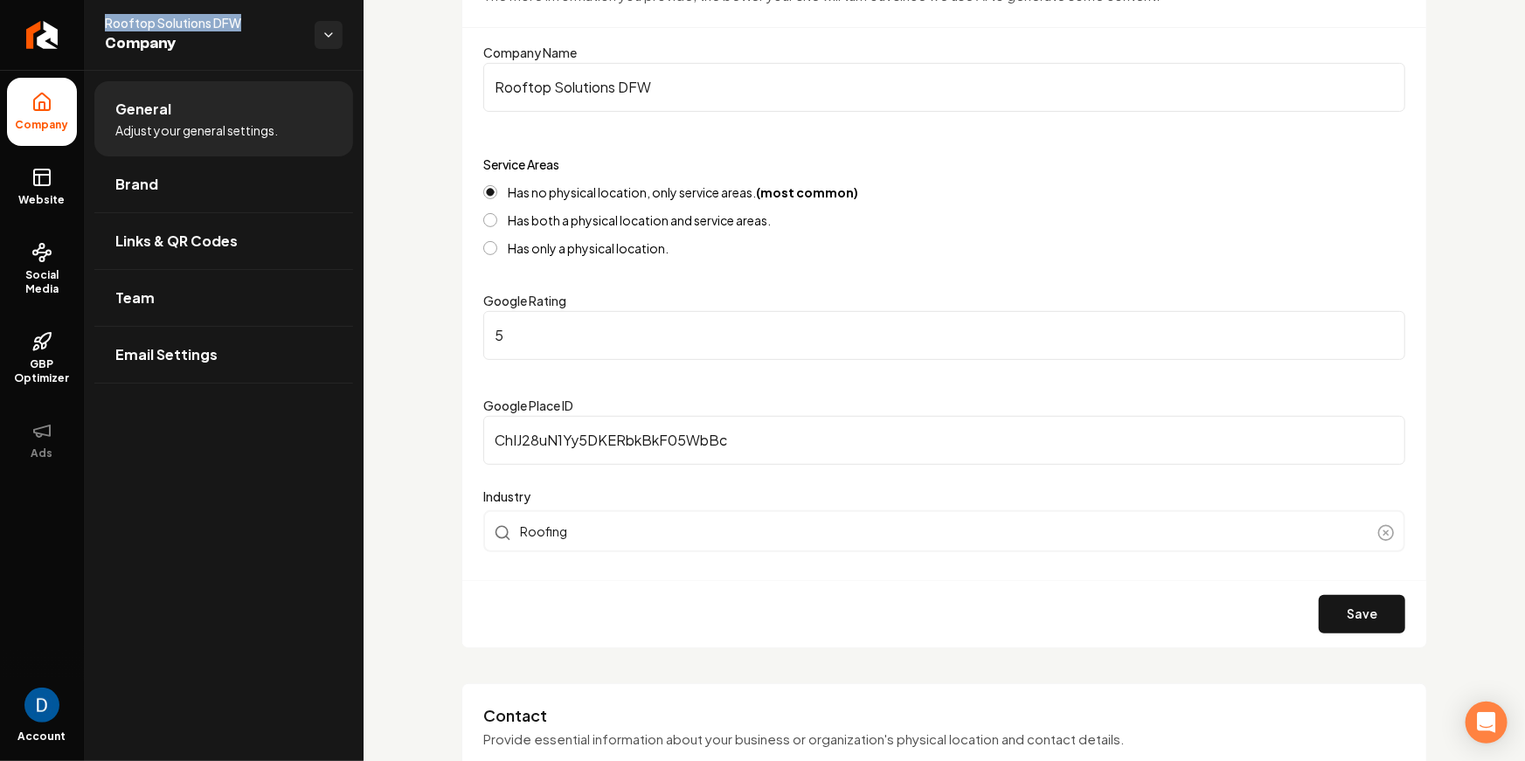
scroll to position [210, 0]
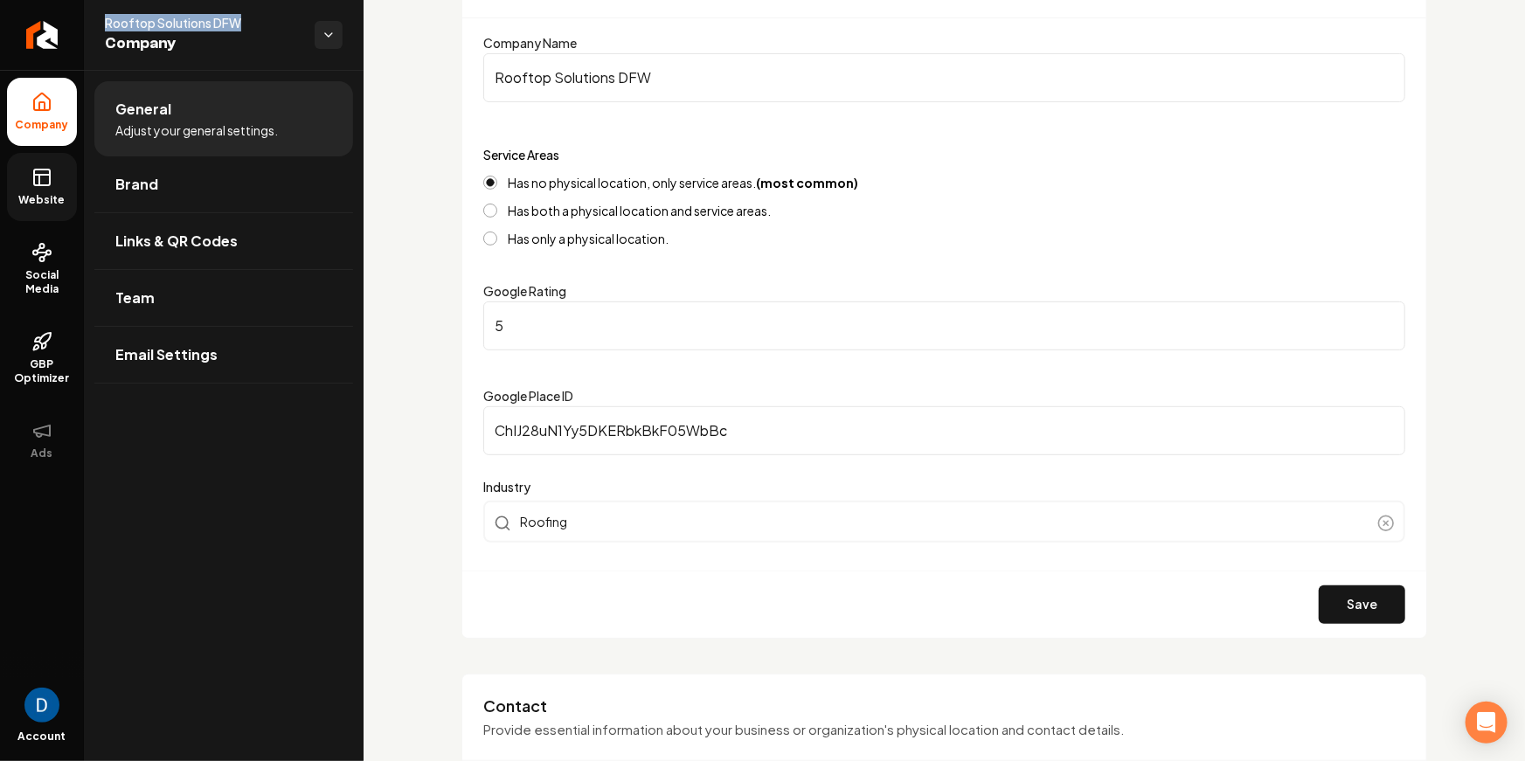
click at [63, 193] on span "Website" at bounding box center [42, 200] width 60 height 14
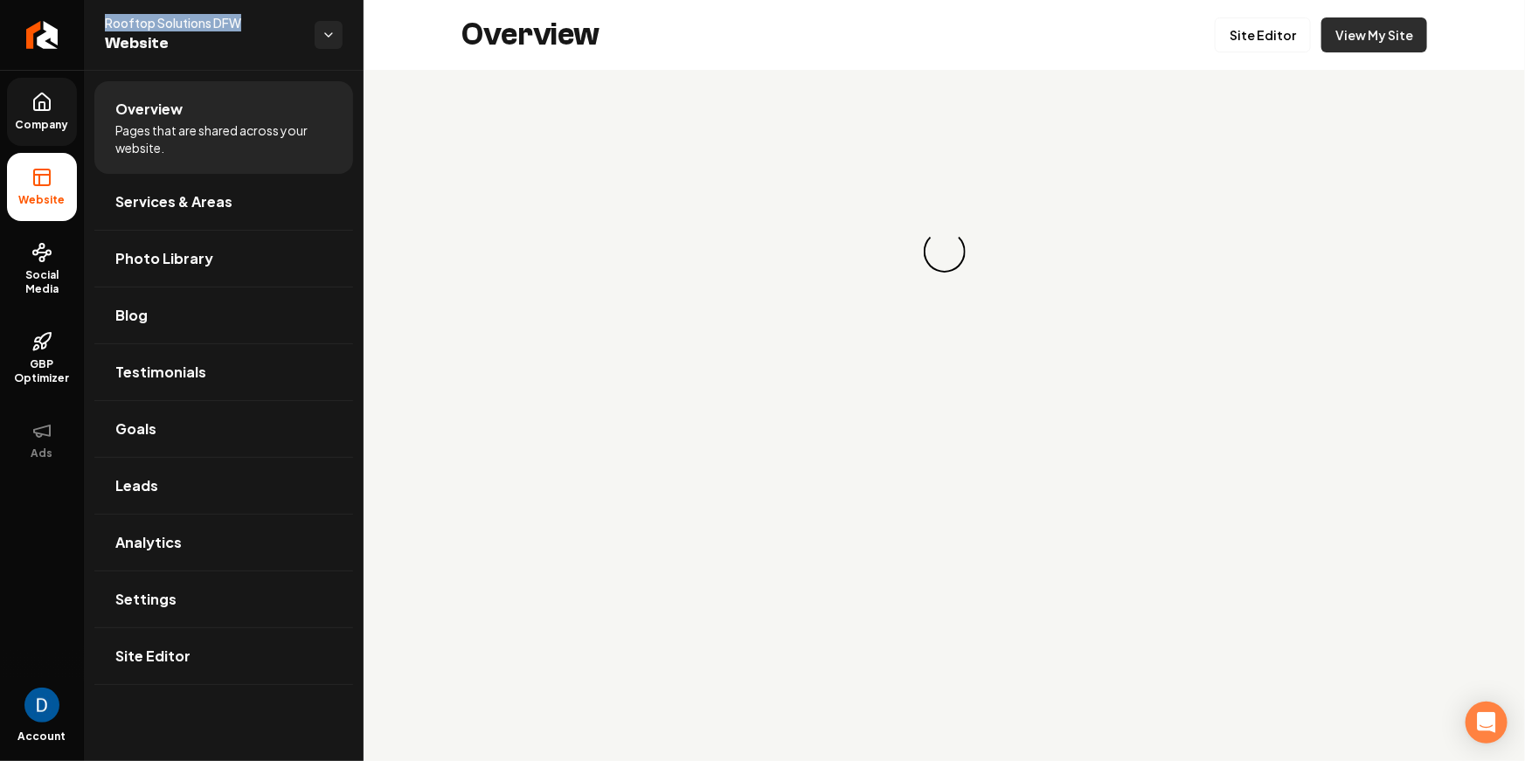
click at [1417, 42] on link "View My Site" at bounding box center [1375, 34] width 106 height 35
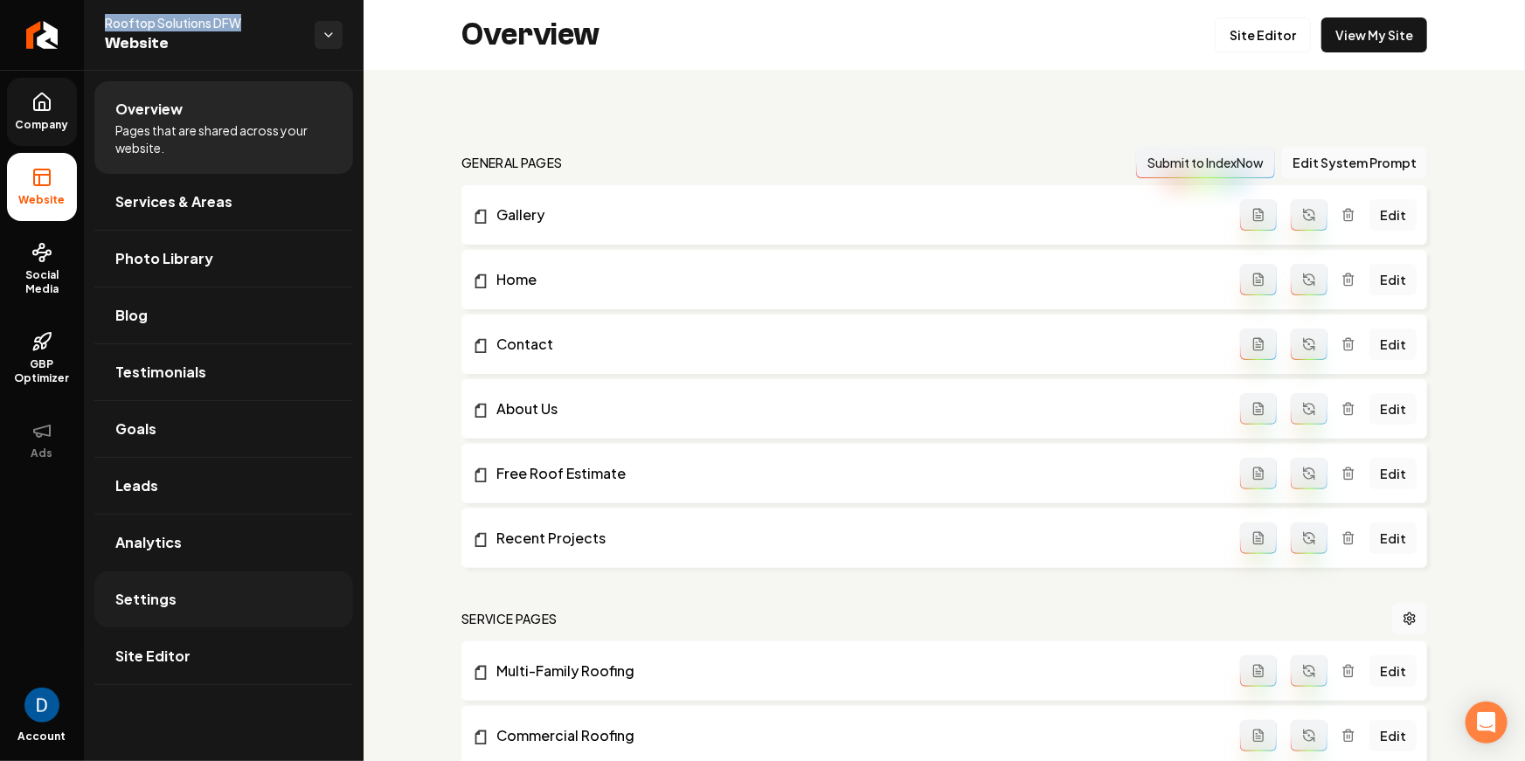
click at [212, 611] on link "Settings" at bounding box center [223, 600] width 259 height 56
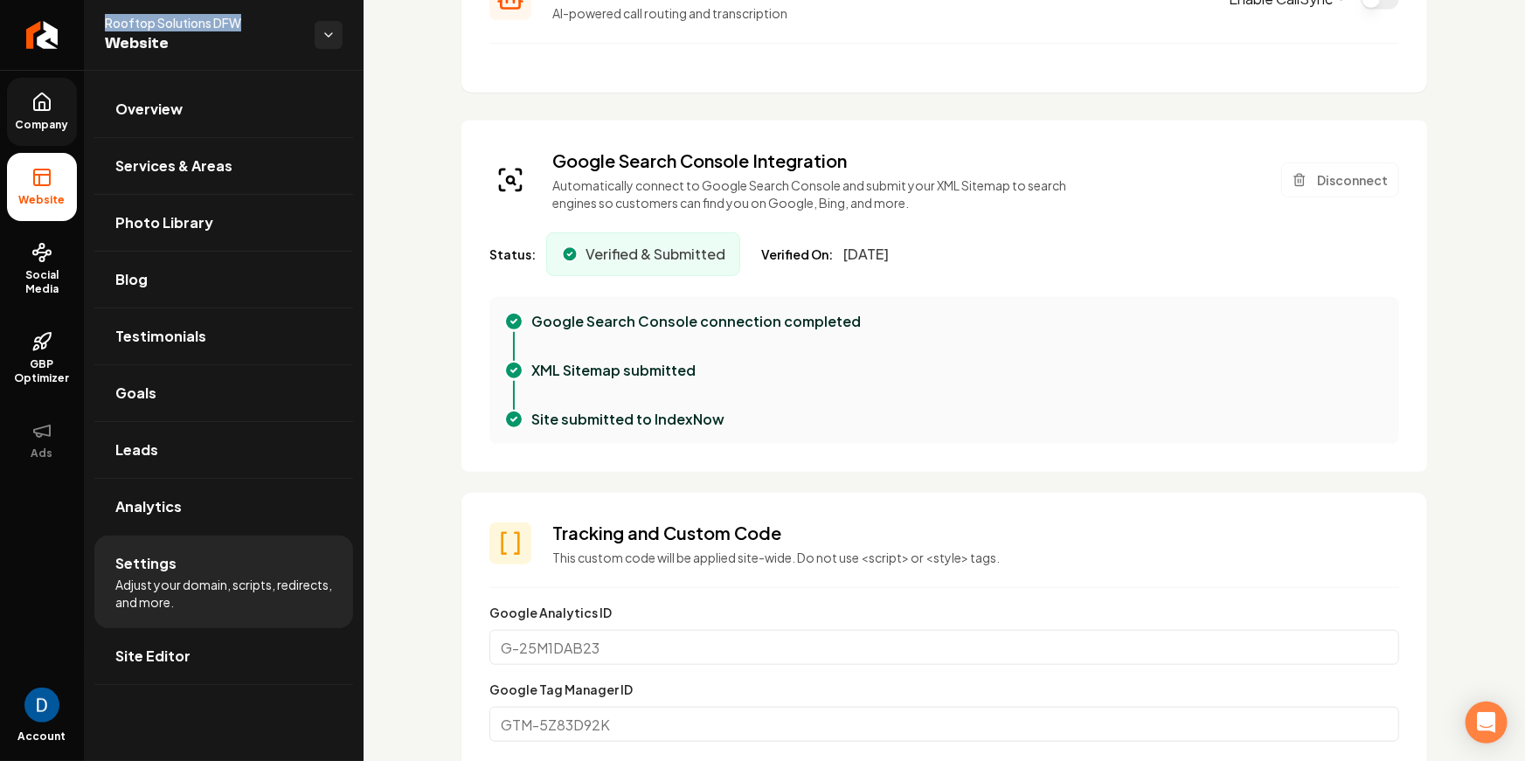
scroll to position [445, 0]
click at [883, 265] on div "Status: Verified & Submitted Verified On: May 20, 2025" at bounding box center [945, 255] width 910 height 44
click at [883, 259] on span "May 20, 2025" at bounding box center [866, 255] width 45 height 21
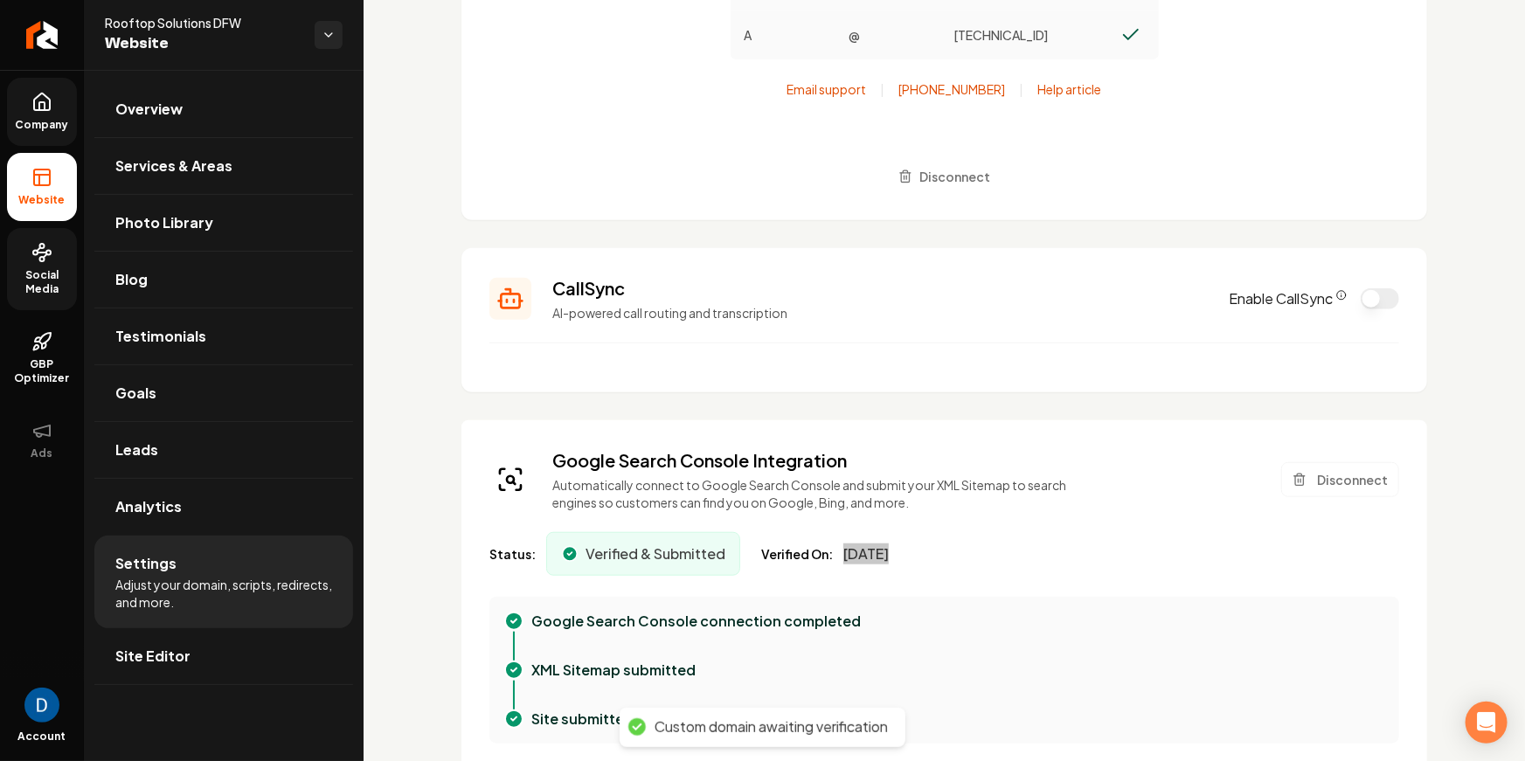
scroll to position [758, 0]
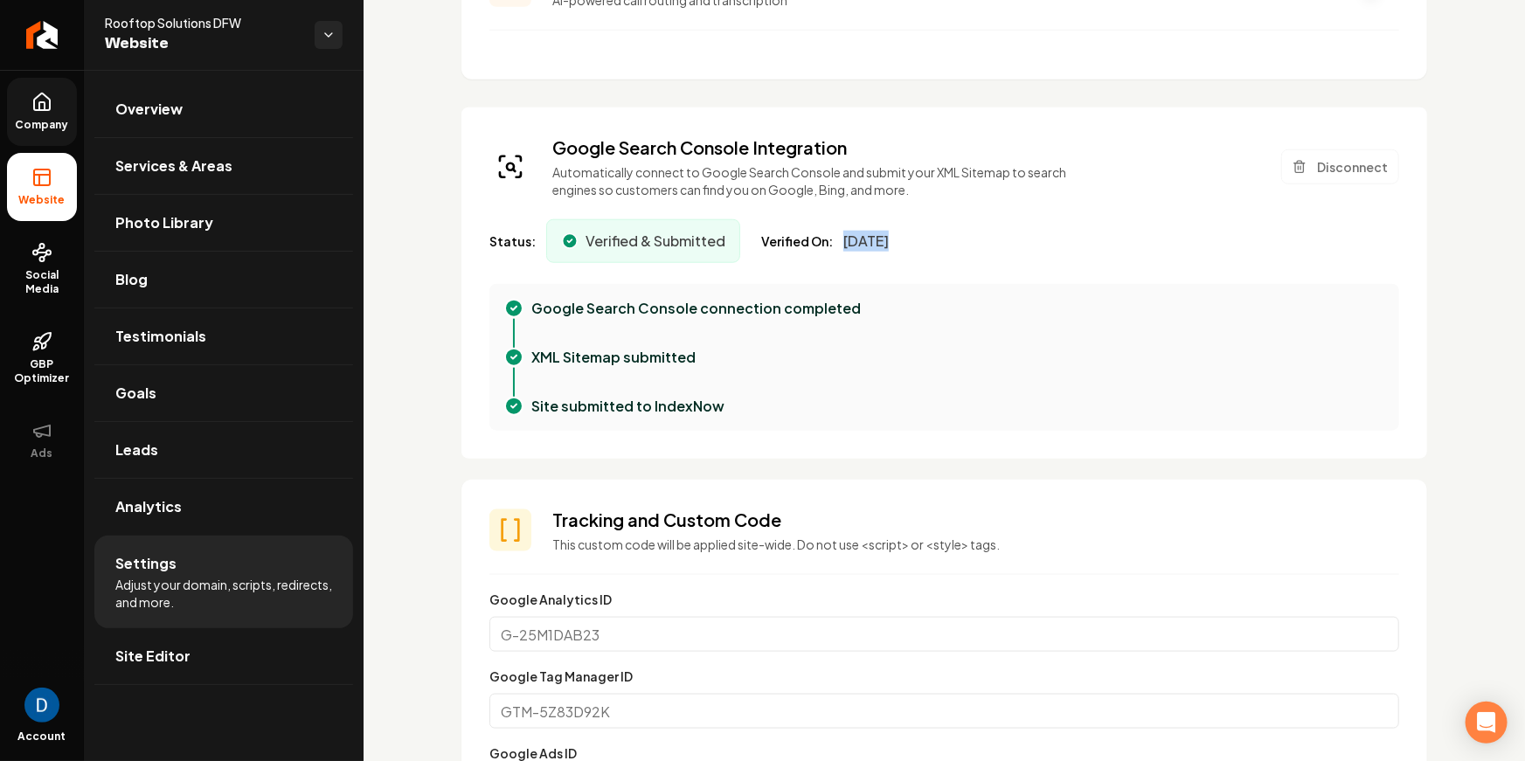
click at [842, 396] on div "XML Sitemap submitted" at bounding box center [944, 371] width 882 height 49
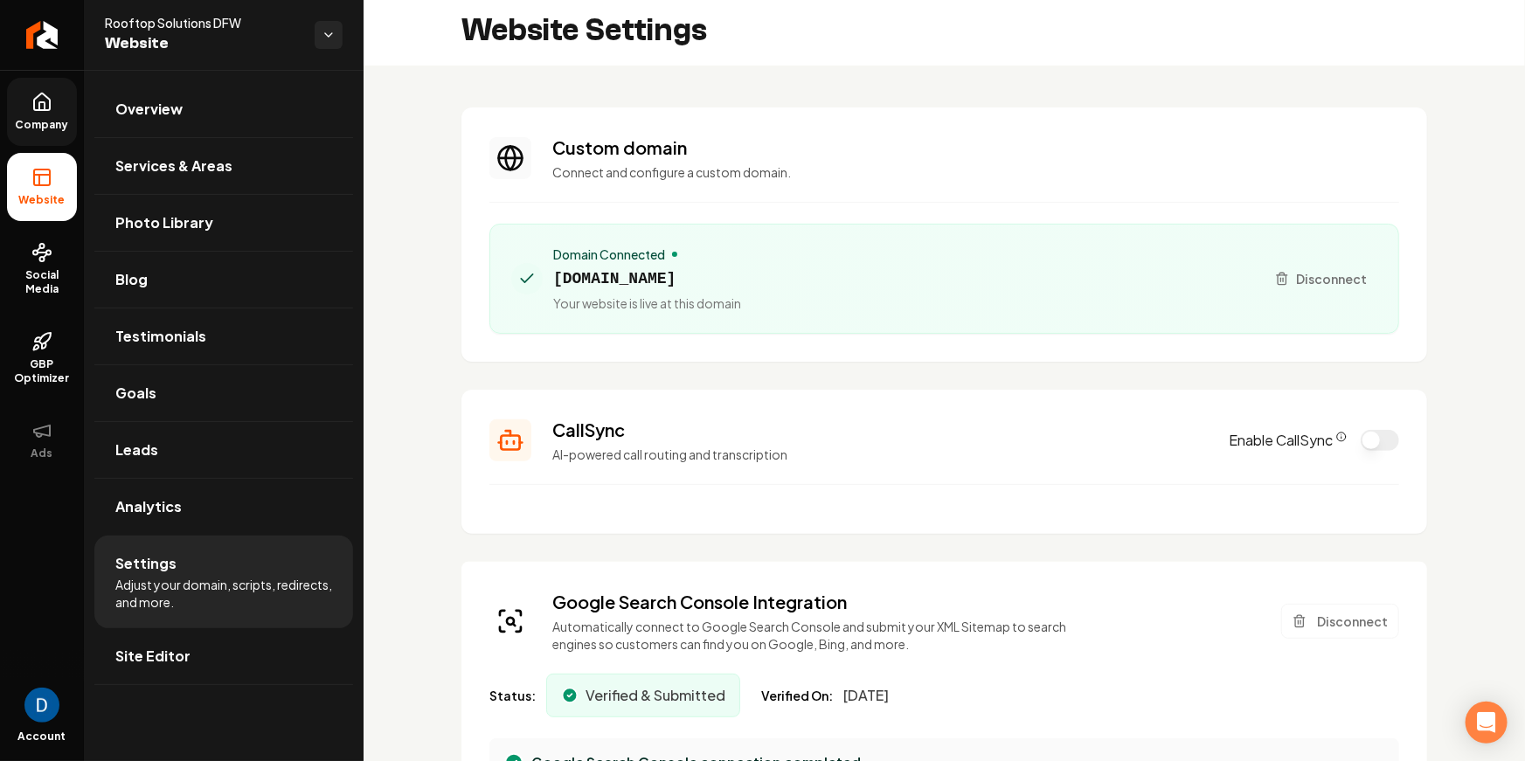
scroll to position [0, 0]
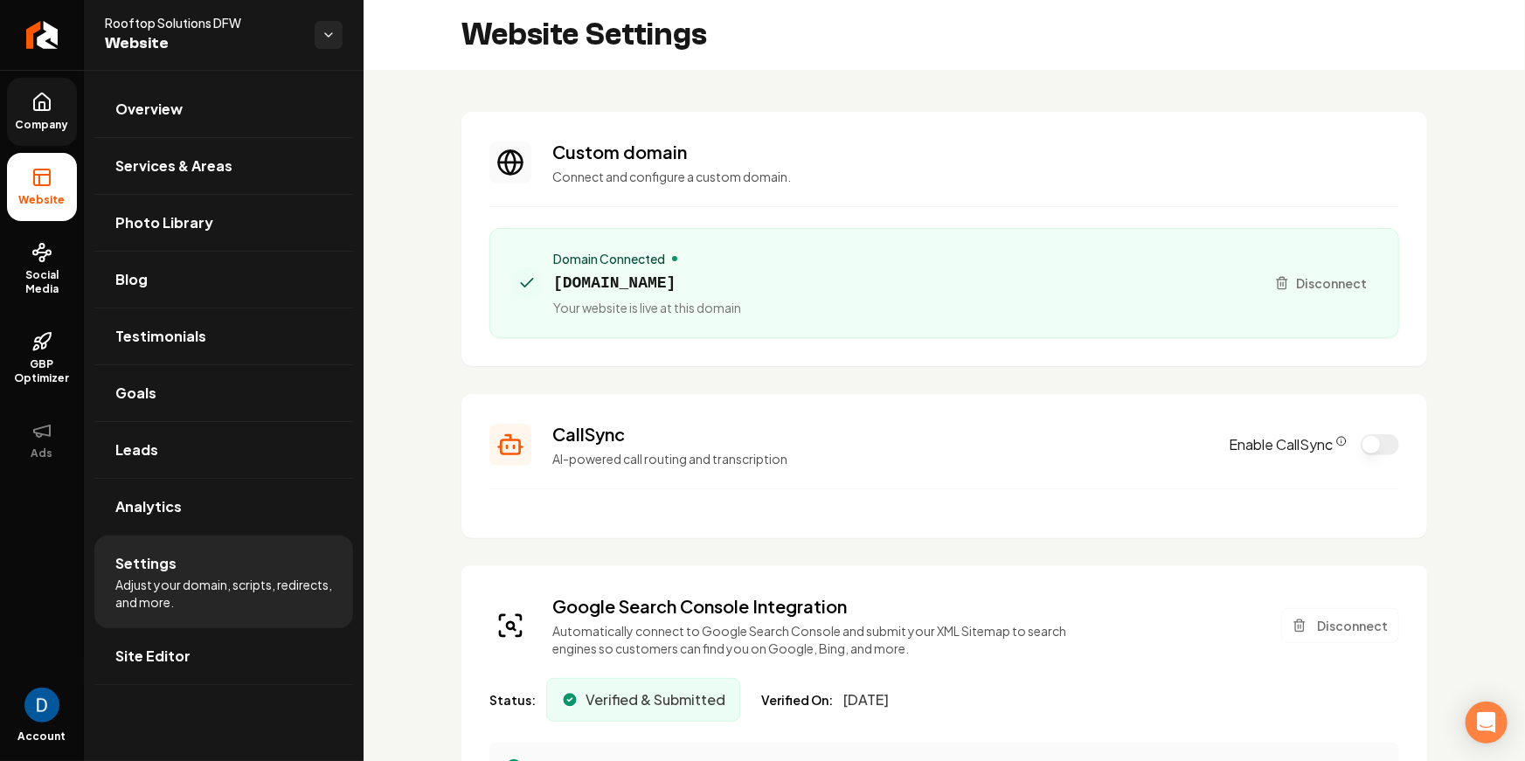
click at [656, 286] on span "rooftopsolutionsdfw.com" at bounding box center [647, 283] width 188 height 24
copy span "rooftopsolutionsdfw.com"
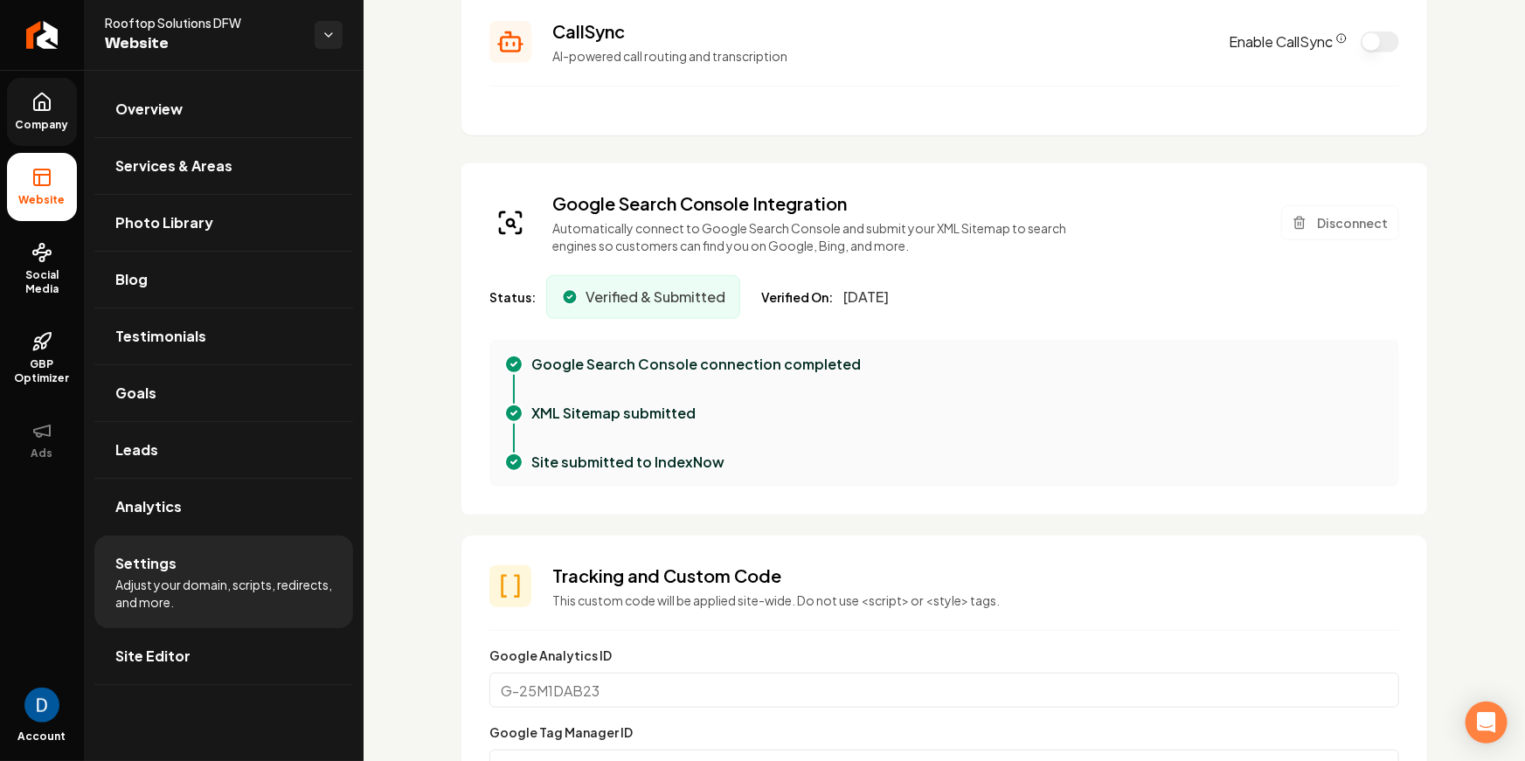
scroll to position [400, 0]
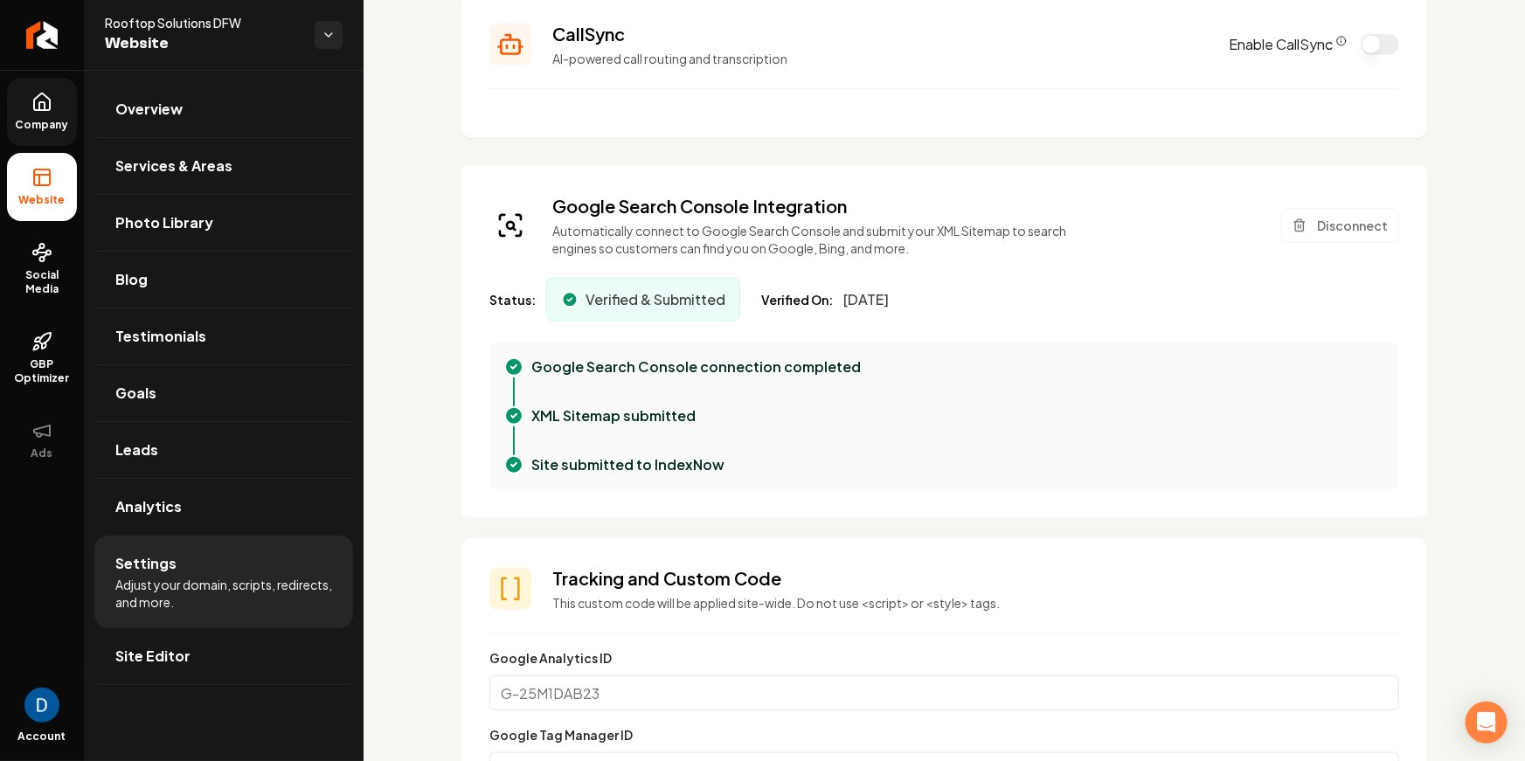
click at [52, 118] on span "Company" at bounding box center [42, 125] width 67 height 14
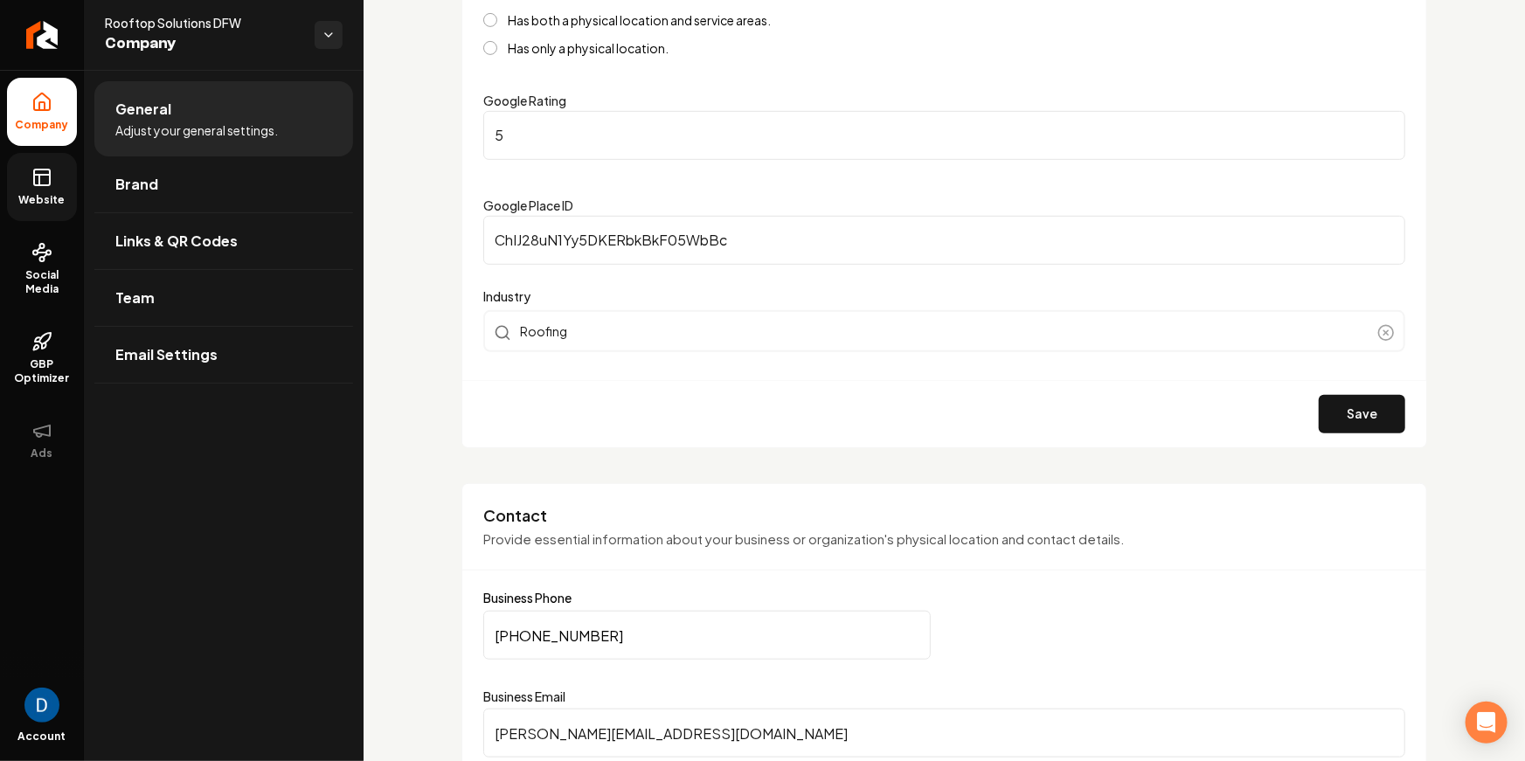
click at [68, 185] on link "Website" at bounding box center [42, 187] width 70 height 68
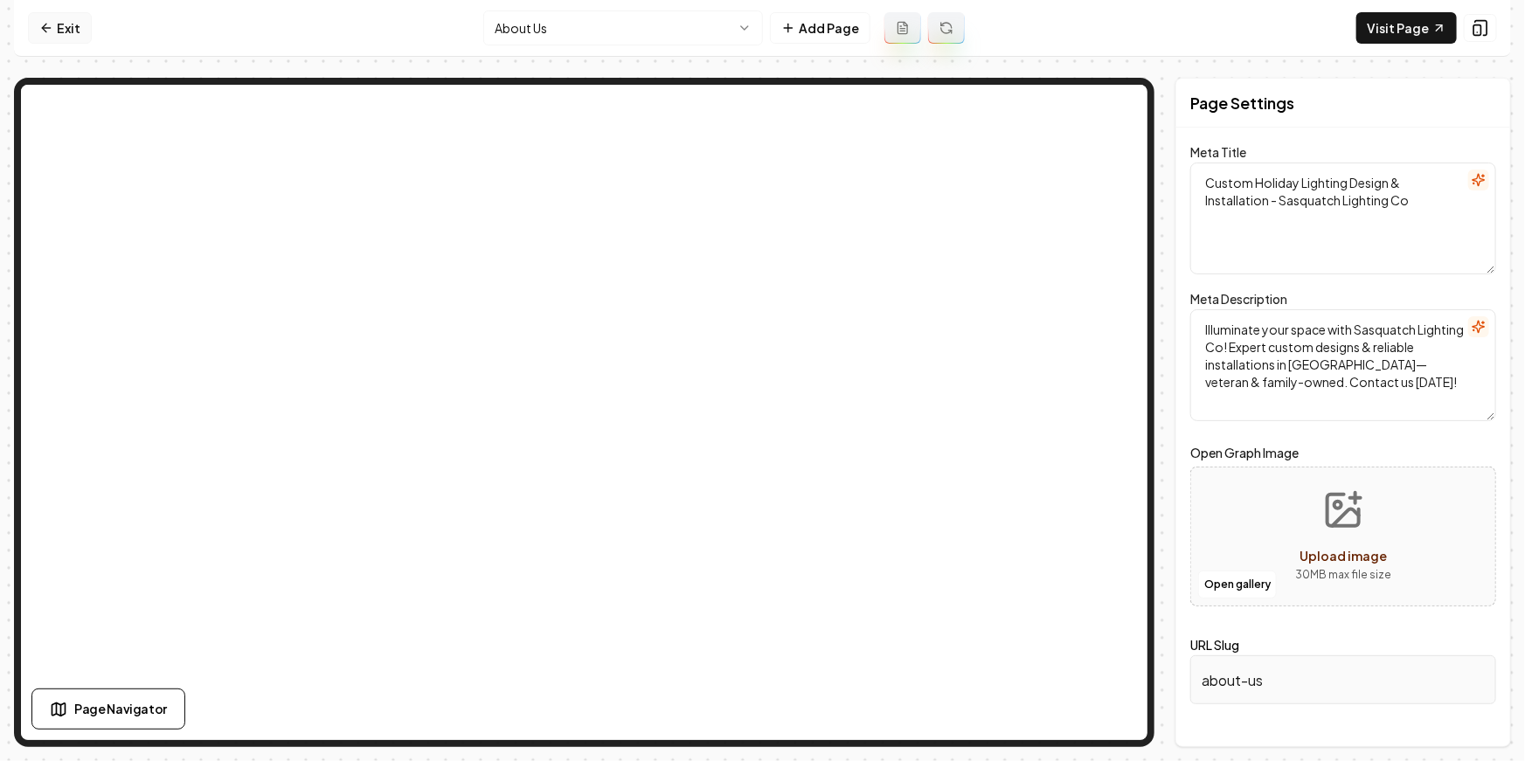
click at [61, 16] on link "Exit" at bounding box center [60, 27] width 64 height 31
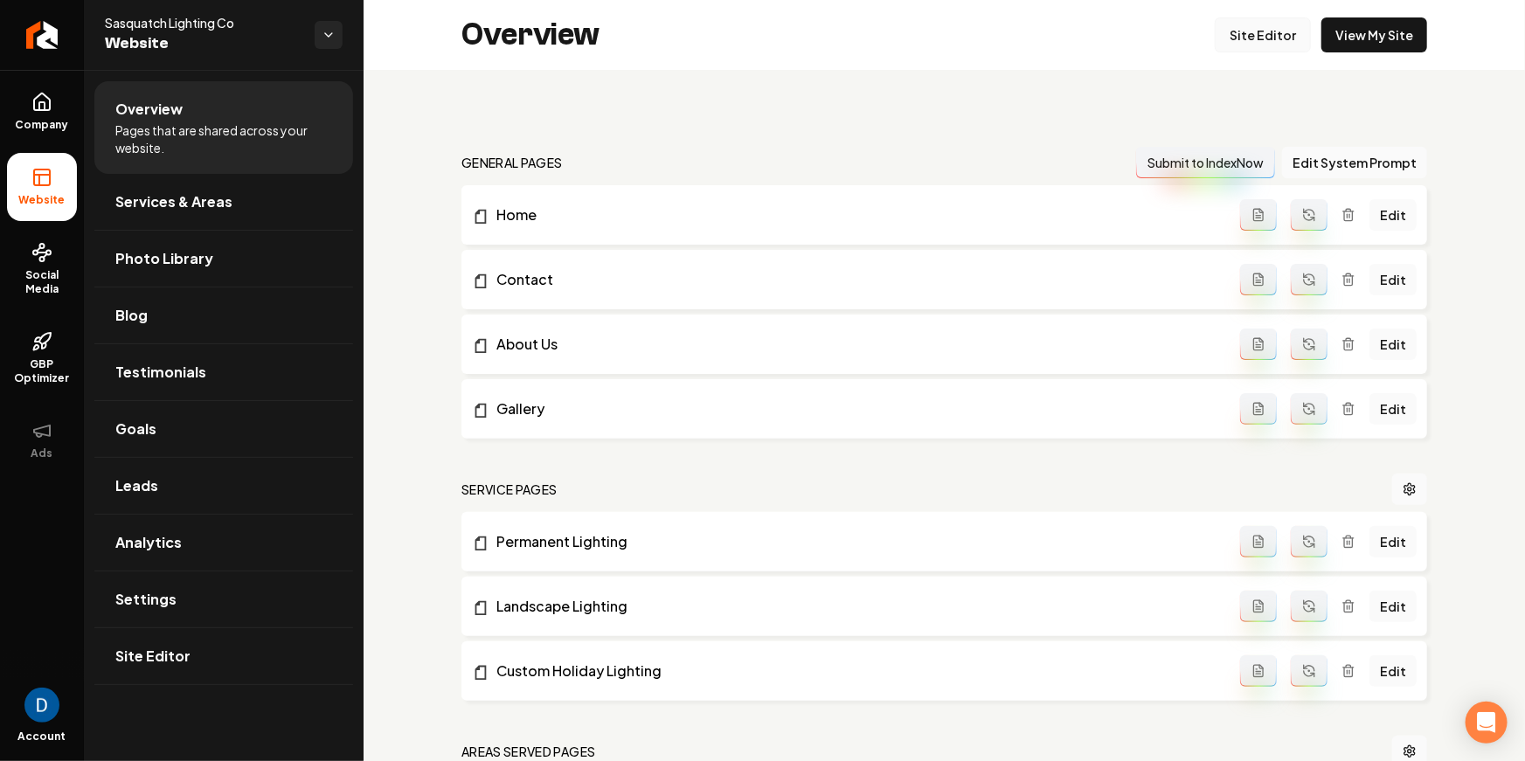
click at [1250, 24] on link "Site Editor" at bounding box center [1263, 34] width 96 height 35
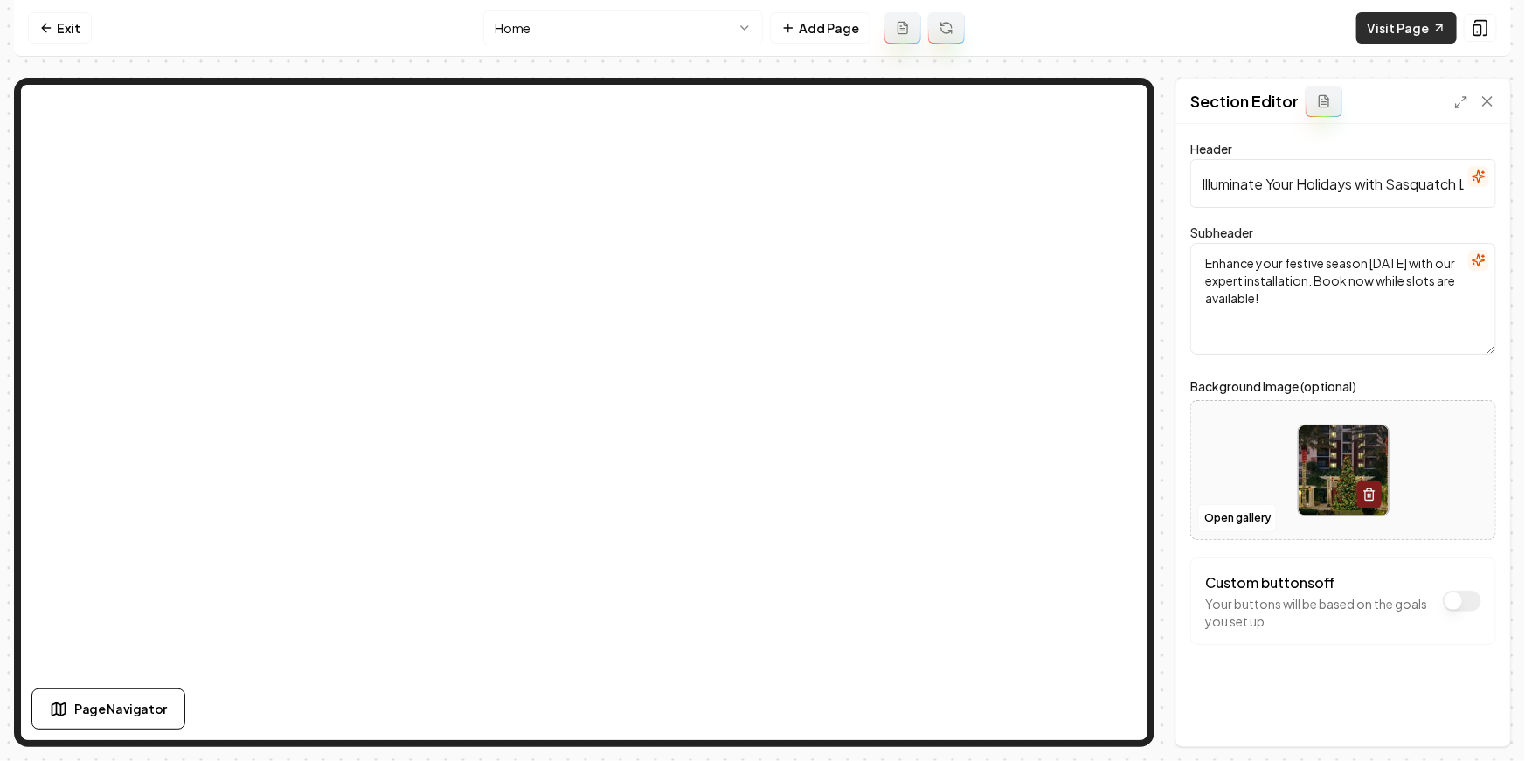
click at [1386, 24] on link "Visit Page" at bounding box center [1407, 27] width 101 height 31
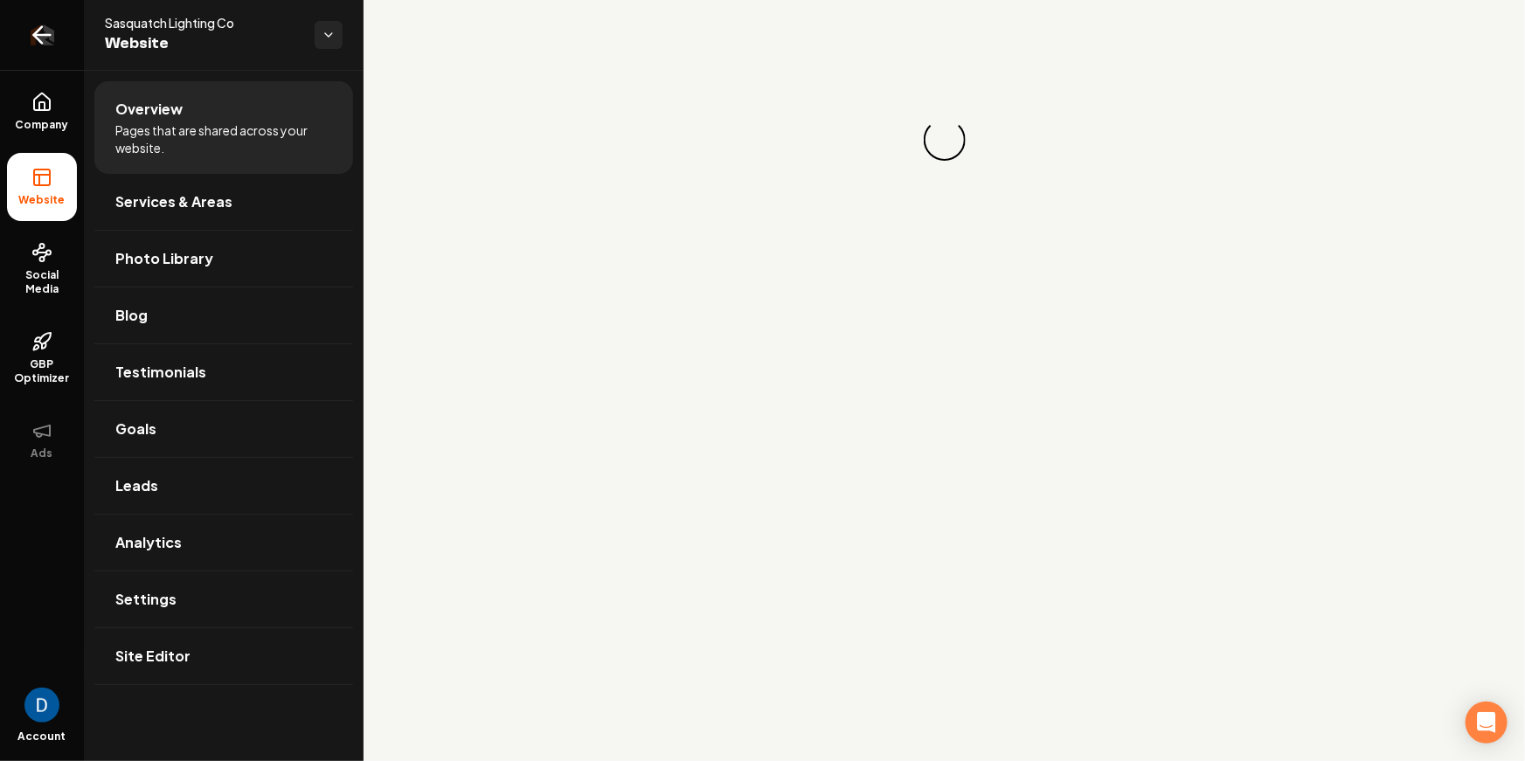
click at [44, 35] on icon "Return to dashboard" at bounding box center [42, 35] width 17 height 0
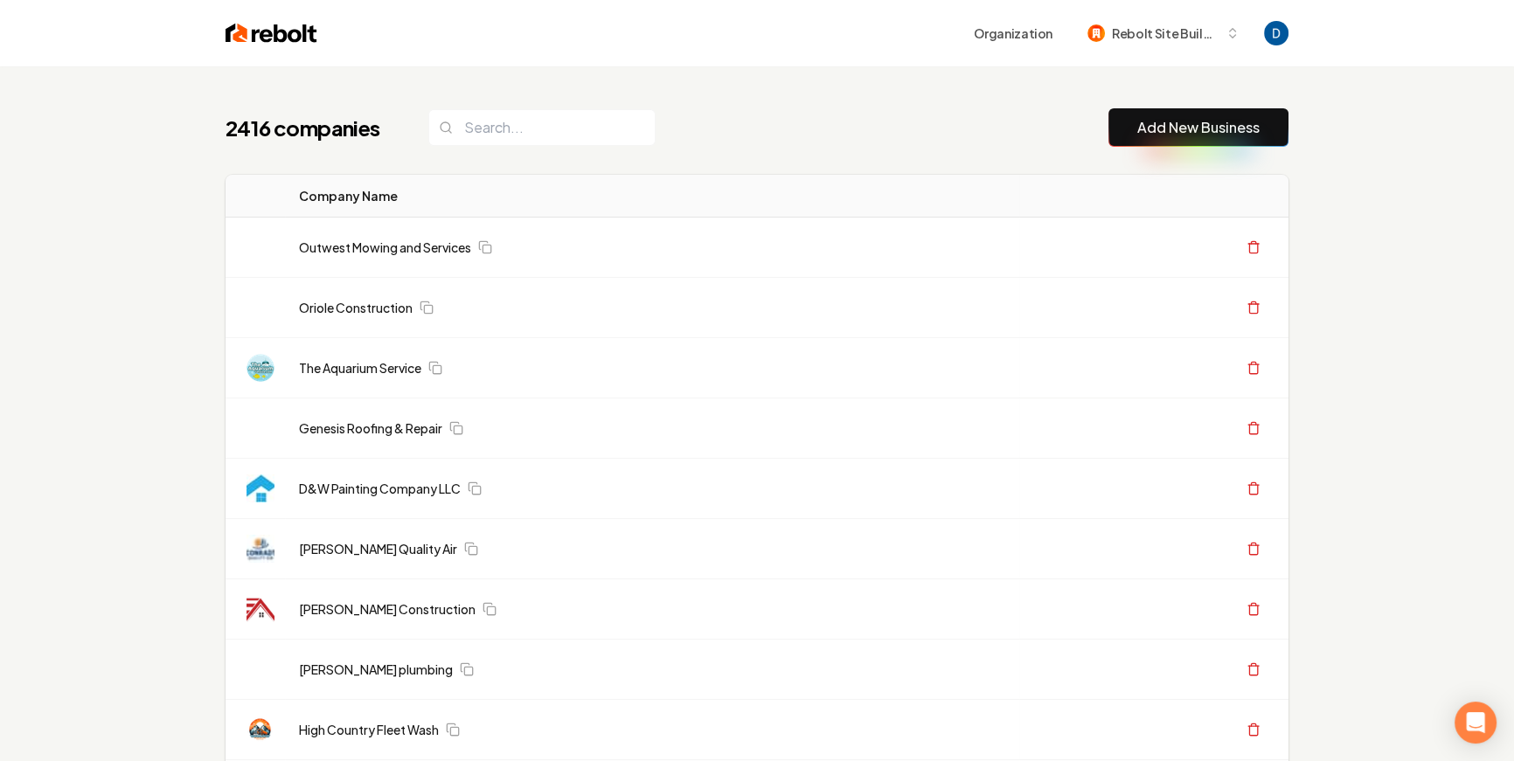
click at [571, 48] on div "Organization Rebolt Site Builder" at bounding box center [802, 32] width 971 height 31
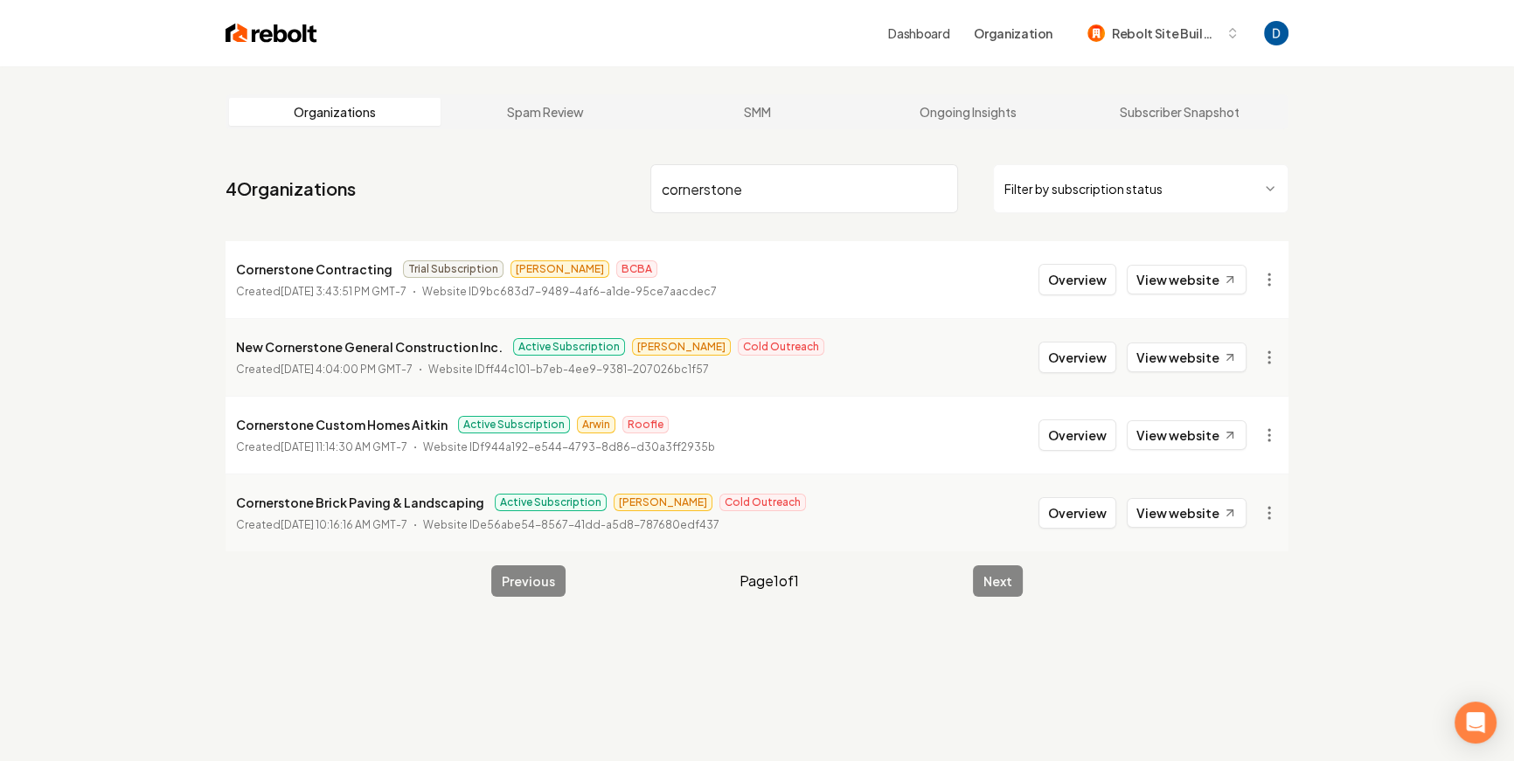
type input "cornerstone"
click at [1282, 517] on html "Dashboard Organization Rebolt Site Builder Organizations Spam Review SMM Ongoin…" at bounding box center [757, 380] width 1514 height 761
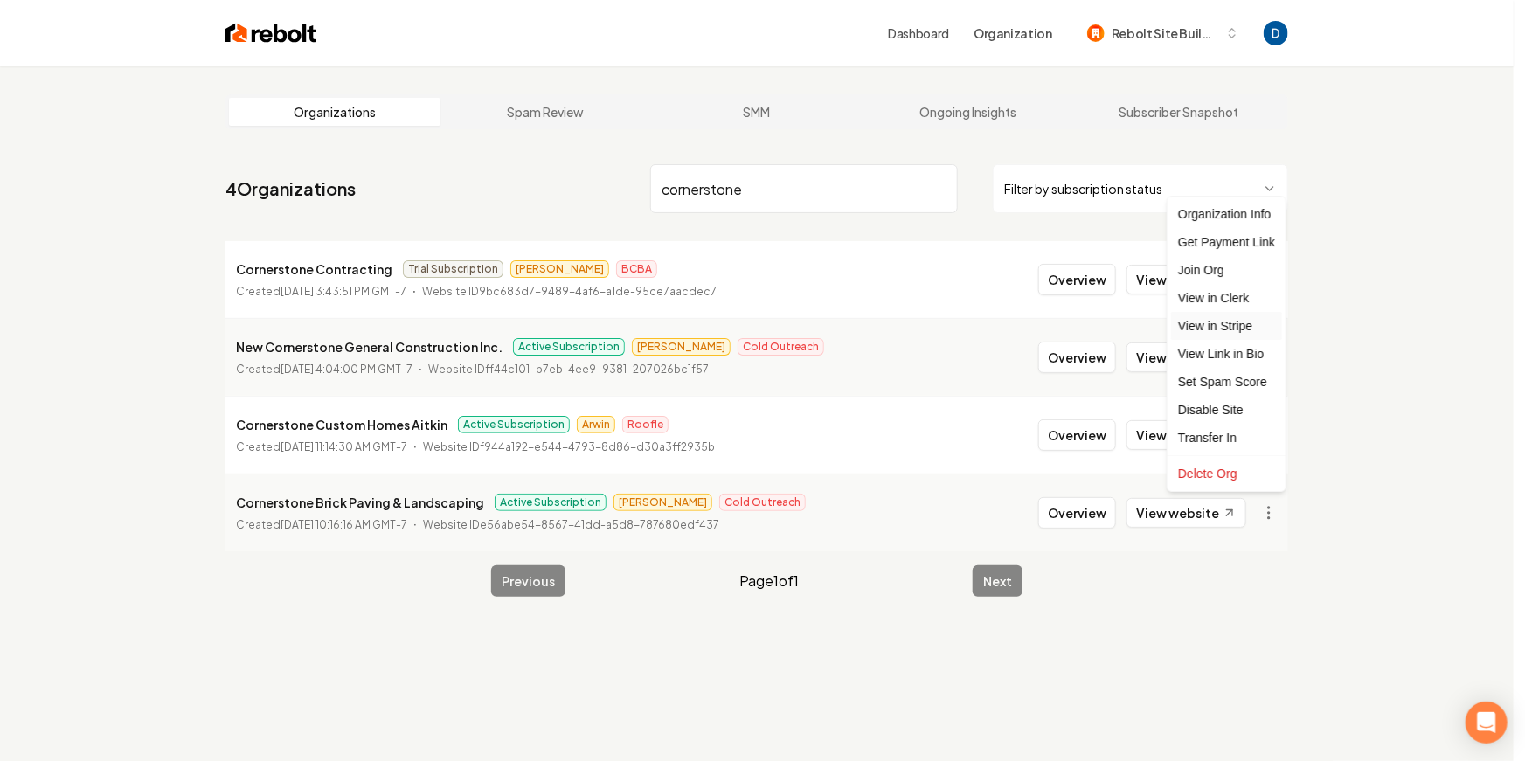
click at [1233, 332] on link "View in Stripe" at bounding box center [1226, 326] width 111 height 28
